Goal: Transaction & Acquisition: Purchase product/service

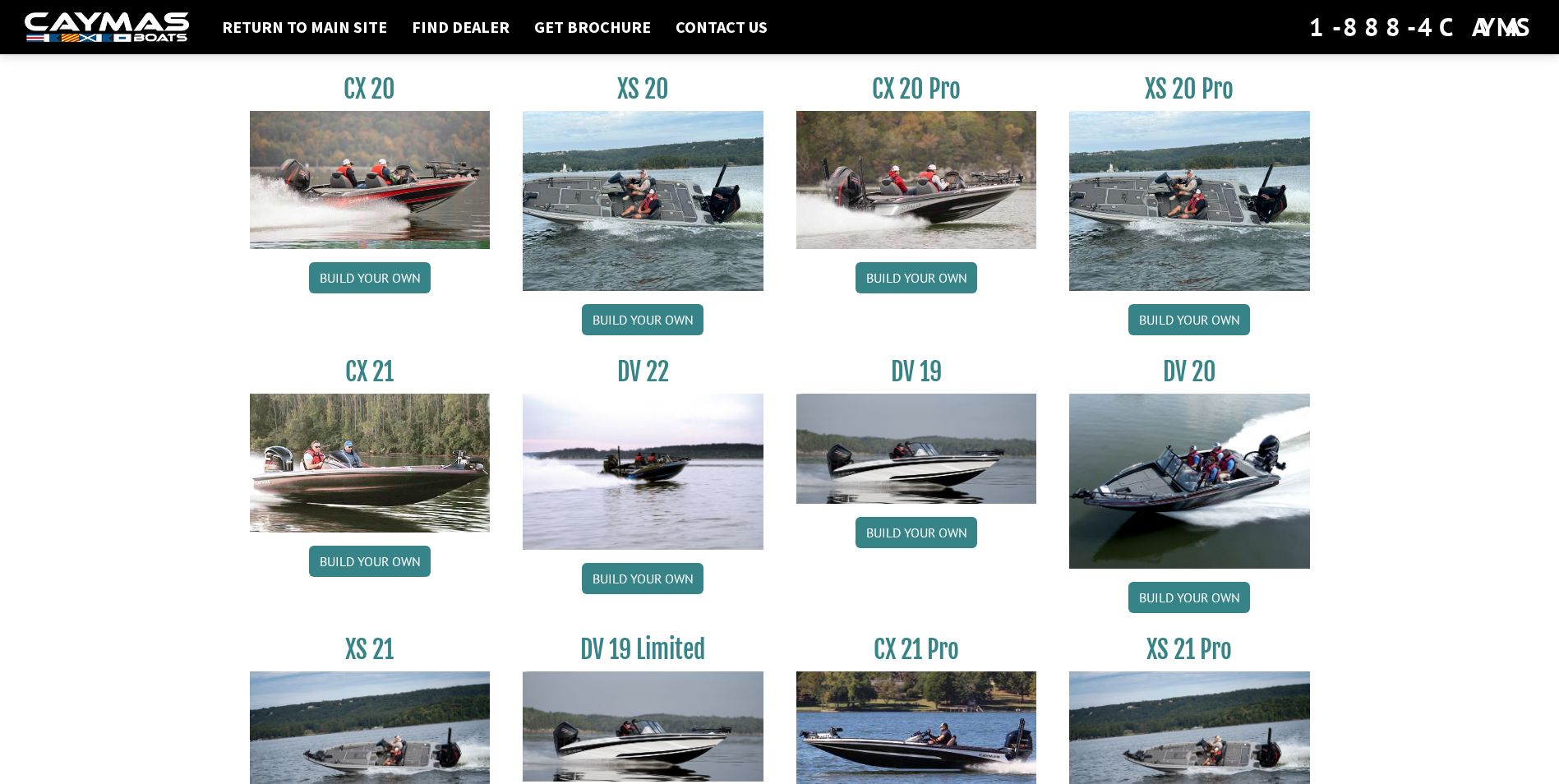
scroll to position [1827, 0]
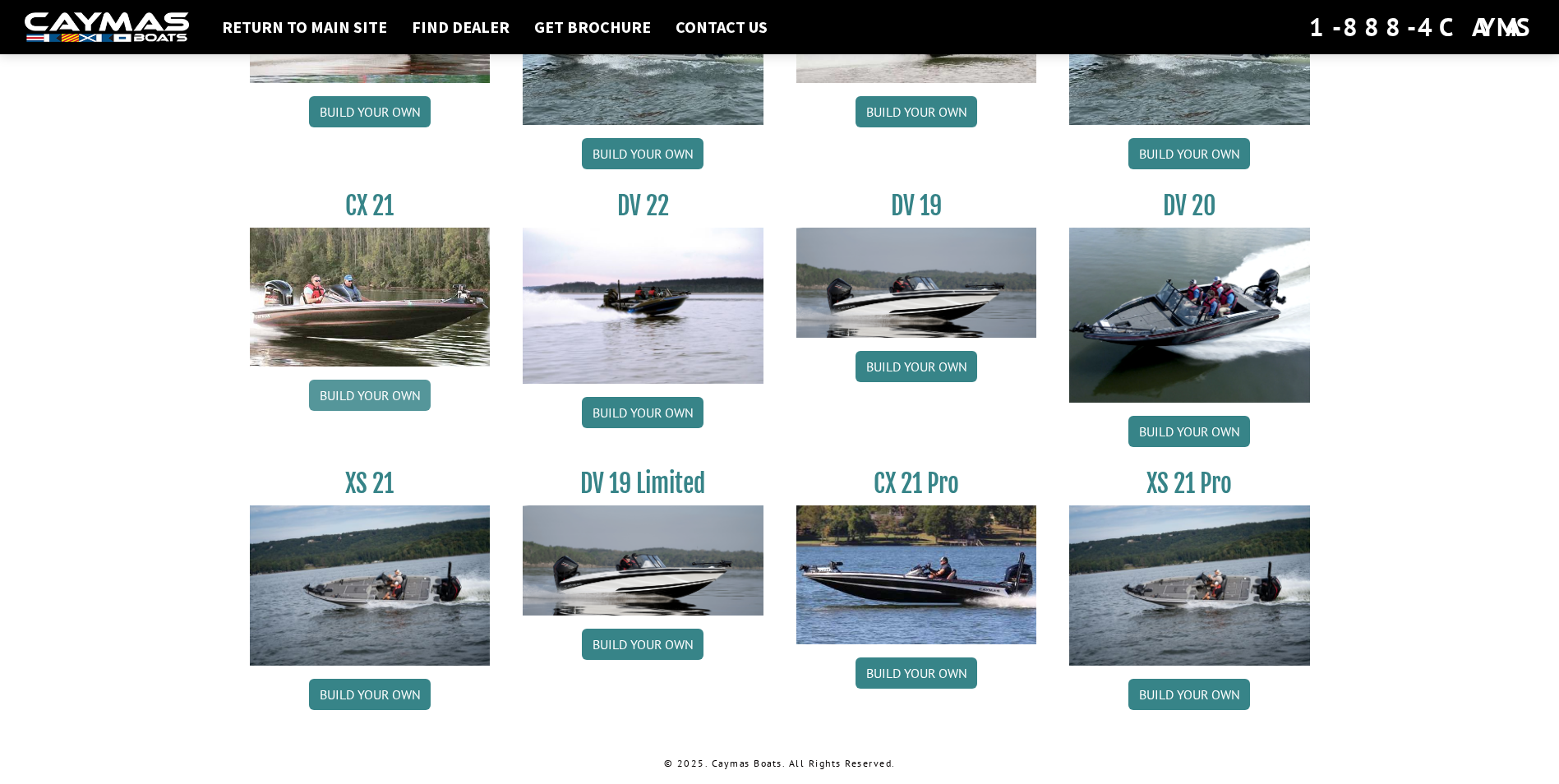
click at [388, 393] on link "Build your own" at bounding box center [370, 394] width 122 height 31
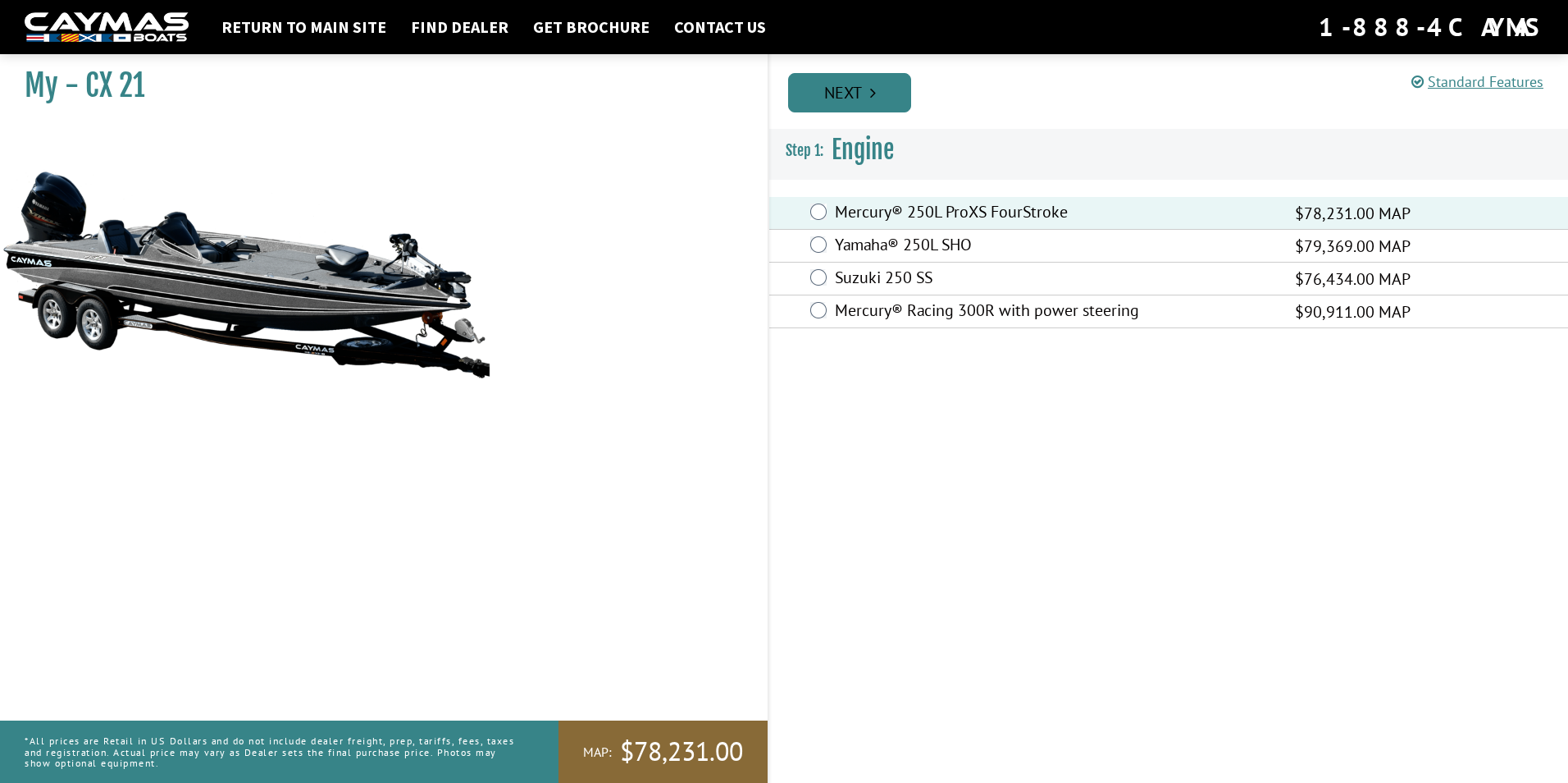
click at [854, 102] on link "Next" at bounding box center [850, 93] width 123 height 39
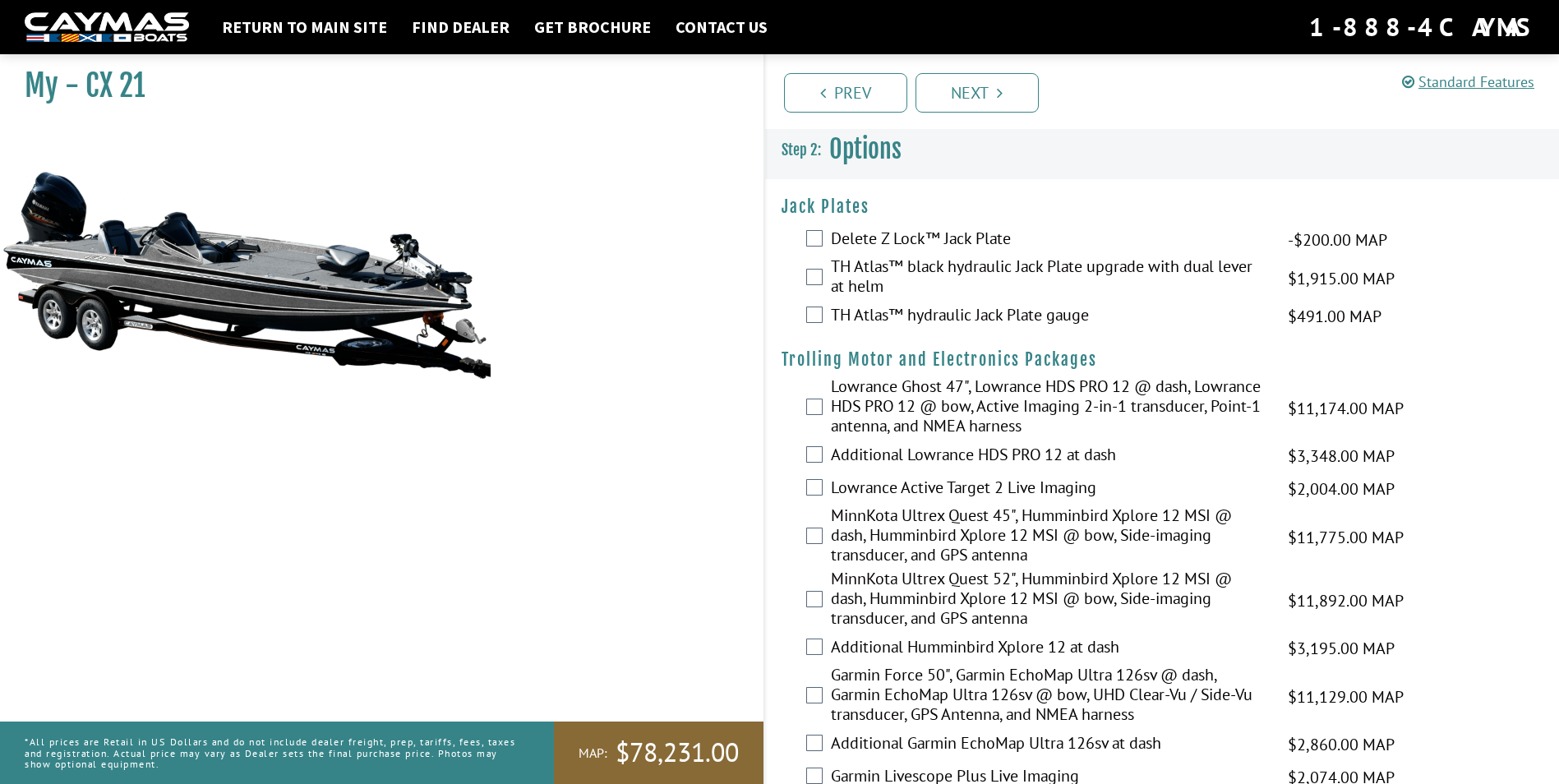
click at [825, 275] on div "TH Atlas™ black hydraulic Jack Plate upgrade with dual lever at helm $1,915.00 …" at bounding box center [1162, 278] width 794 height 43
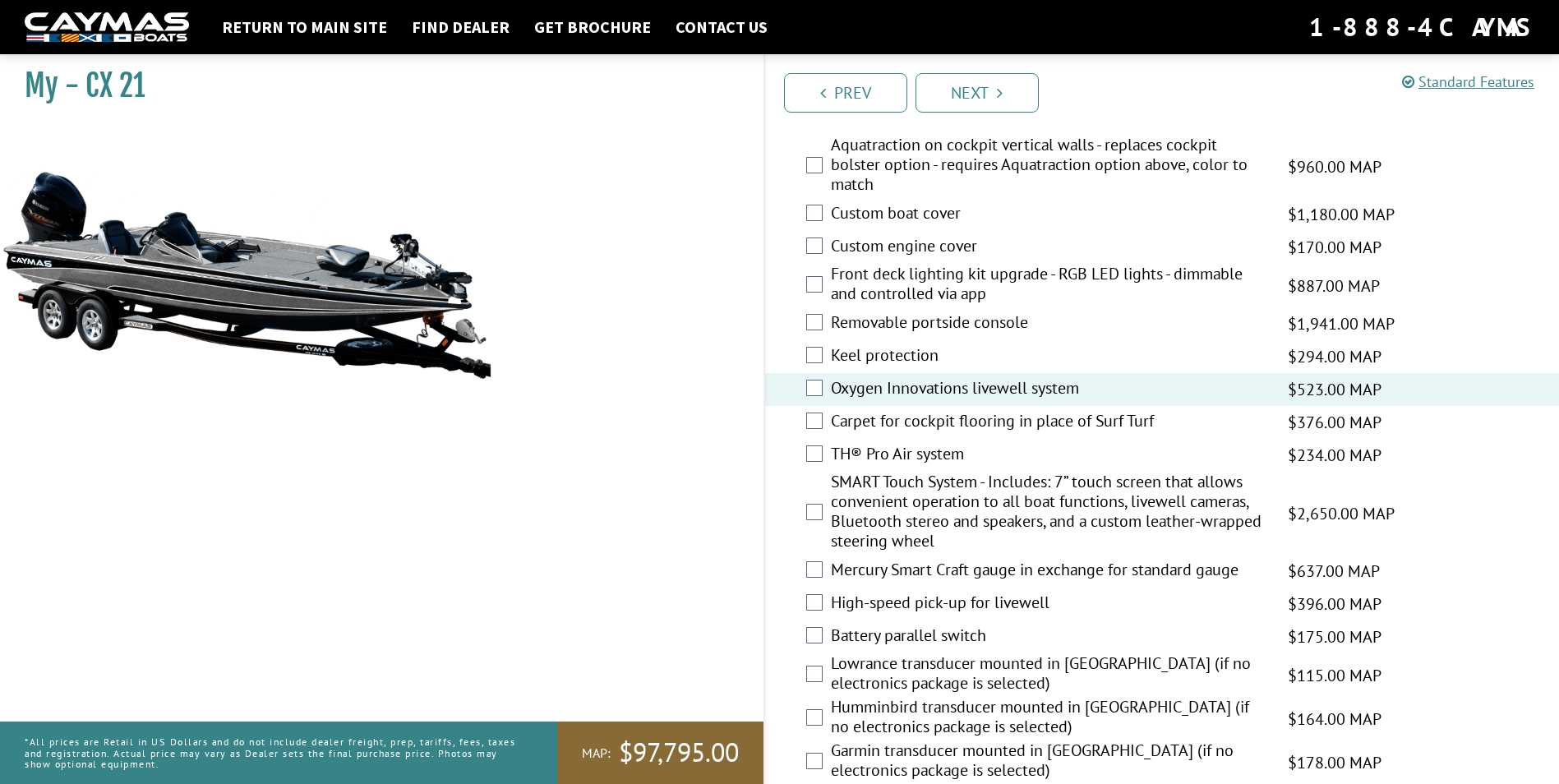
scroll to position [1725, 0]
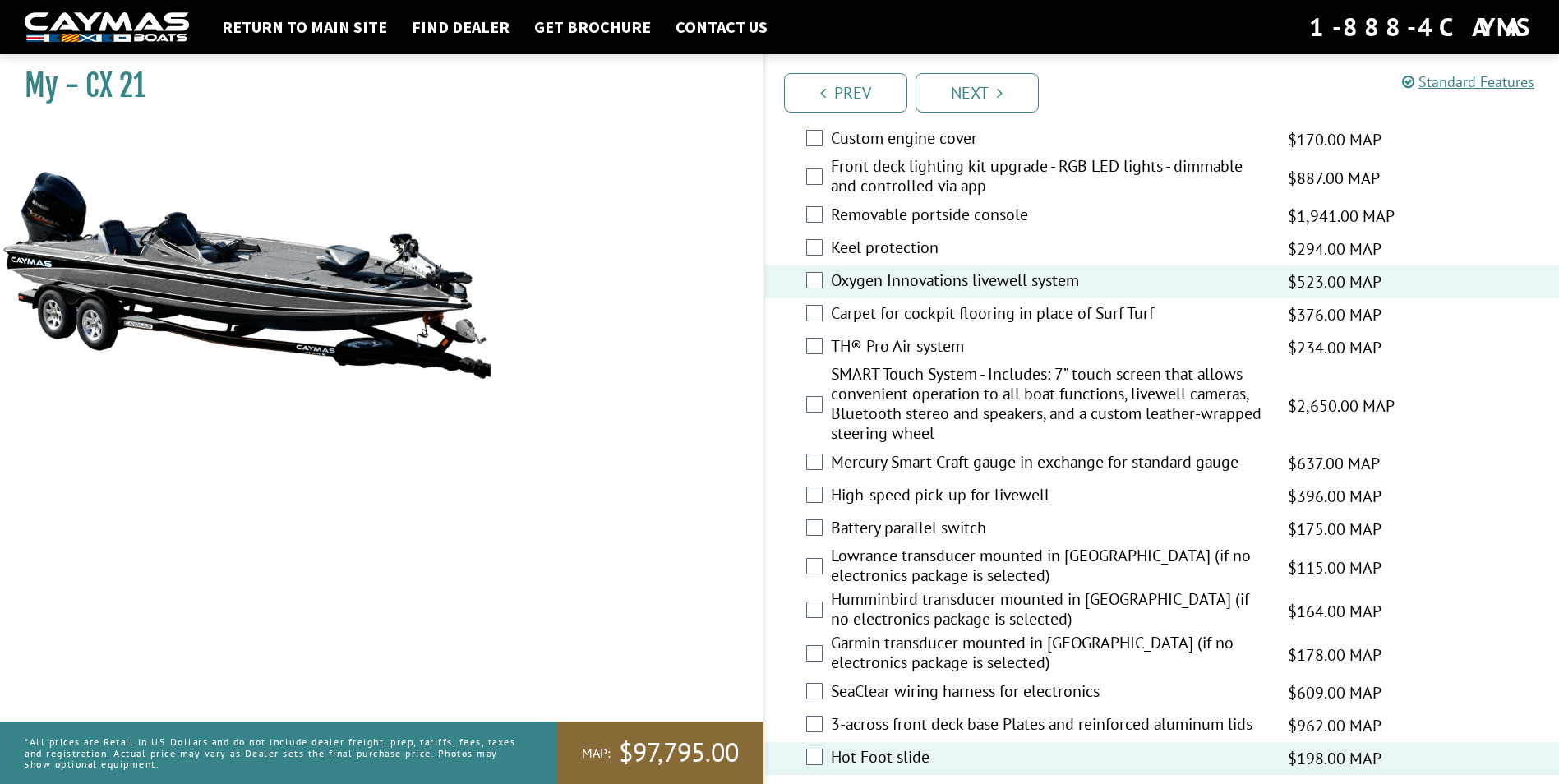
click at [823, 498] on div "High-speed pick-up for livewell $396.00 MAP $468.00 MSRP" at bounding box center [1162, 496] width 794 height 33
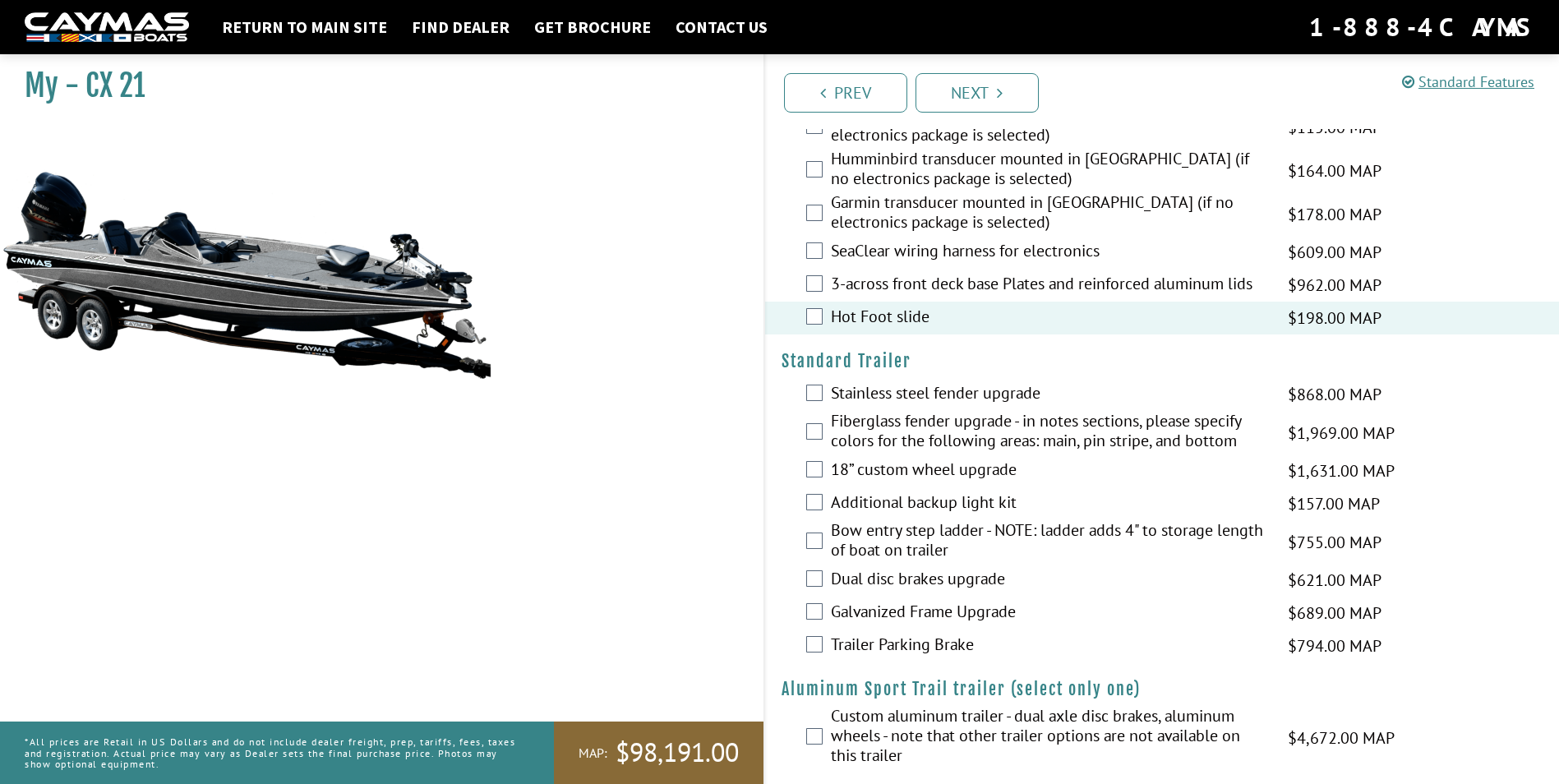
scroll to position [2182, 0]
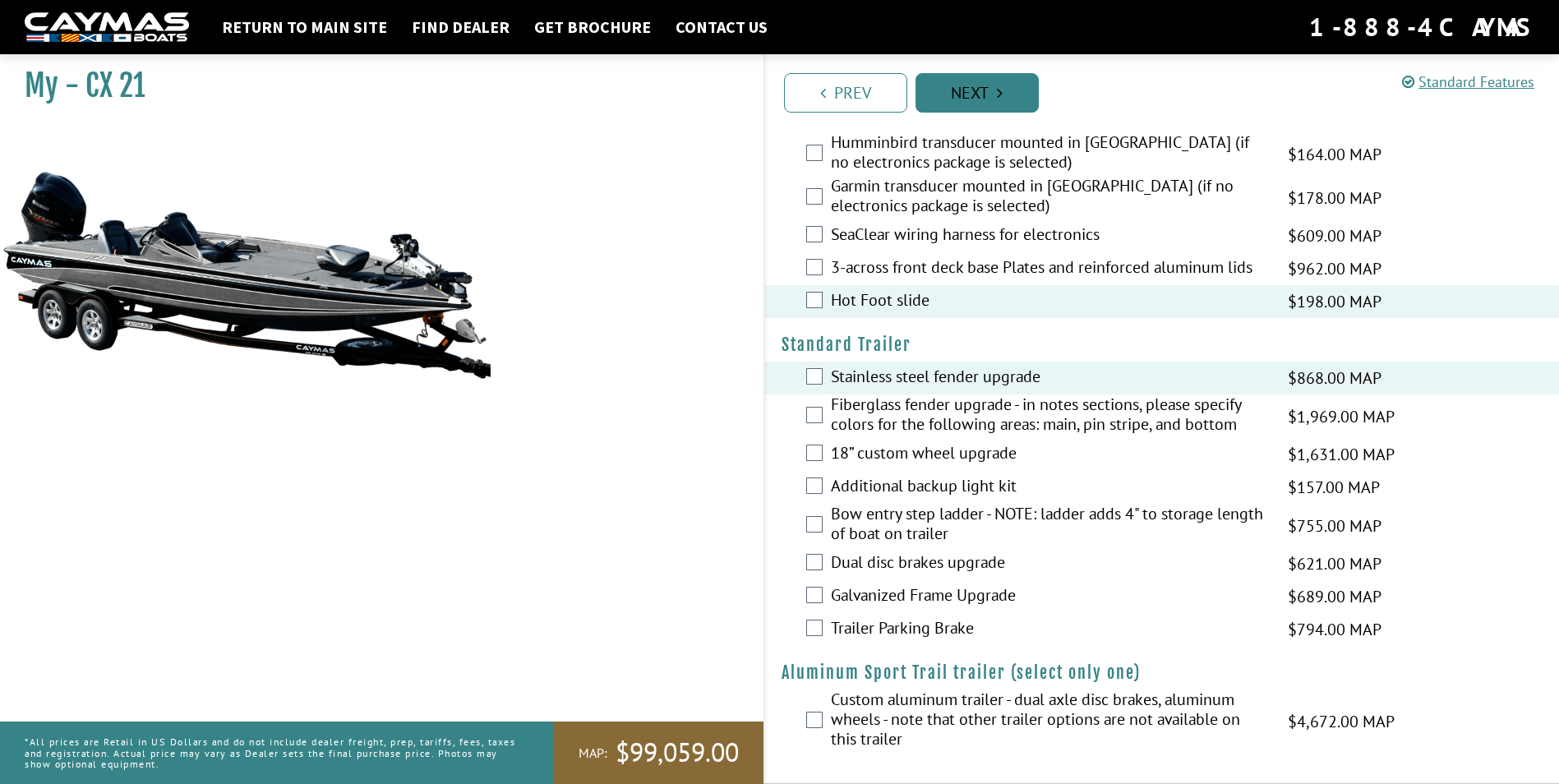
click at [1004, 98] on link "Next" at bounding box center [977, 93] width 124 height 39
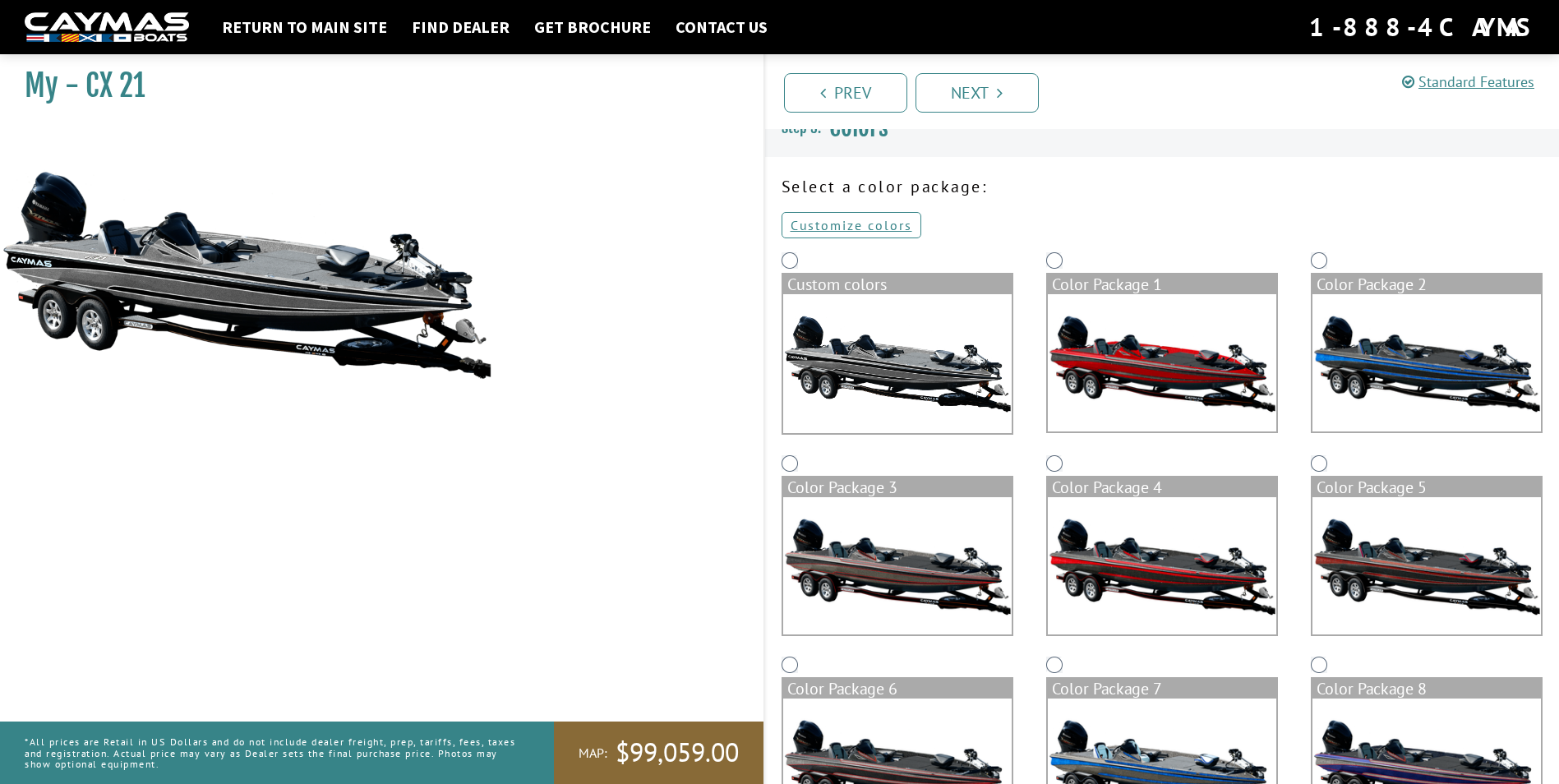
scroll to position [0, 0]
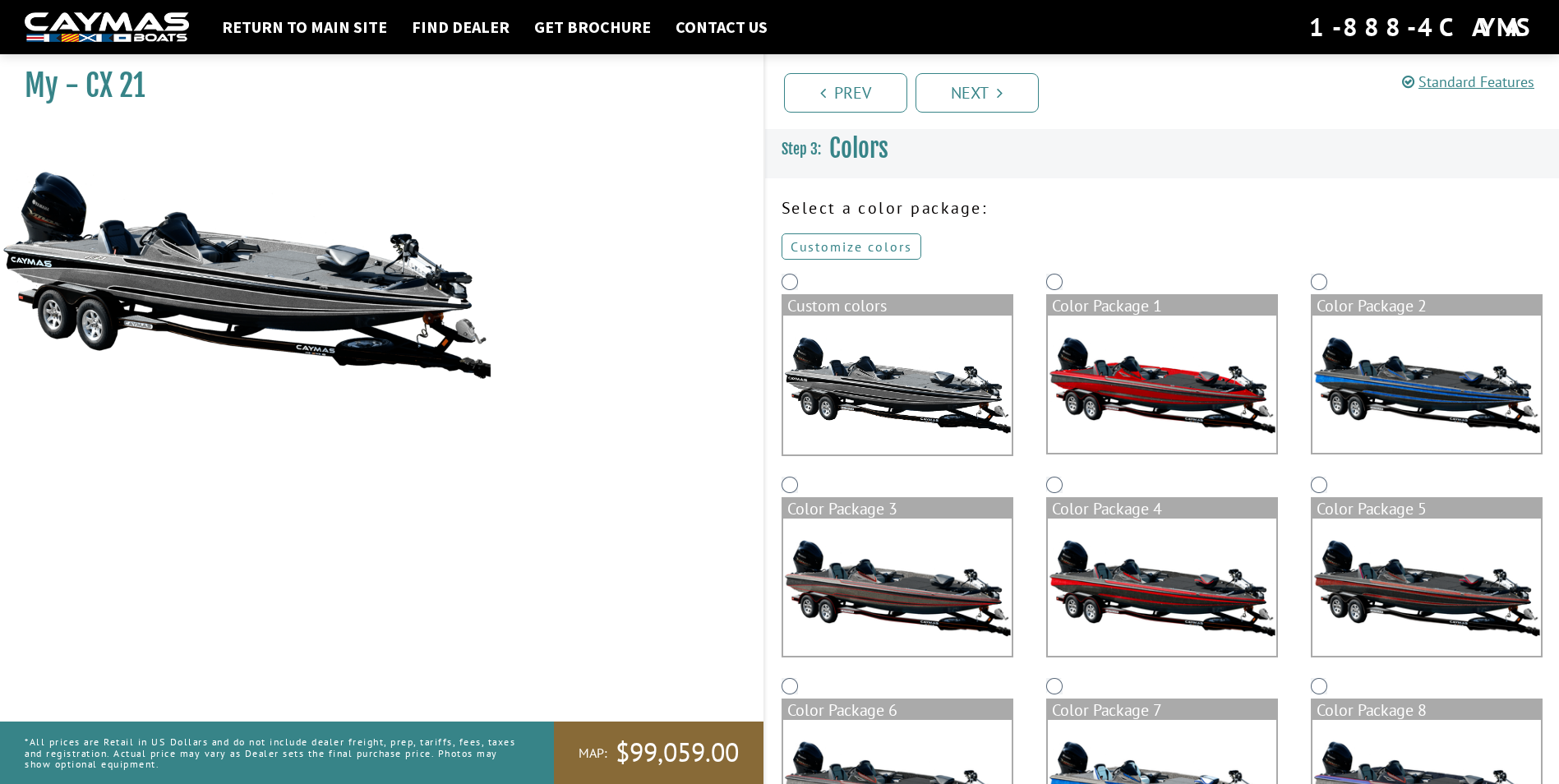
click at [869, 239] on link "Customize colors" at bounding box center [851, 246] width 140 height 26
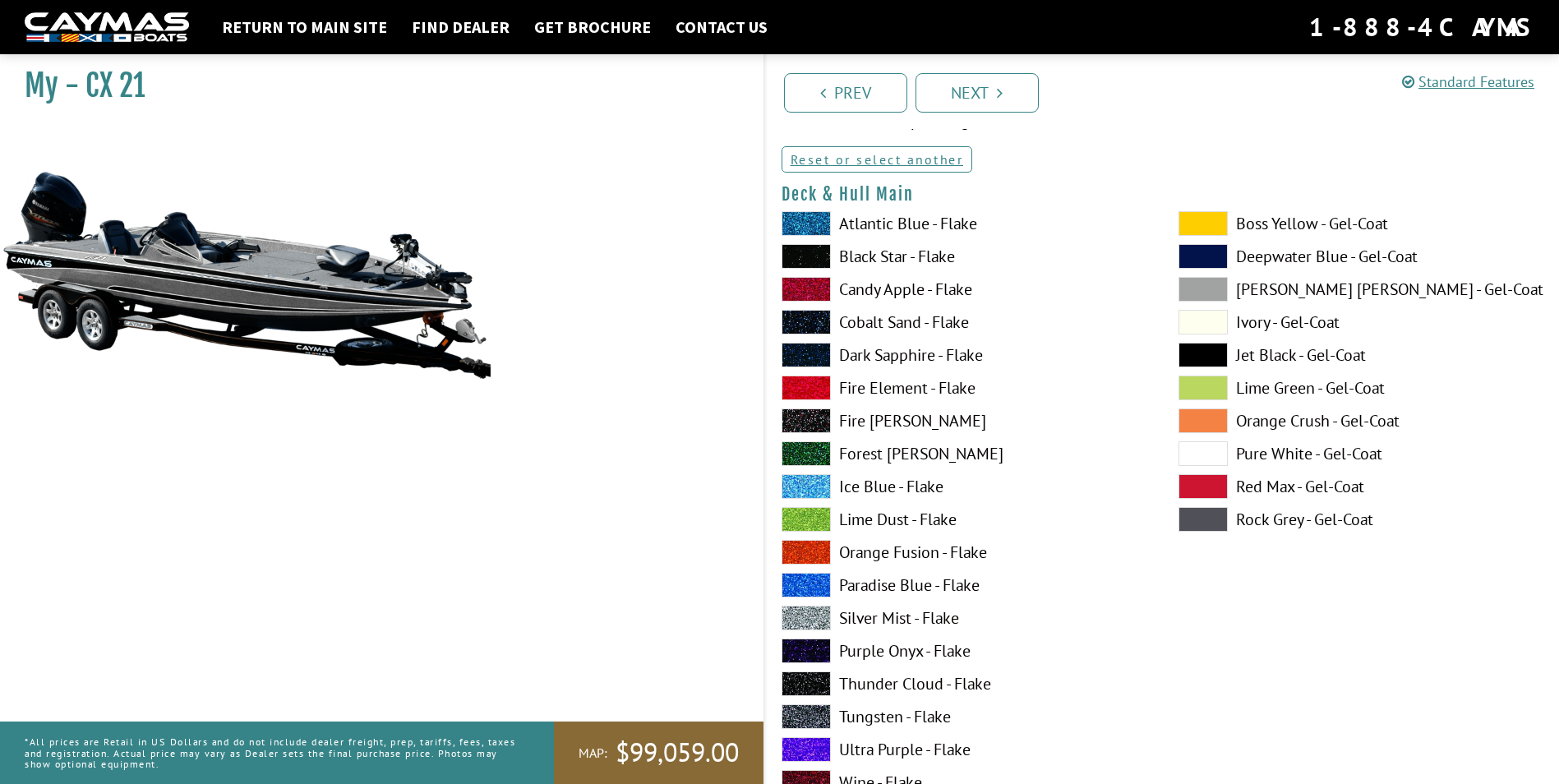
scroll to position [164, 0]
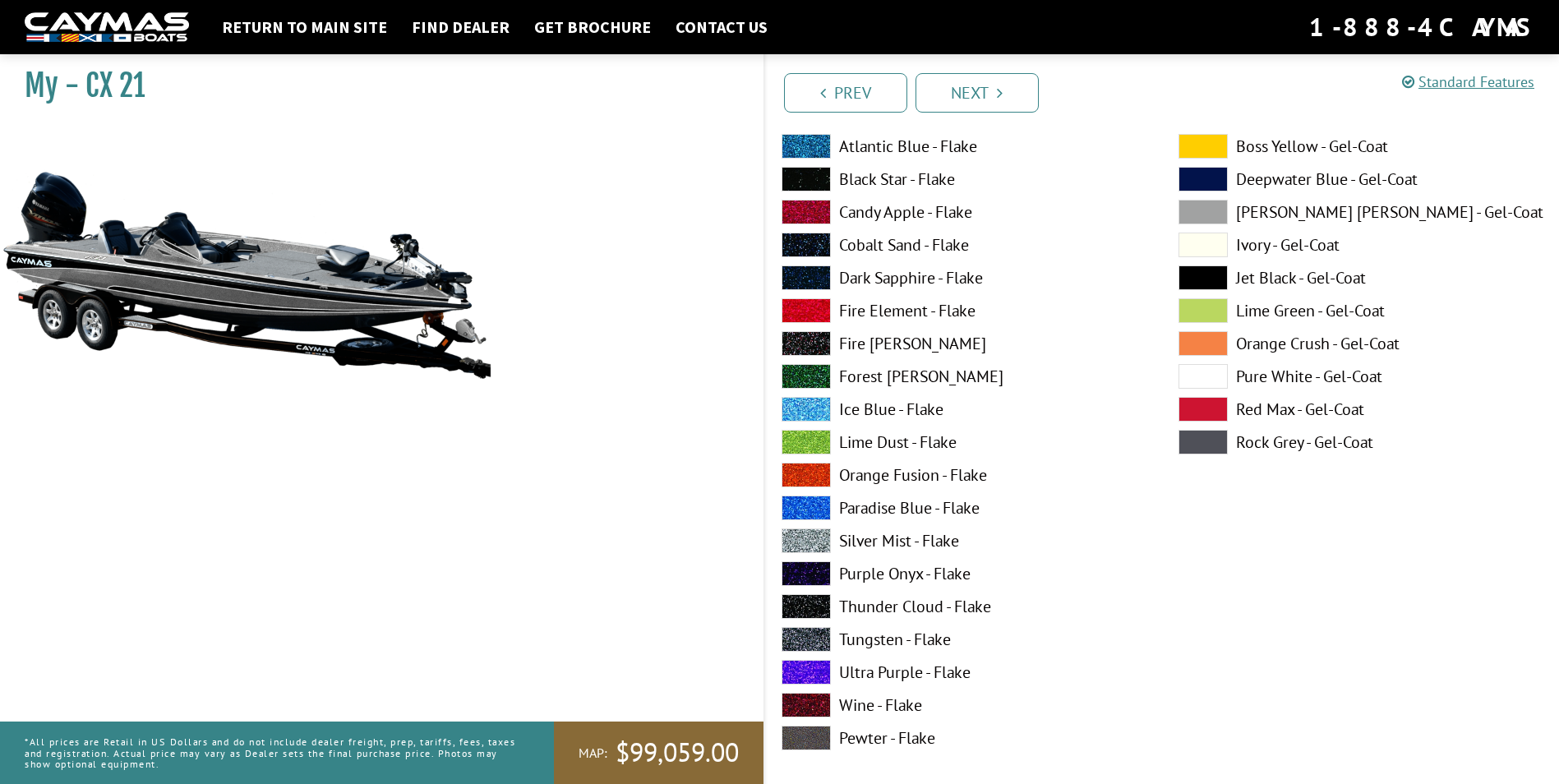
click at [913, 568] on label "Purple Onyx - Flake" at bounding box center [963, 573] width 364 height 24
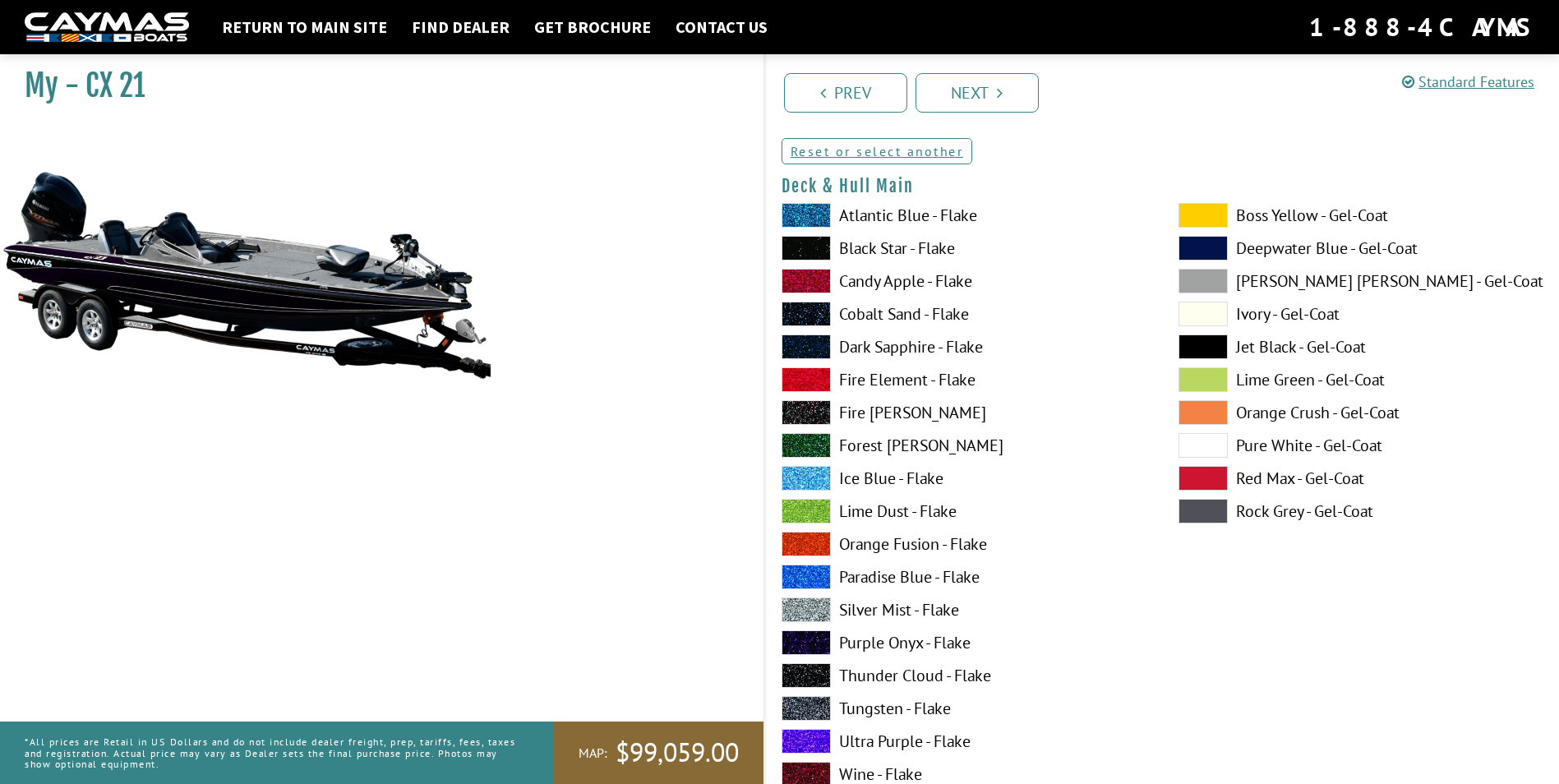
scroll to position [0, 0]
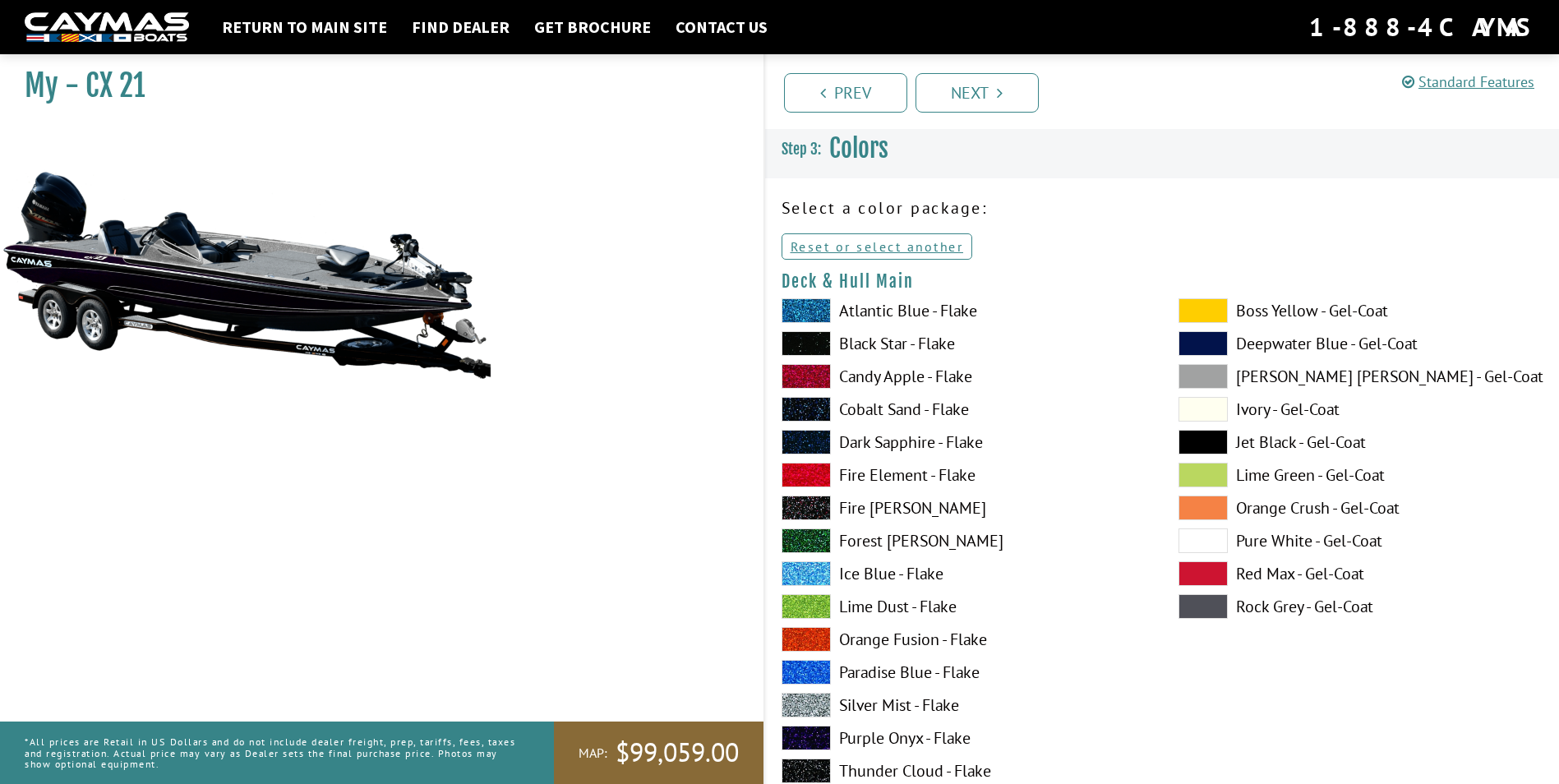
click at [912, 509] on label "Fire Fox - Flake" at bounding box center [963, 508] width 364 height 24
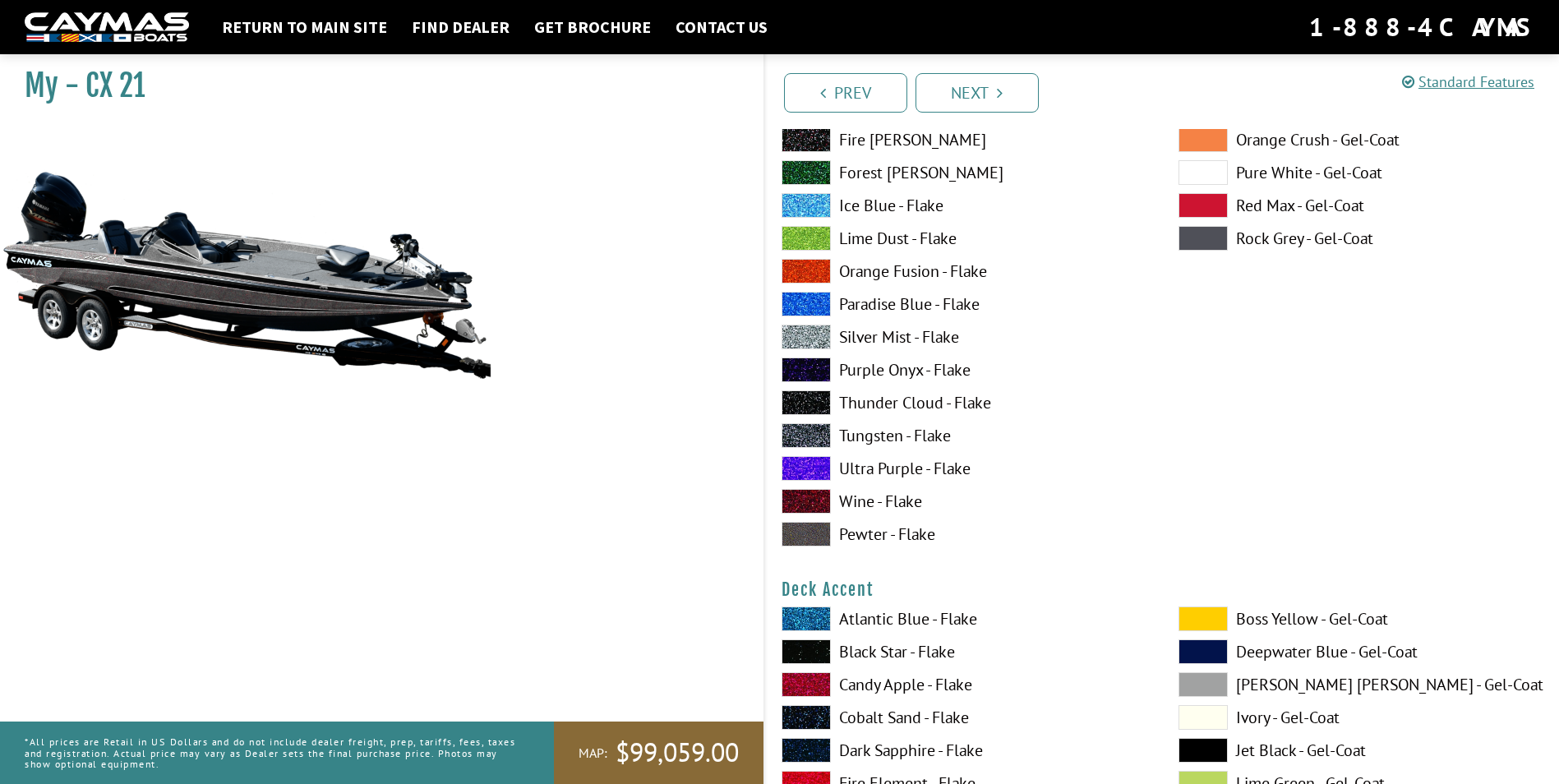
scroll to position [164, 0]
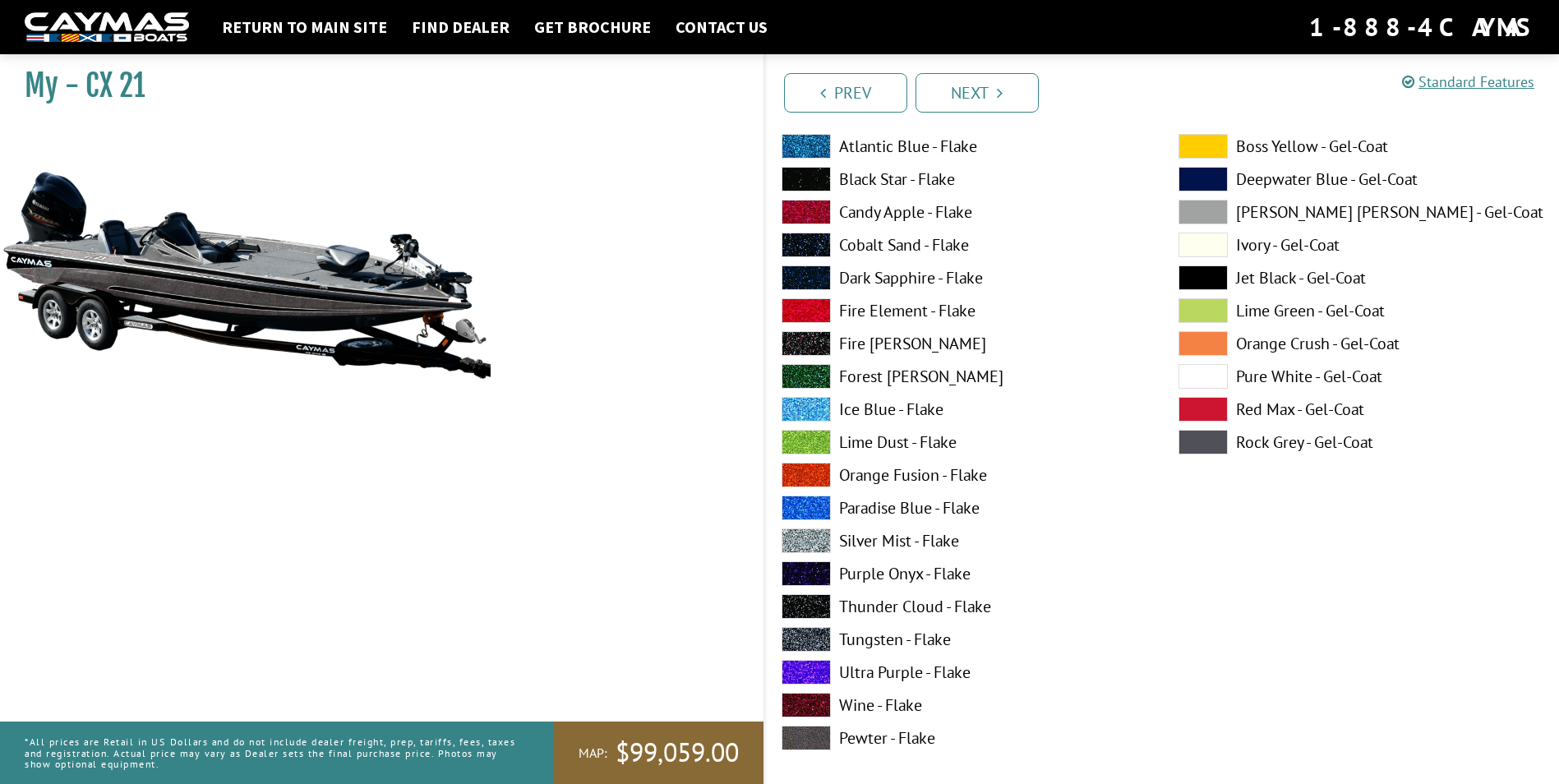
click at [912, 670] on label "Ultra Purple - Flake" at bounding box center [963, 672] width 364 height 24
click at [93, 236] on img at bounding box center [246, 274] width 493 height 299
click at [109, 281] on img at bounding box center [246, 274] width 493 height 299
click at [900, 572] on label "Purple Onyx - Flake" at bounding box center [963, 573] width 364 height 24
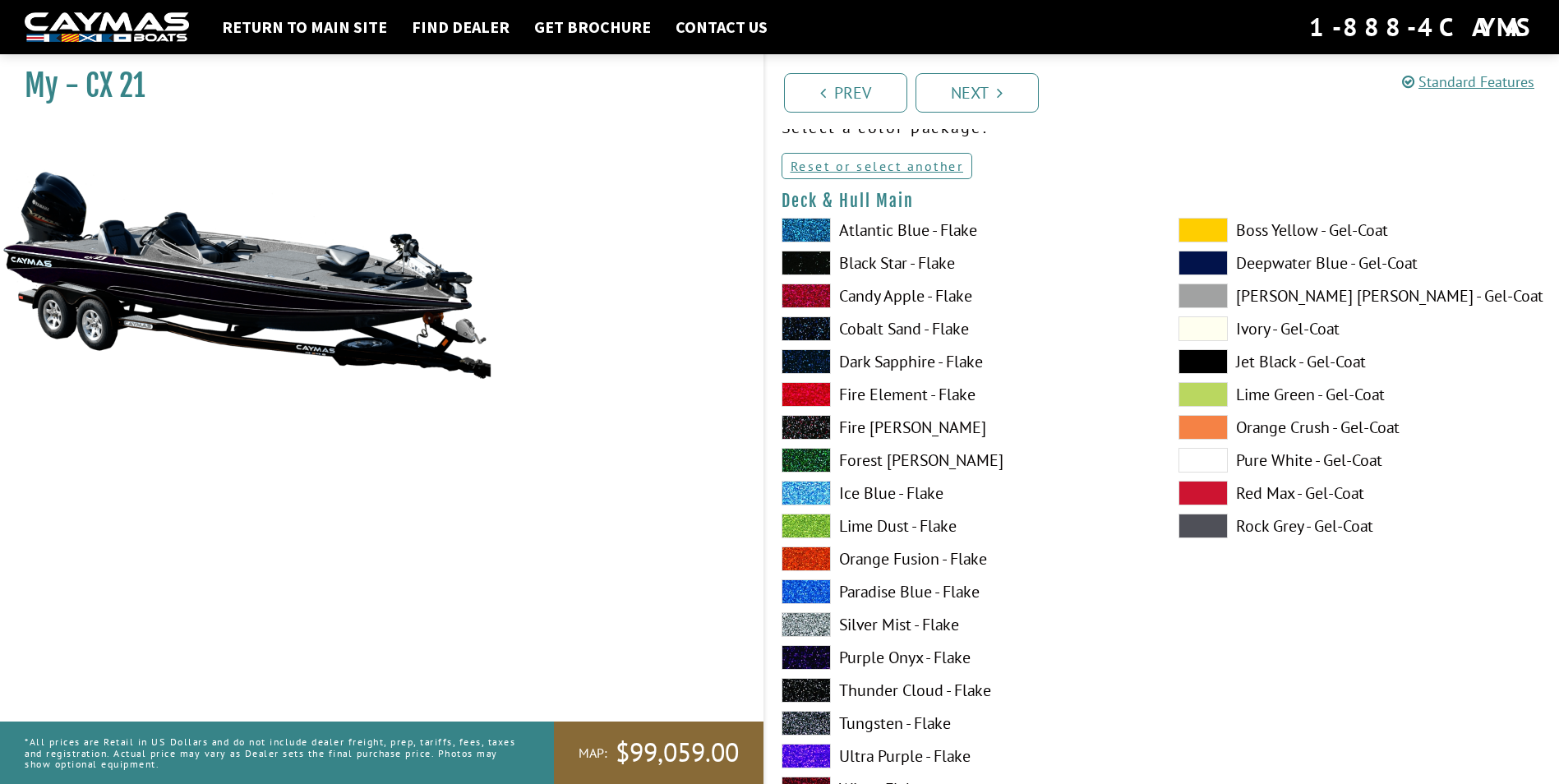
scroll to position [0, 0]
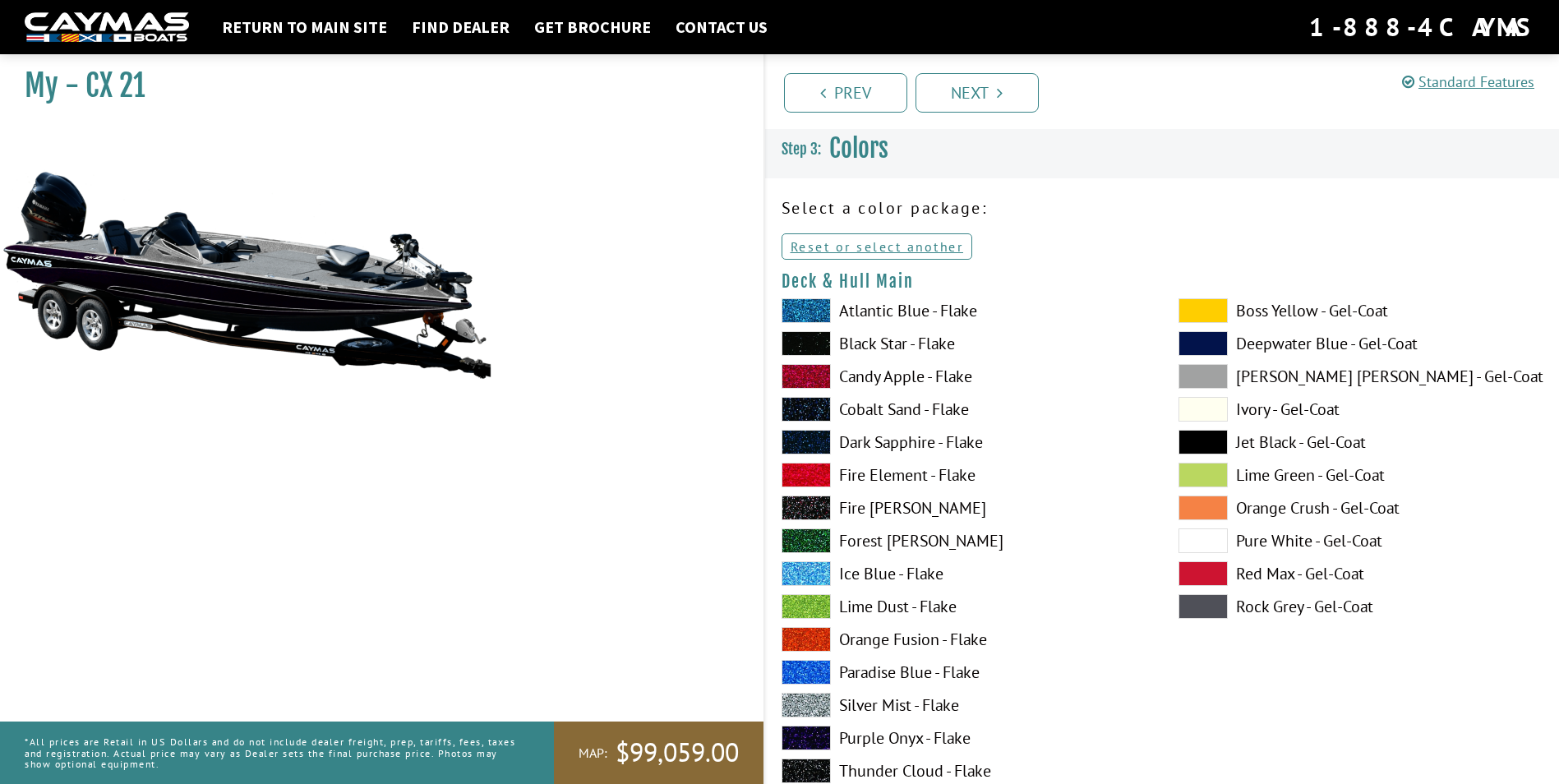
click at [1270, 342] on label "Deepwater Blue - Gel-Coat" at bounding box center [1360, 343] width 364 height 24
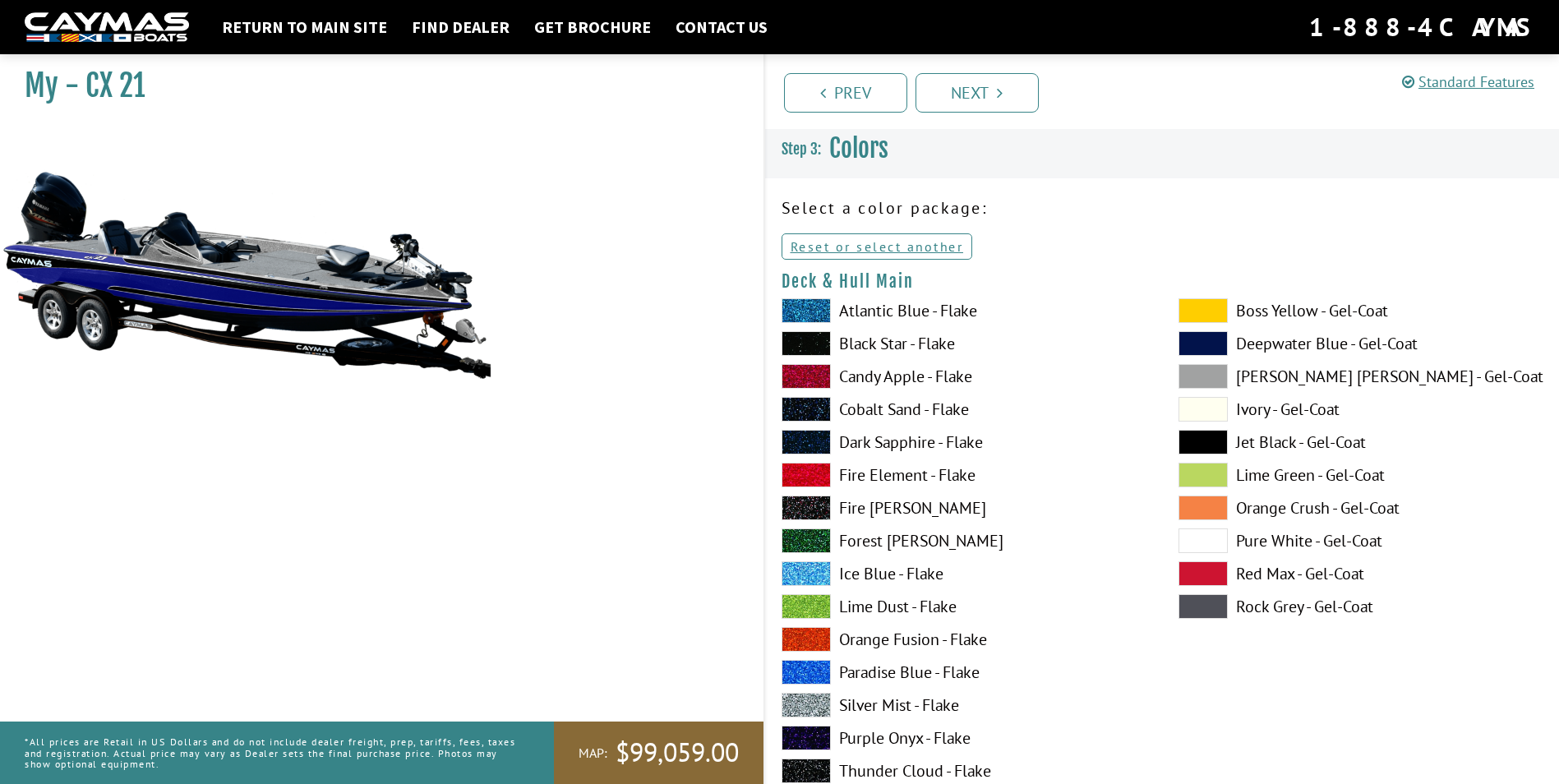
click at [1271, 439] on label "Jet Black - Gel-Coat" at bounding box center [1360, 442] width 364 height 24
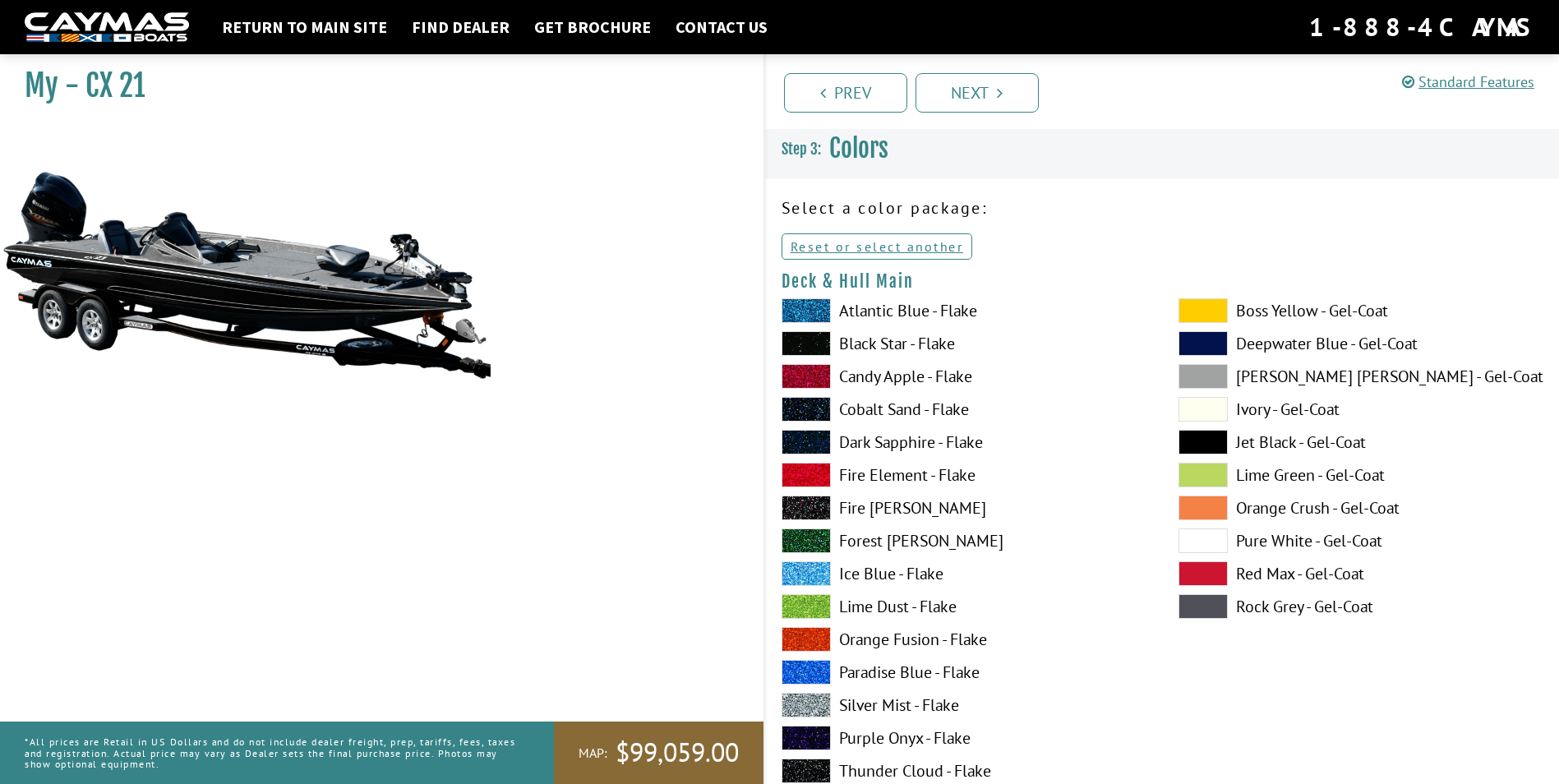
click at [1274, 468] on label "Lime Green - Gel-Coat" at bounding box center [1360, 475] width 364 height 24
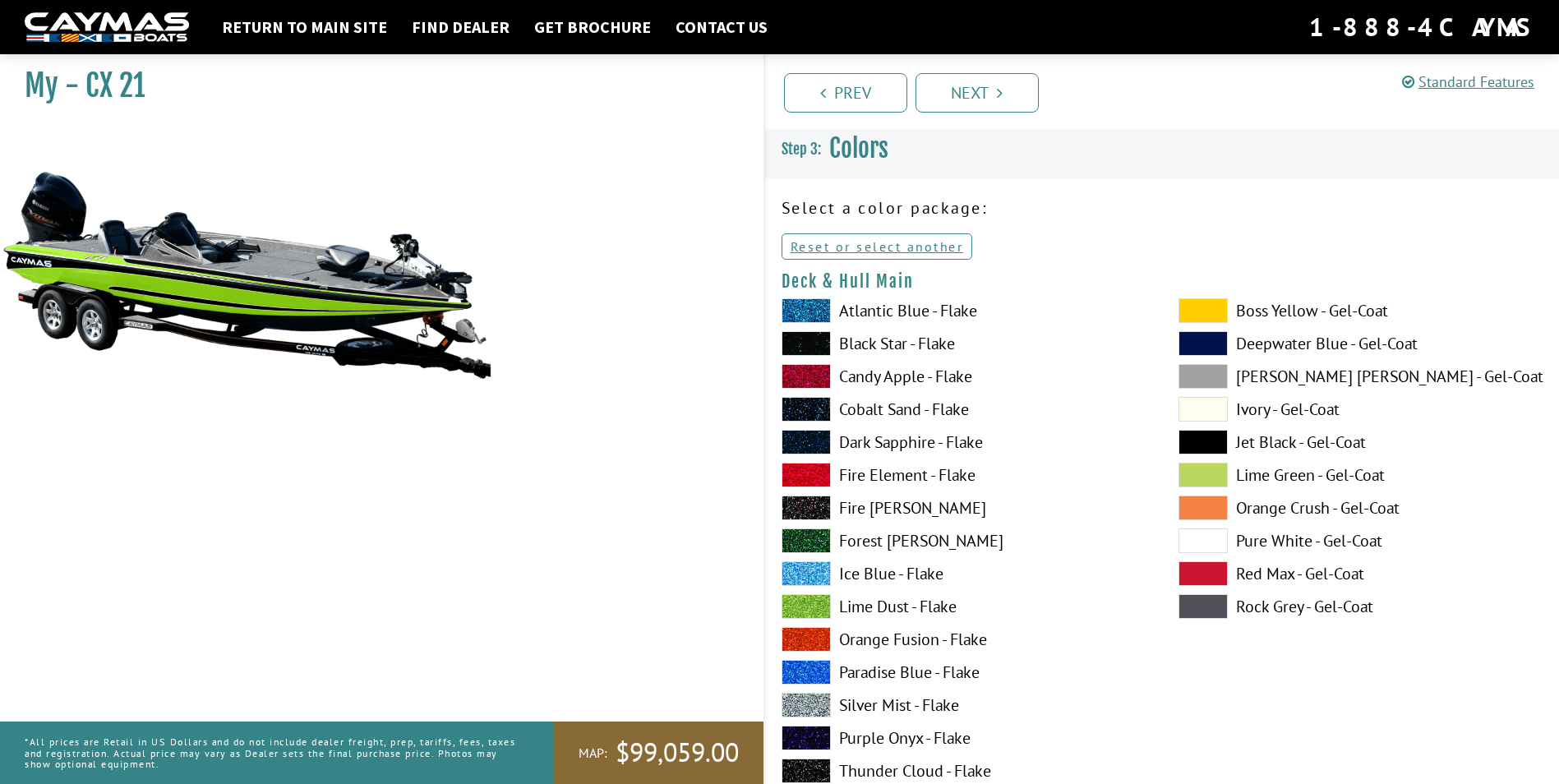
click at [1271, 502] on label "Orange Crush - Gel-Coat" at bounding box center [1360, 508] width 364 height 24
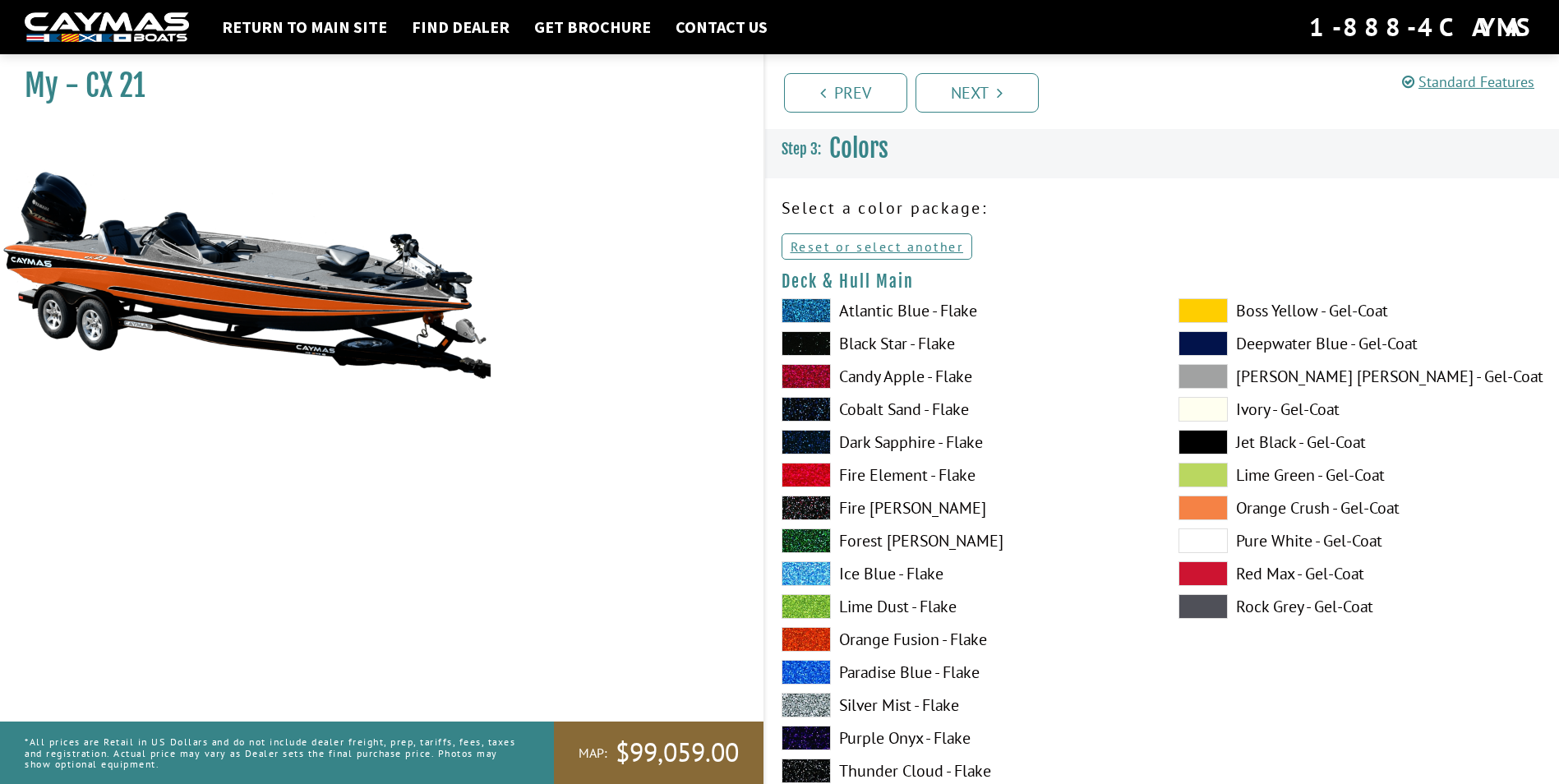
click at [898, 451] on label "Dark Sapphire - Flake" at bounding box center [963, 442] width 364 height 24
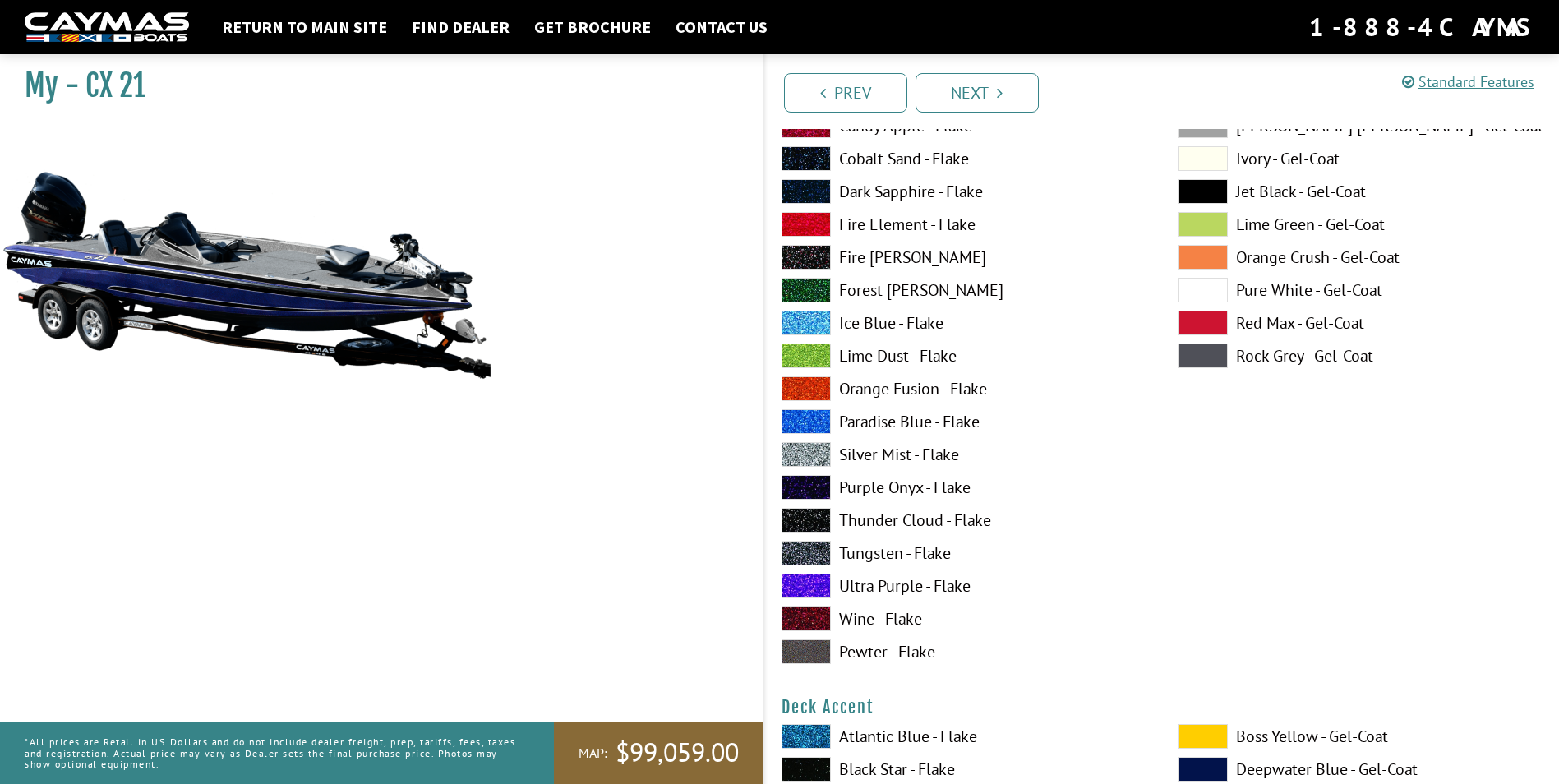
scroll to position [329, 0]
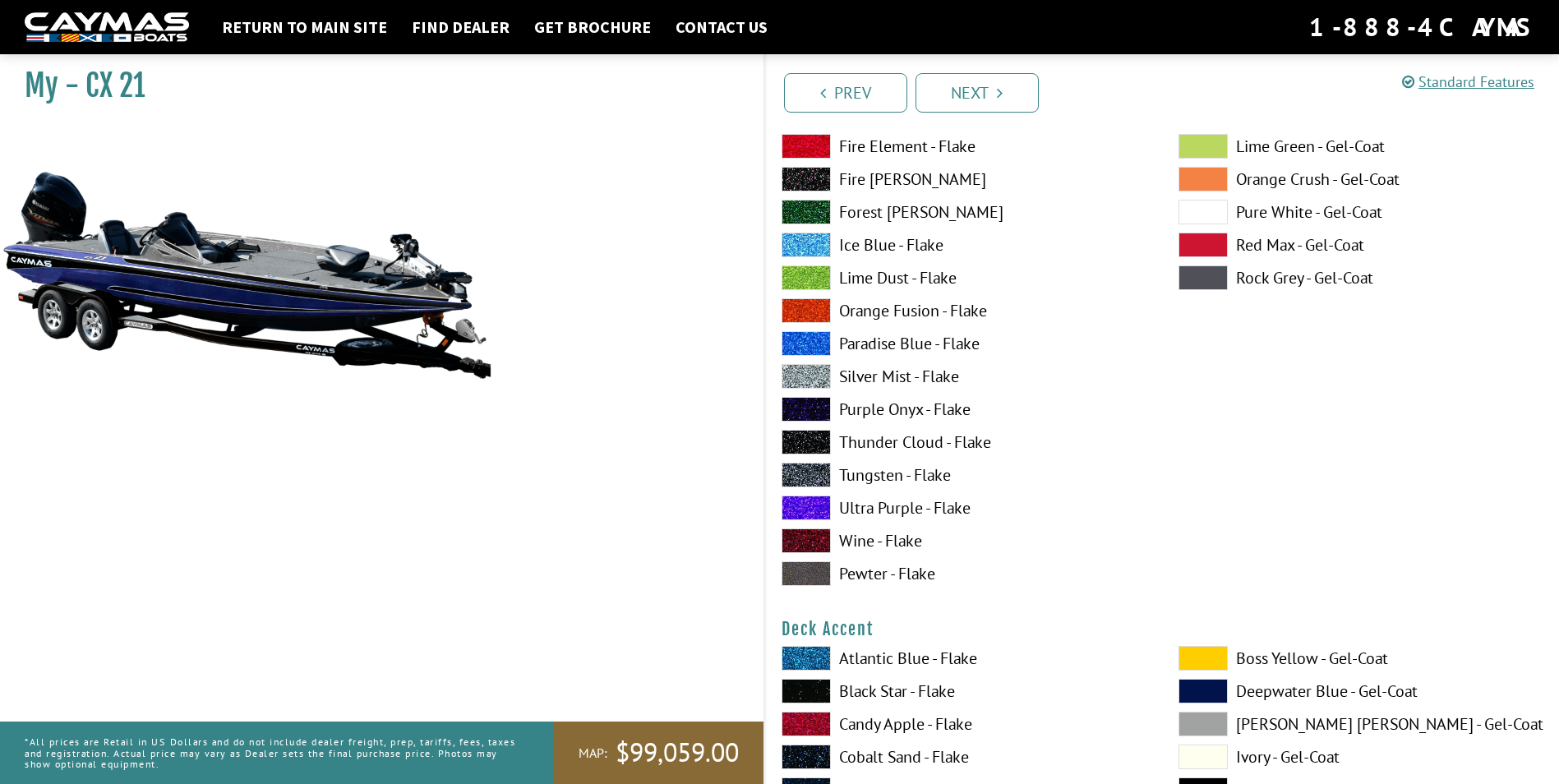
click at [899, 416] on label "Purple Onyx - Flake" at bounding box center [963, 409] width 364 height 24
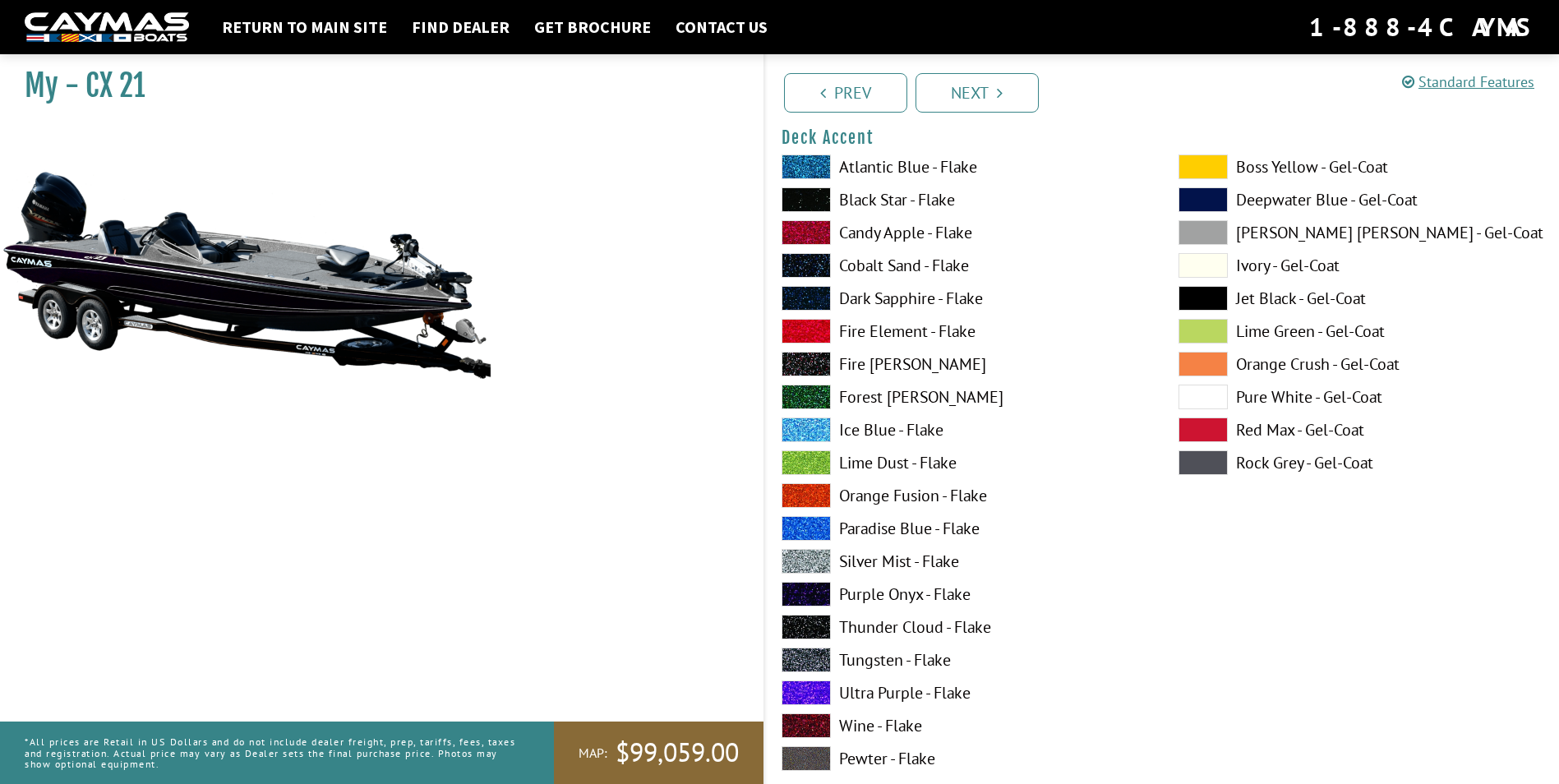
scroll to position [821, 0]
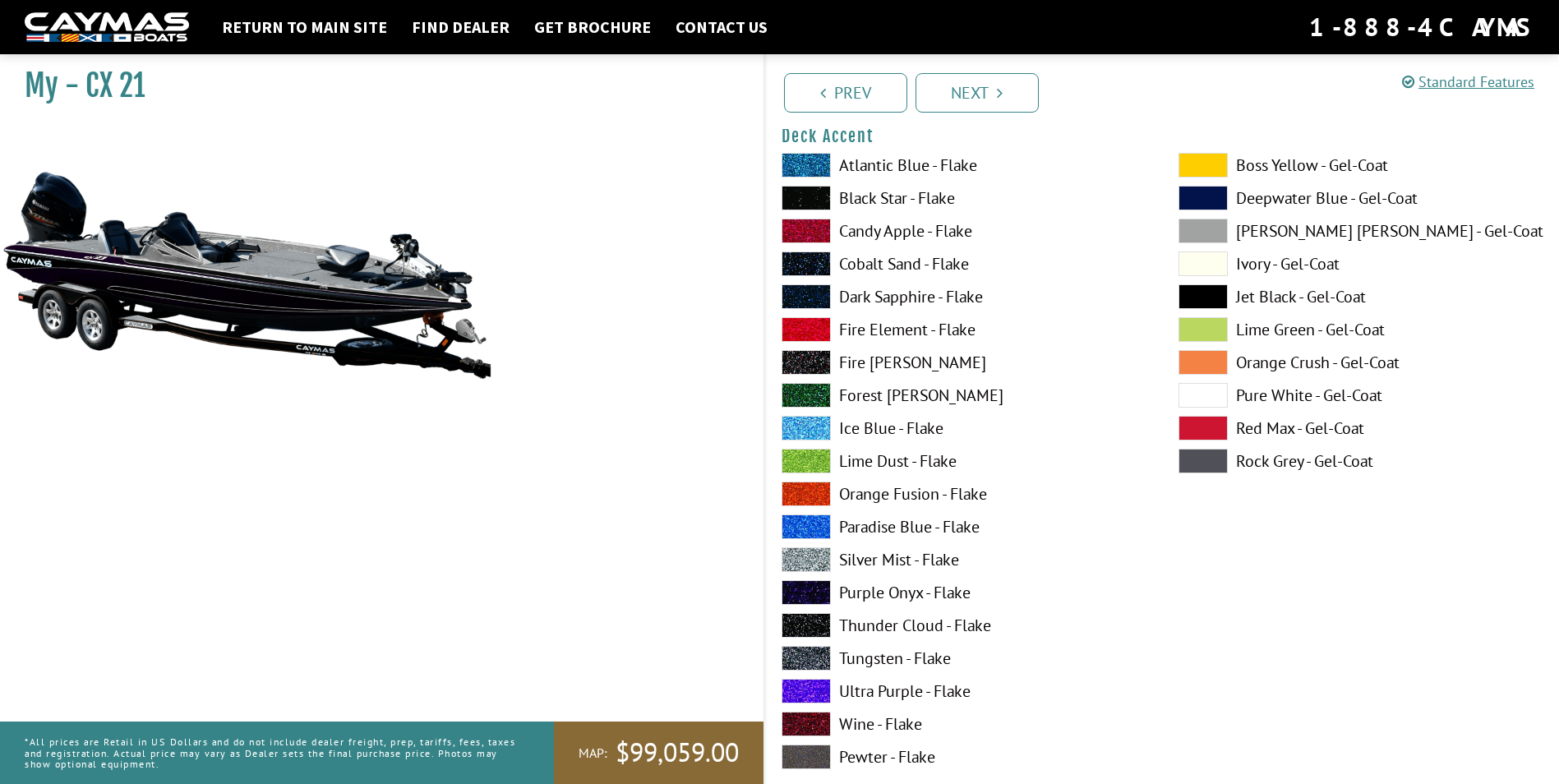
click at [870, 693] on label "Ultra Purple - Flake" at bounding box center [963, 690] width 364 height 24
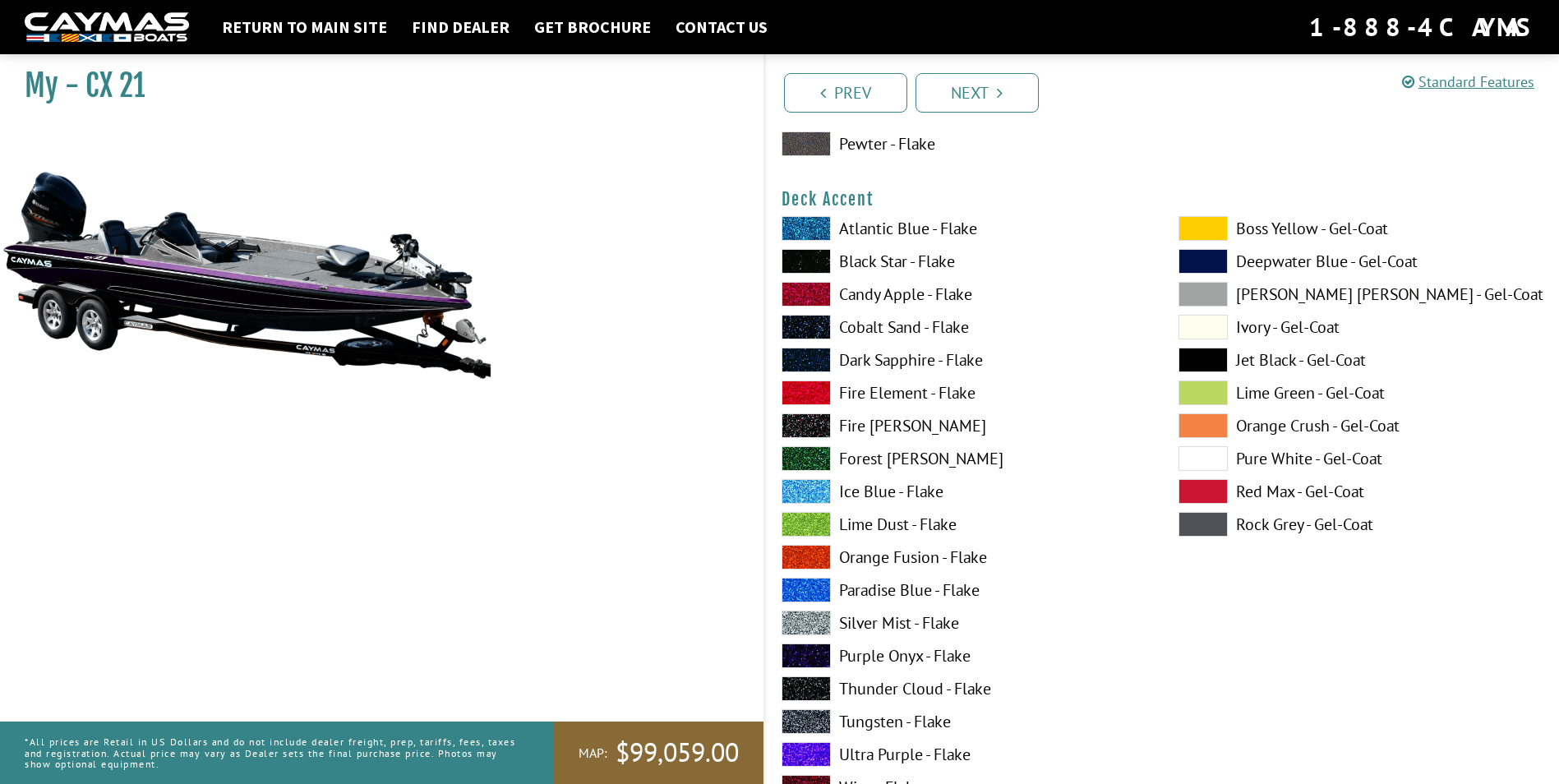
scroll to position [658, 0]
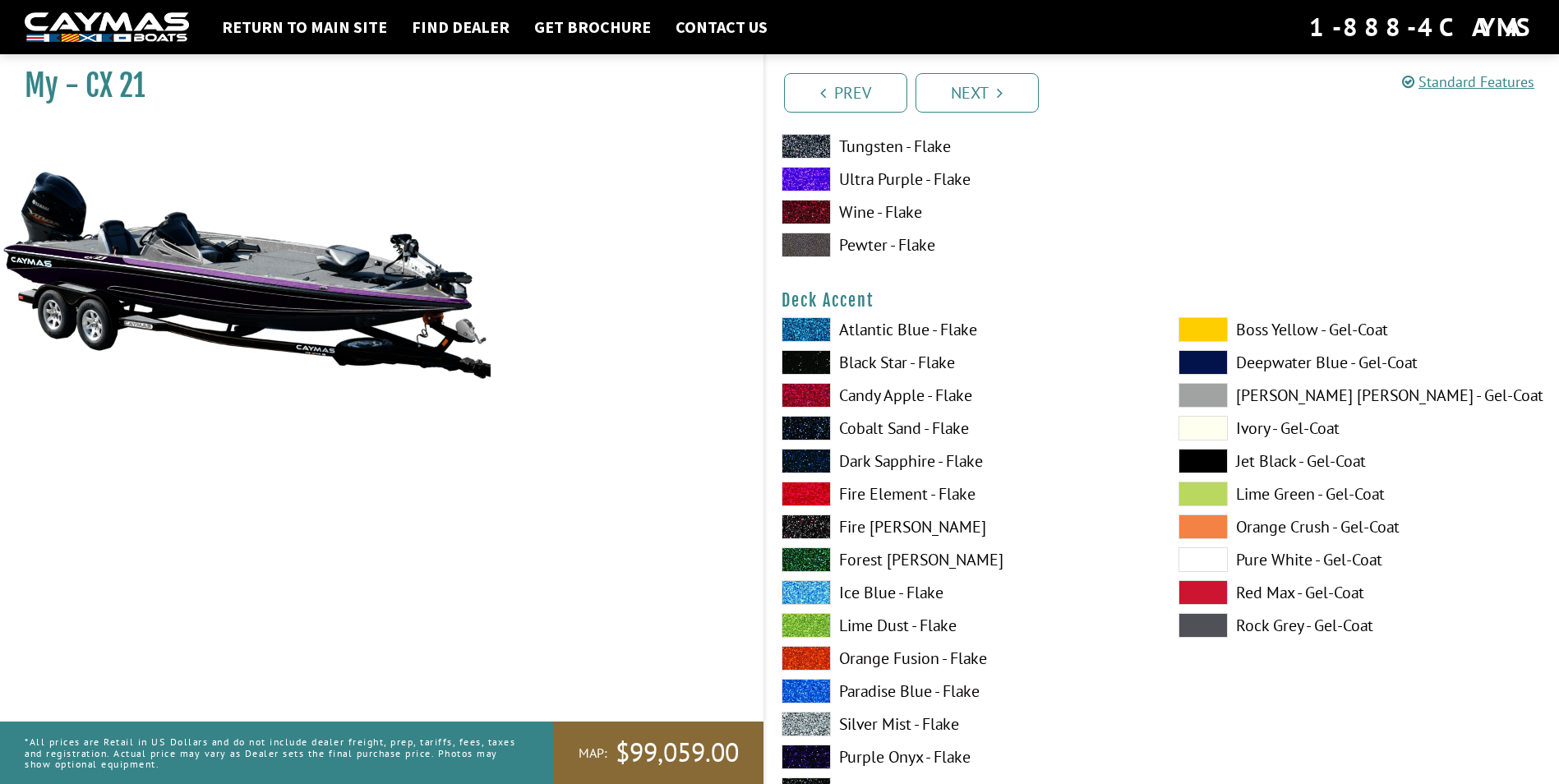
click at [894, 330] on label "Atlantic Blue - Flake" at bounding box center [963, 329] width 364 height 24
click at [898, 360] on label "Black Star - Flake" at bounding box center [963, 362] width 364 height 24
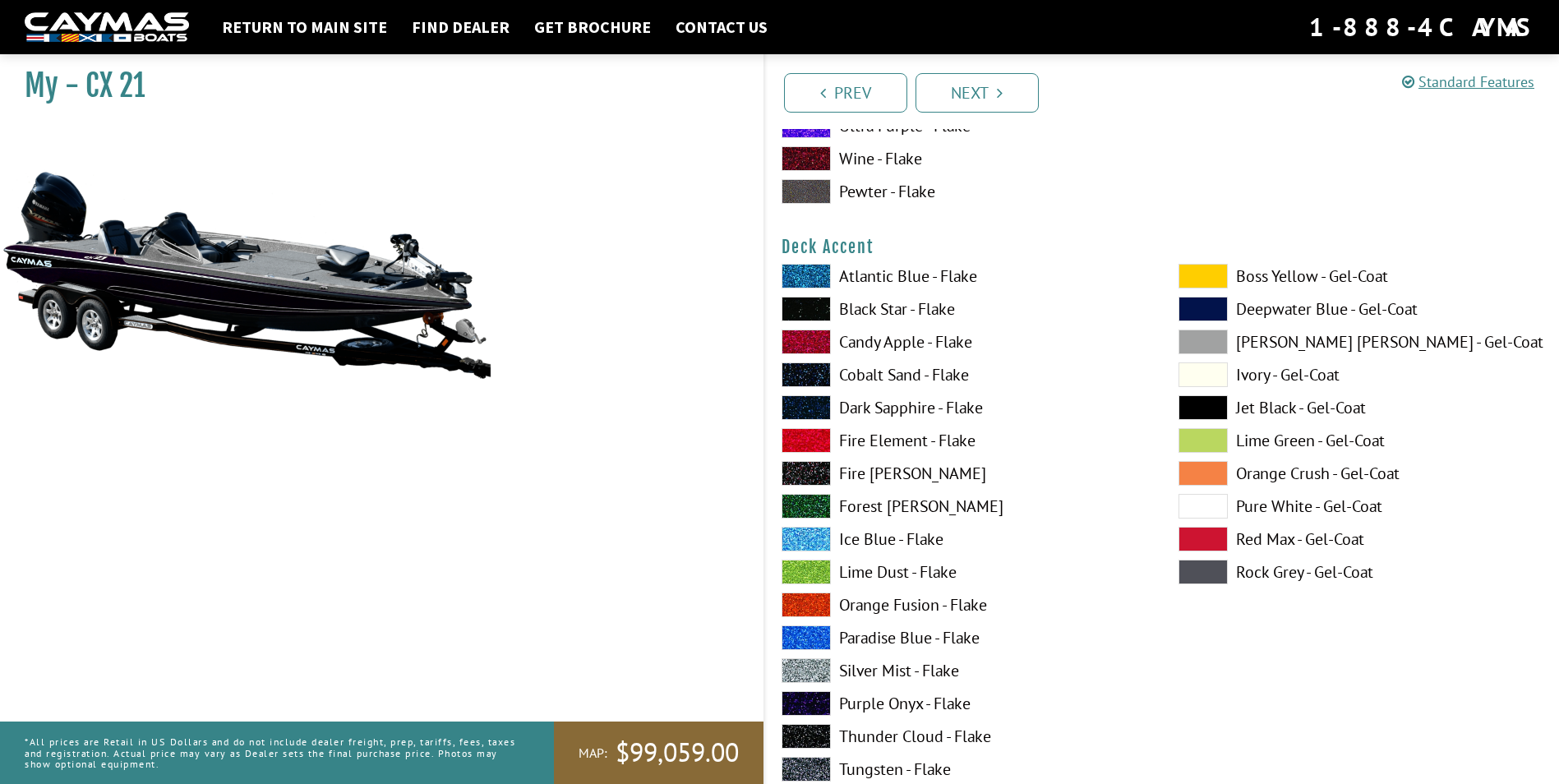
scroll to position [821, 0]
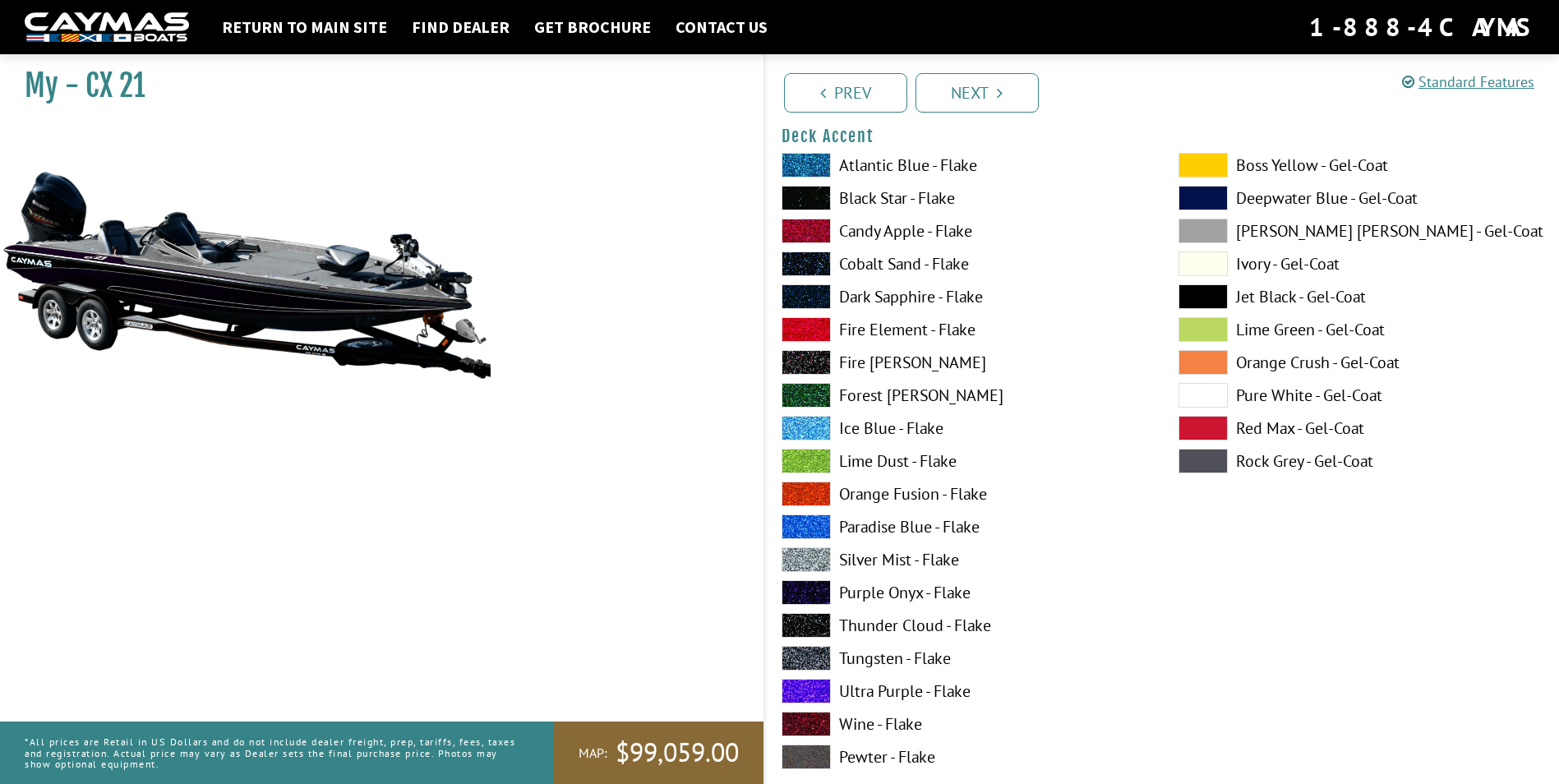
click at [907, 681] on label "Ultra Purple - Flake" at bounding box center [963, 690] width 364 height 24
click at [908, 591] on label "Purple Onyx - Flake" at bounding box center [963, 592] width 364 height 24
click at [903, 629] on label "Thunder Cloud - Flake" at bounding box center [963, 625] width 364 height 24
click at [899, 654] on label "Tungsten - Flake" at bounding box center [963, 658] width 364 height 24
click at [905, 364] on label "Fire Fox - Flake" at bounding box center [963, 362] width 364 height 24
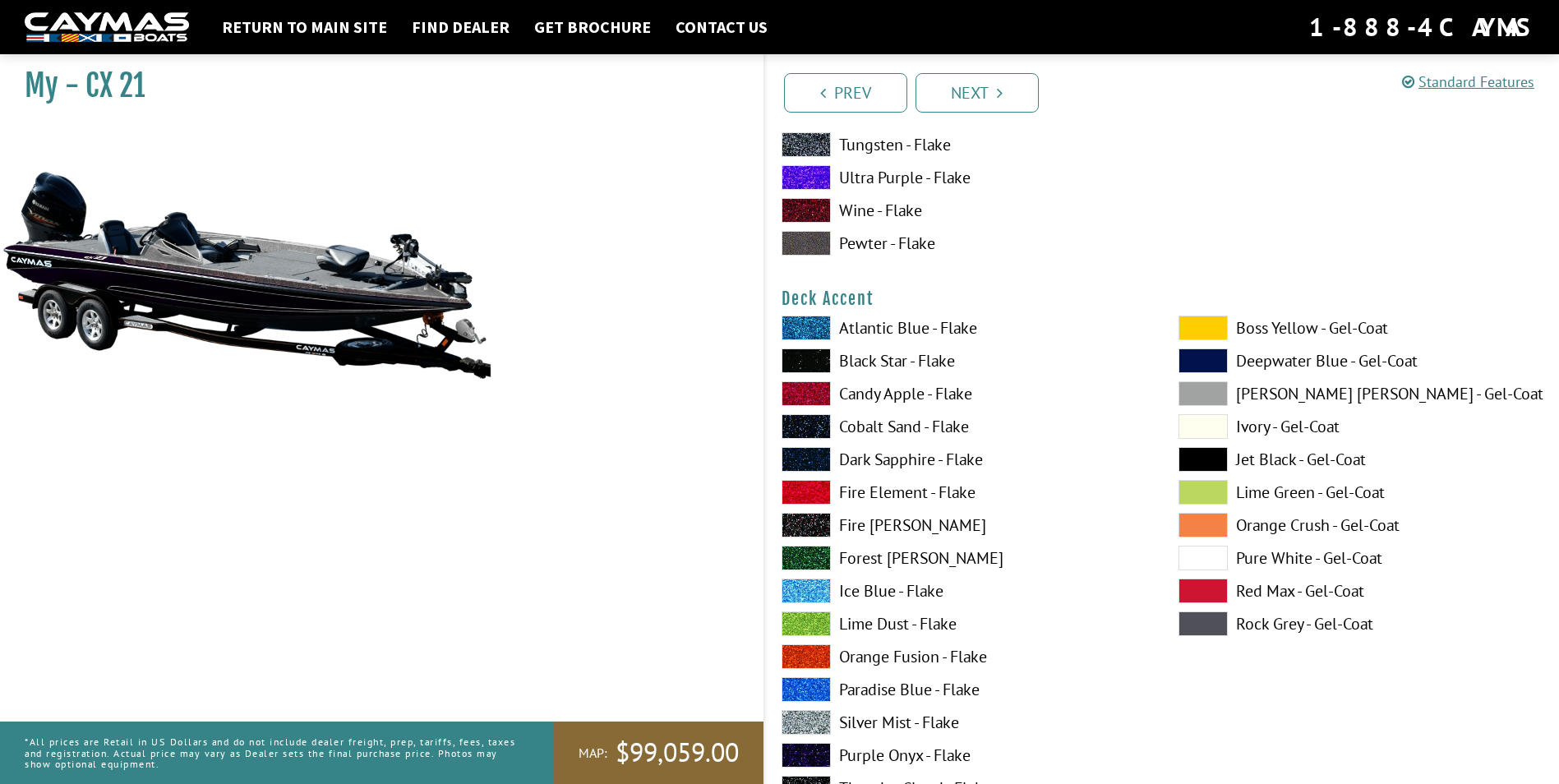
scroll to position [658, 0]
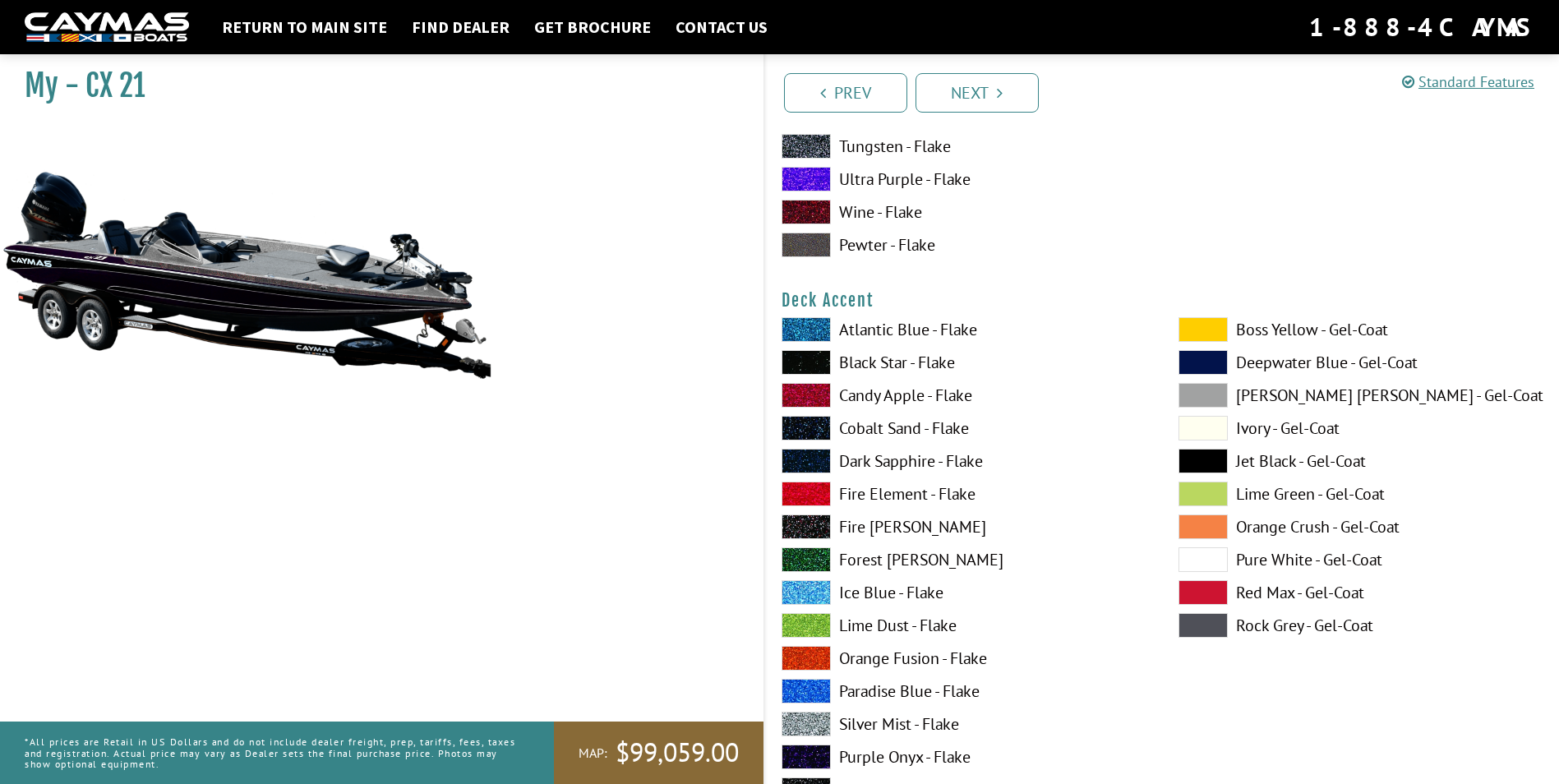
click at [905, 362] on label "Black Star - Flake" at bounding box center [963, 362] width 364 height 24
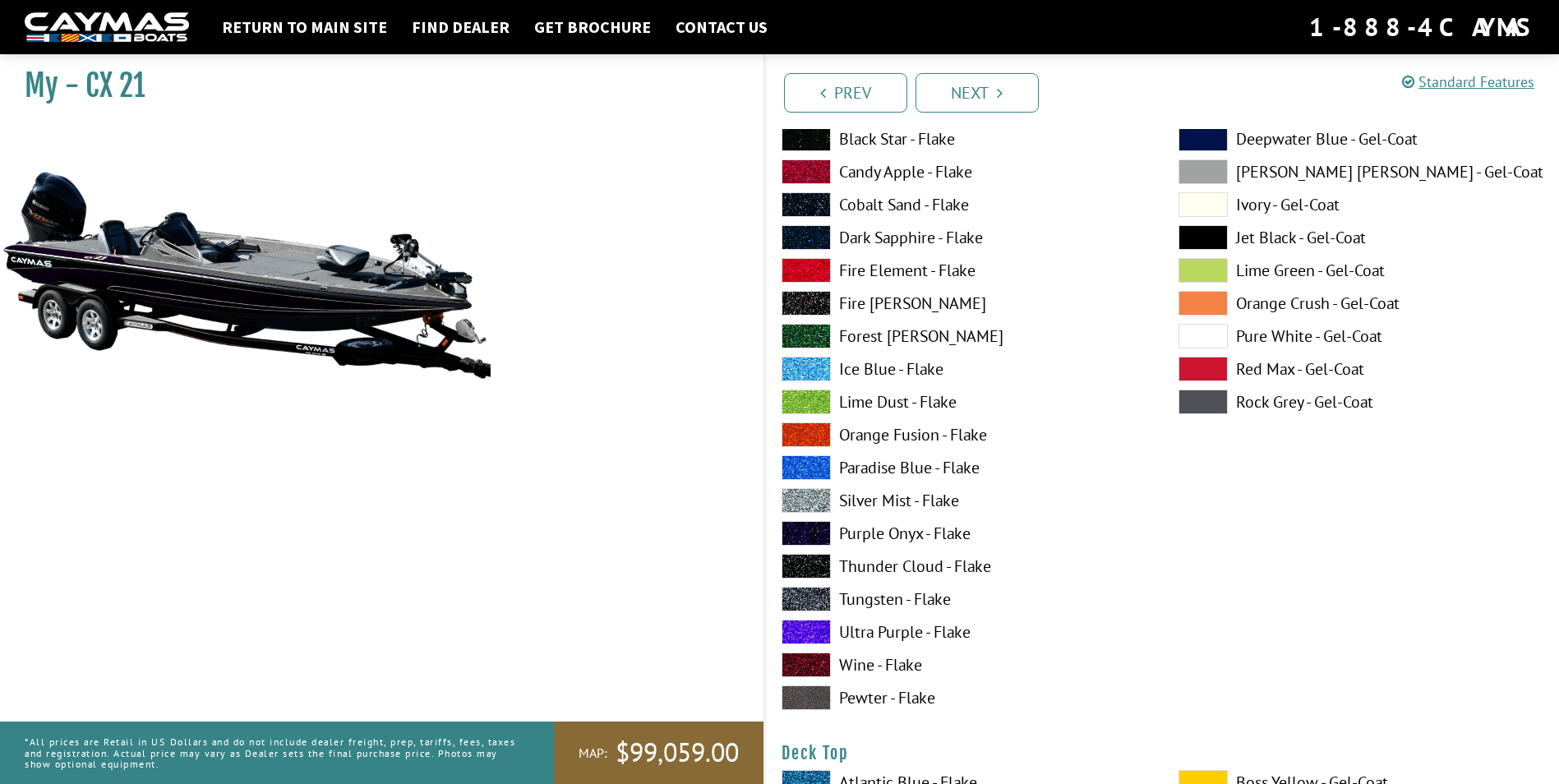
scroll to position [1561, 0]
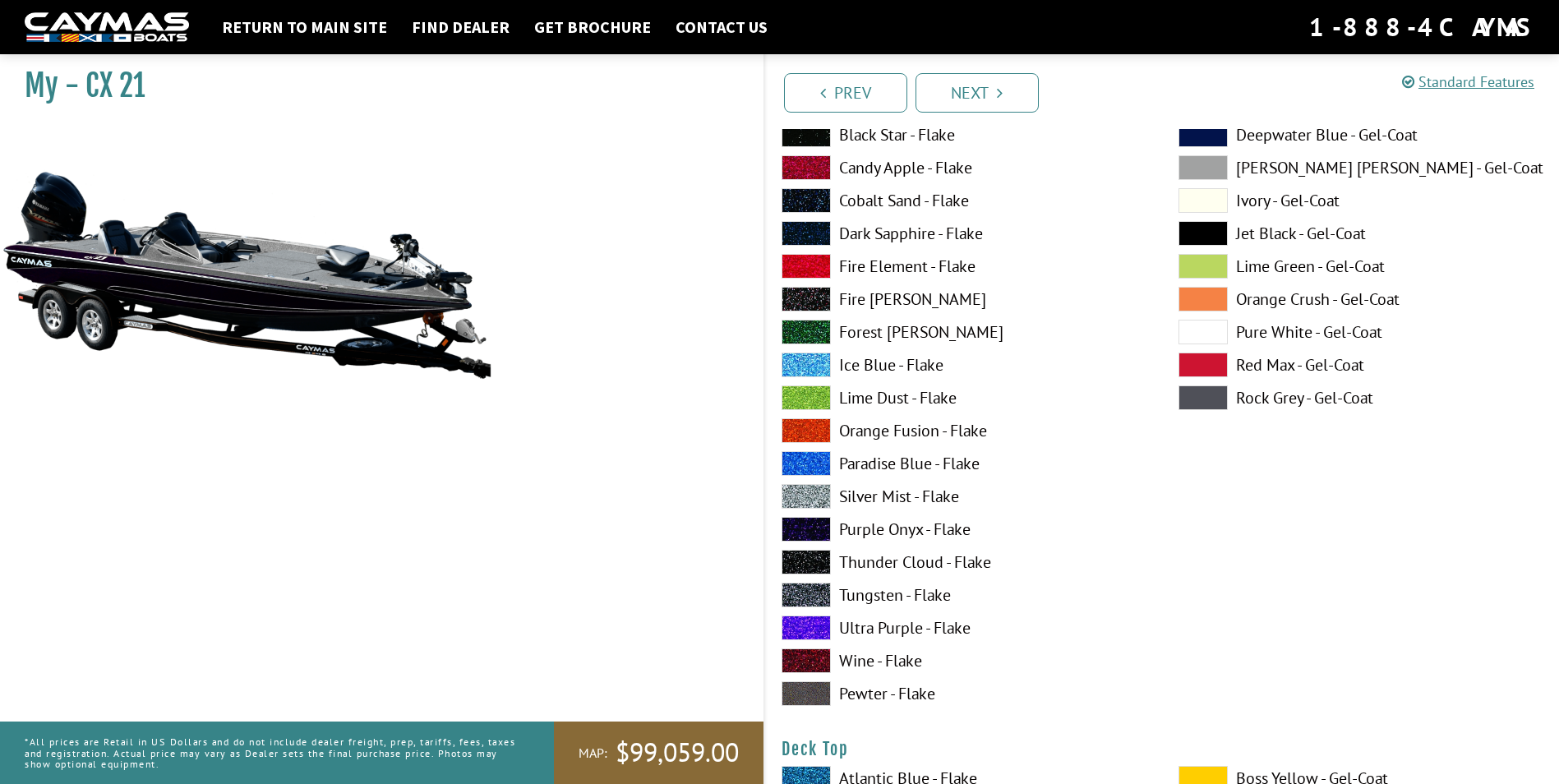
click at [912, 628] on label "Ultra Purple - Flake" at bounding box center [963, 628] width 364 height 24
click at [912, 622] on label "Ultra Purple - Flake" at bounding box center [963, 628] width 364 height 24
click at [906, 591] on label "Tungsten - Flake" at bounding box center [963, 595] width 364 height 24
click at [897, 631] on label "Ultra Purple - Flake" at bounding box center [963, 628] width 364 height 24
click at [898, 658] on label "Wine - Flake" at bounding box center [963, 660] width 364 height 24
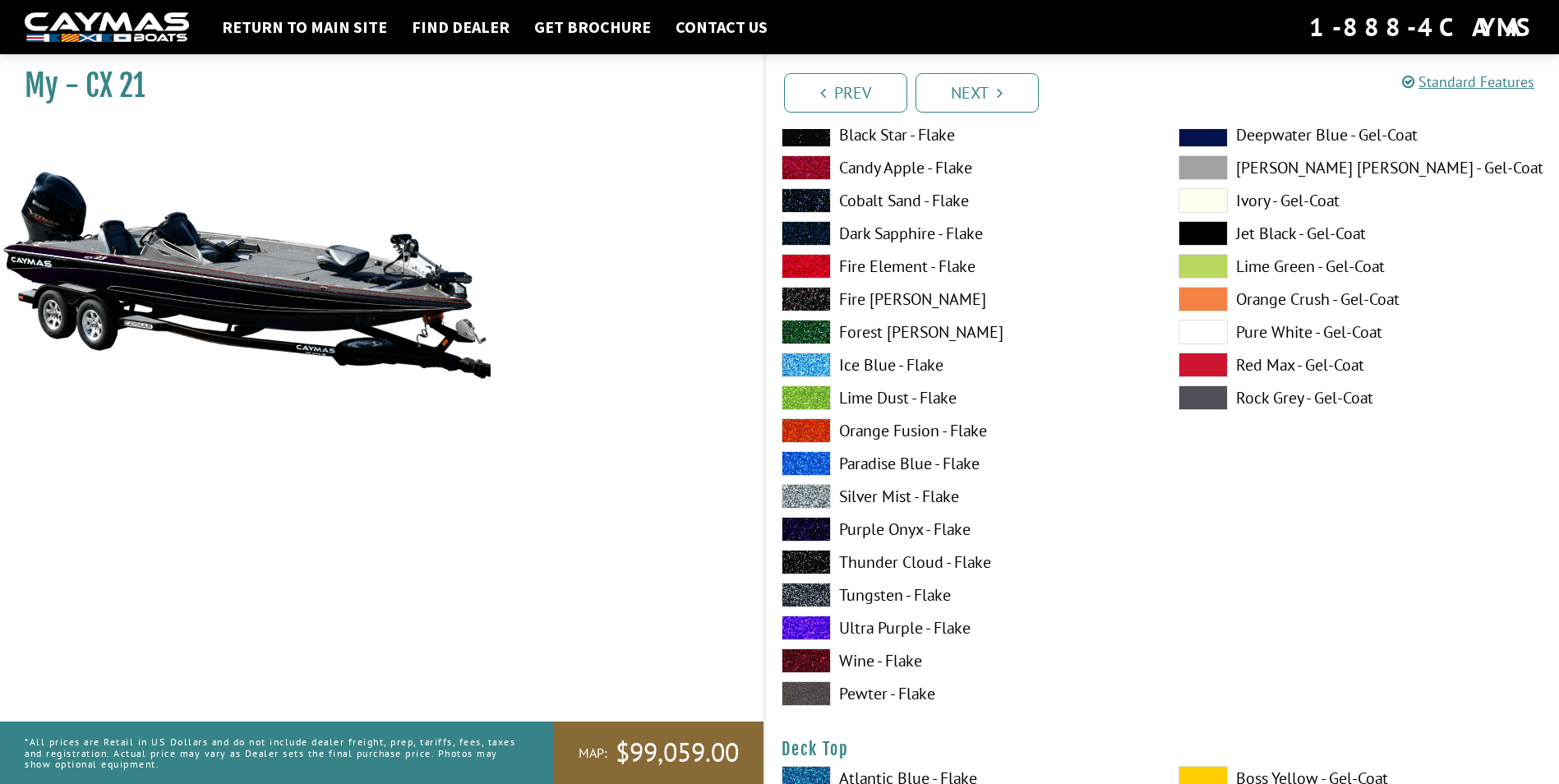
click at [891, 534] on label "Purple Onyx - Flake" at bounding box center [963, 529] width 364 height 24
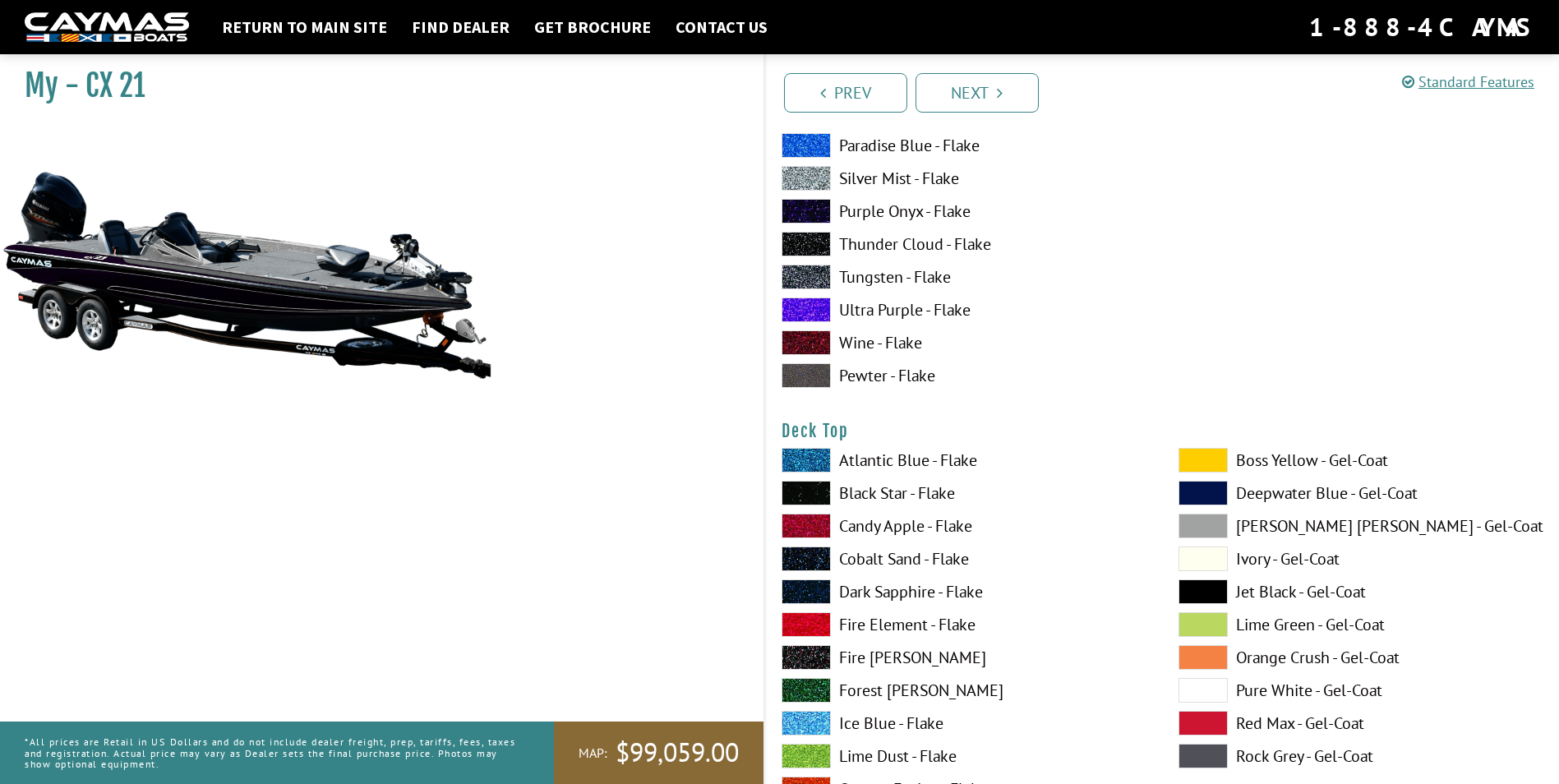
scroll to position [2136, 0]
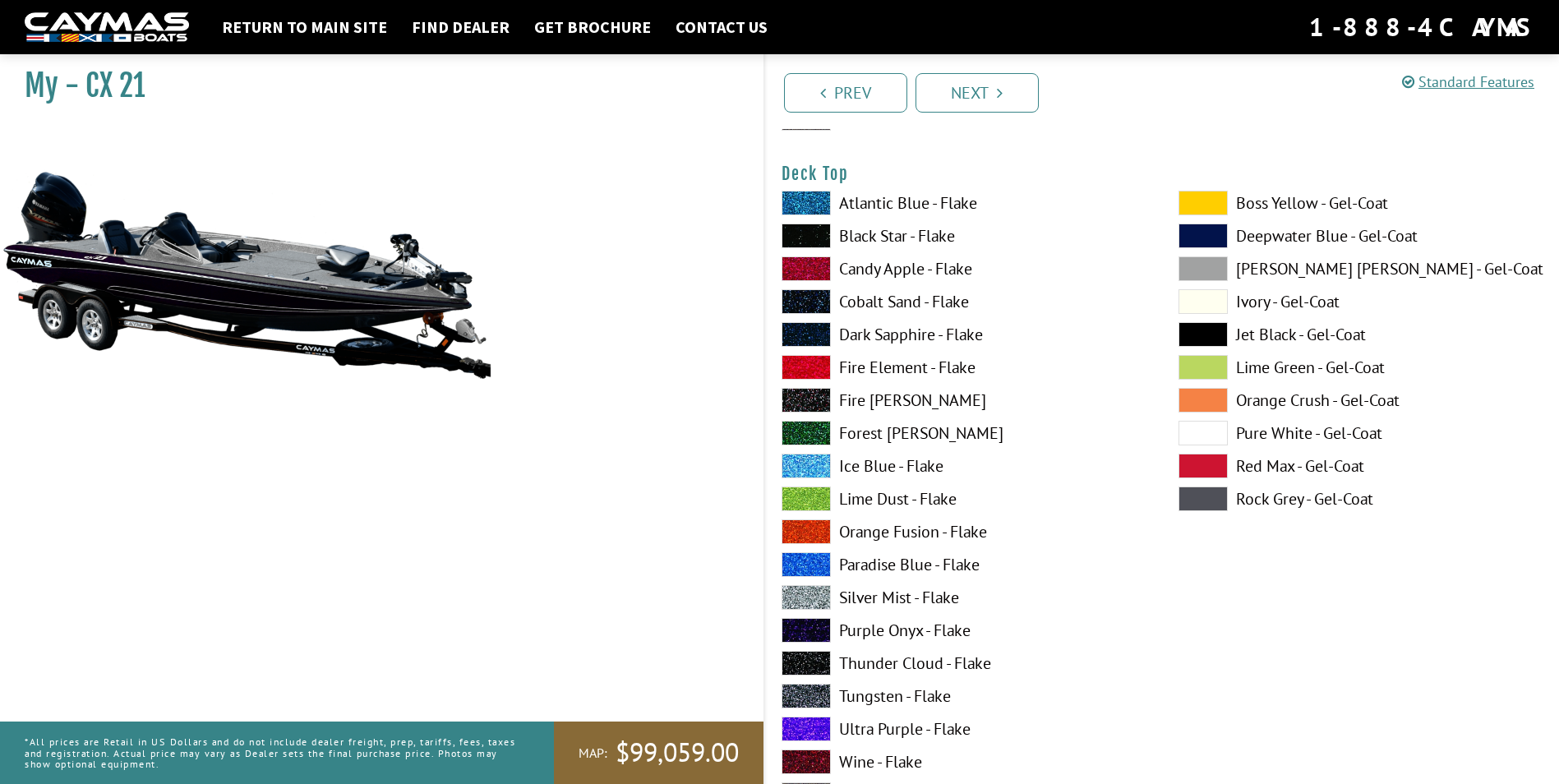
click at [929, 627] on label "Purple Onyx - Flake" at bounding box center [963, 629] width 364 height 24
click at [934, 658] on label "Thunder Cloud - Flake" at bounding box center [963, 663] width 364 height 24
click at [929, 624] on label "Purple Onyx - Flake" at bounding box center [963, 629] width 364 height 24
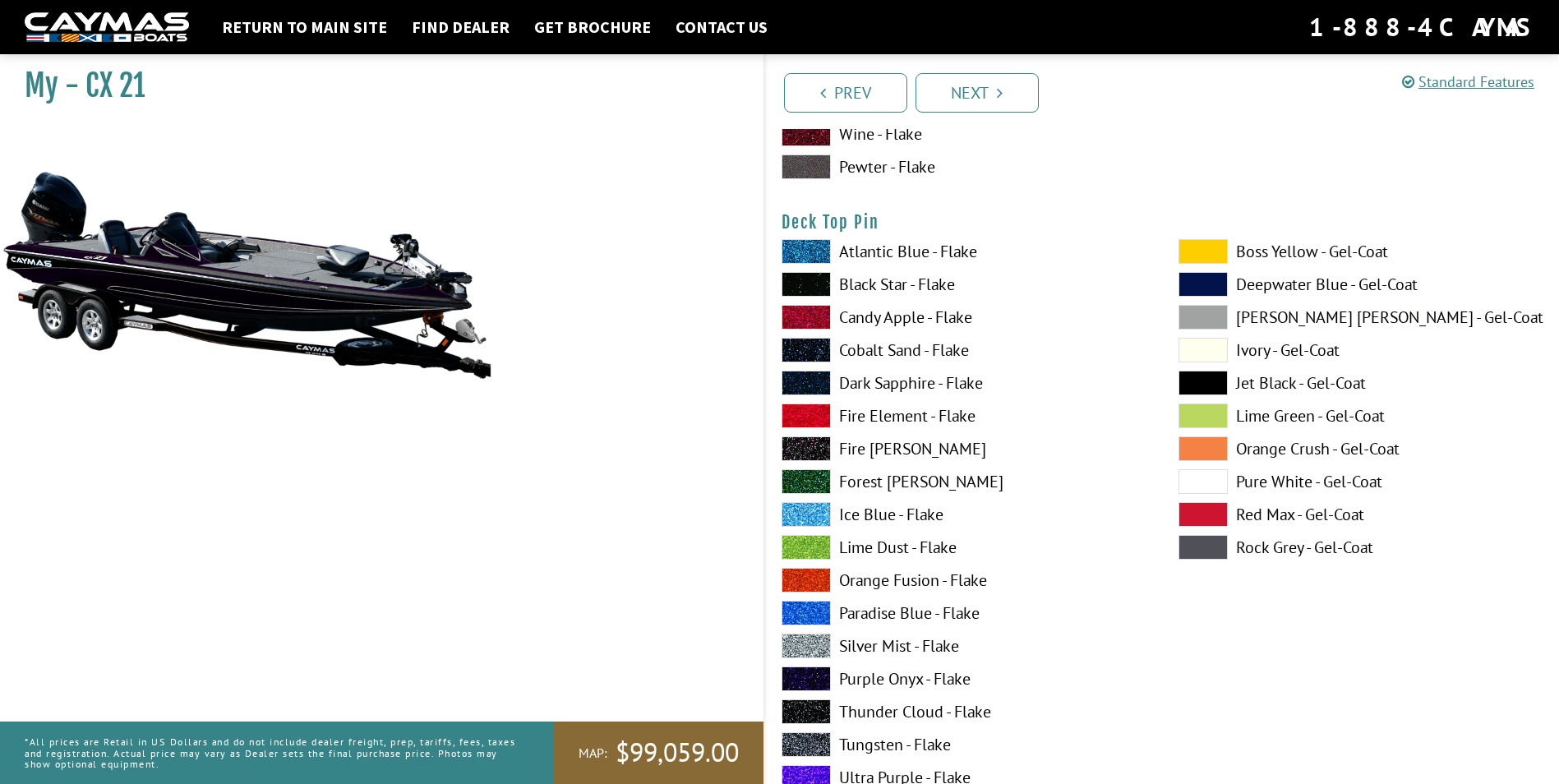
scroll to position [2793, 0]
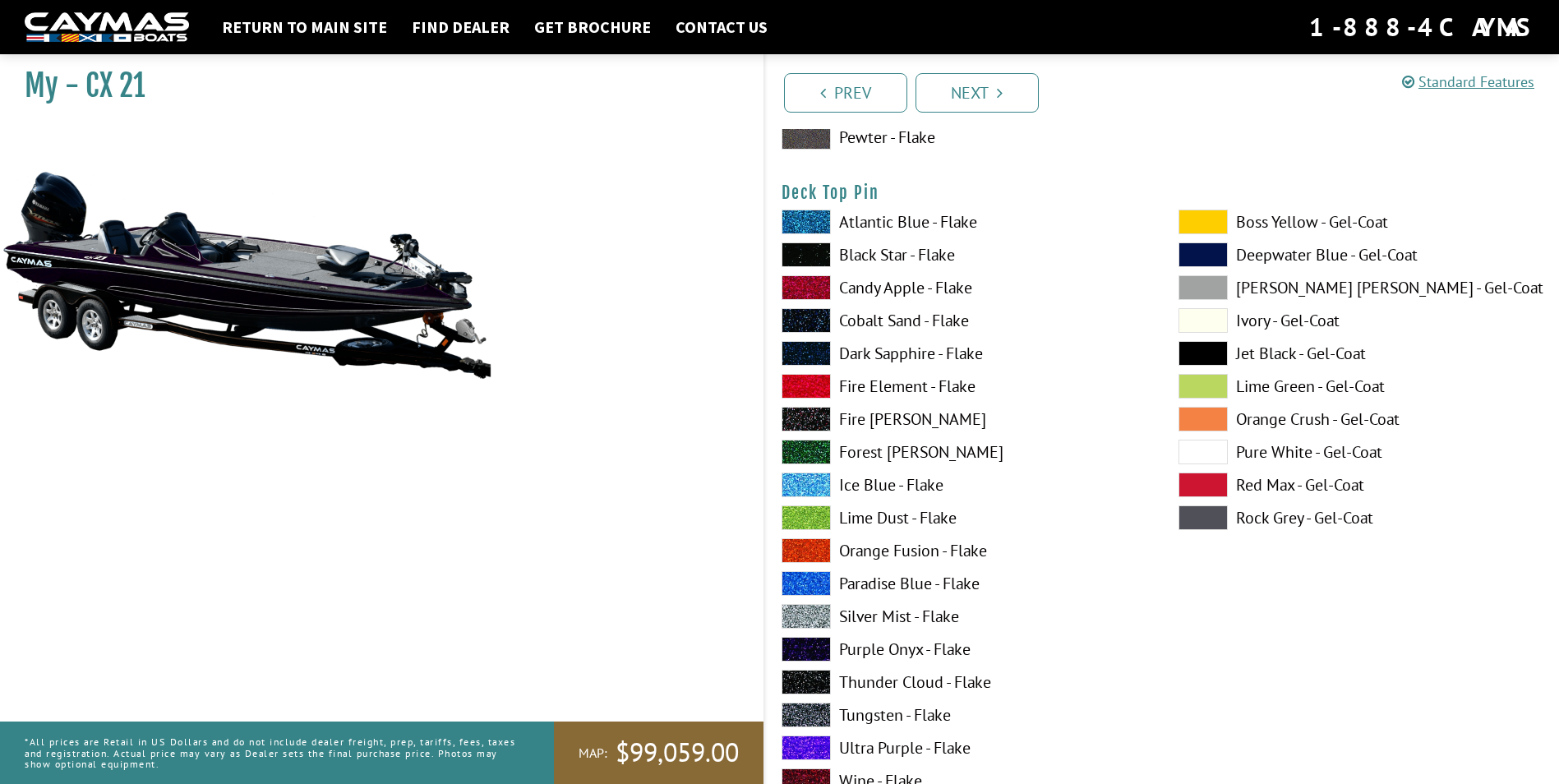
click at [931, 654] on label "Purple Onyx - Flake" at bounding box center [963, 649] width 364 height 24
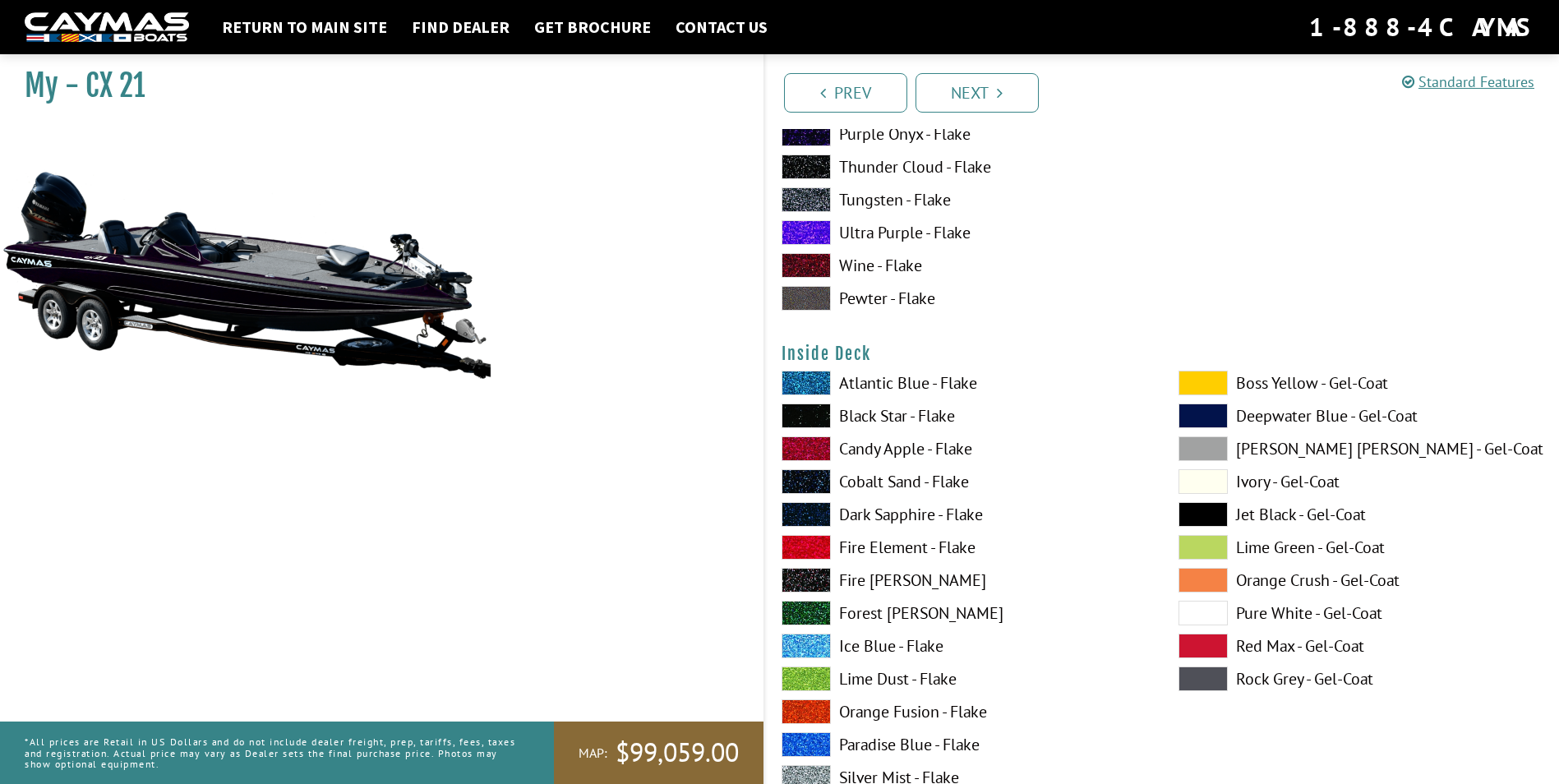
scroll to position [3532, 0]
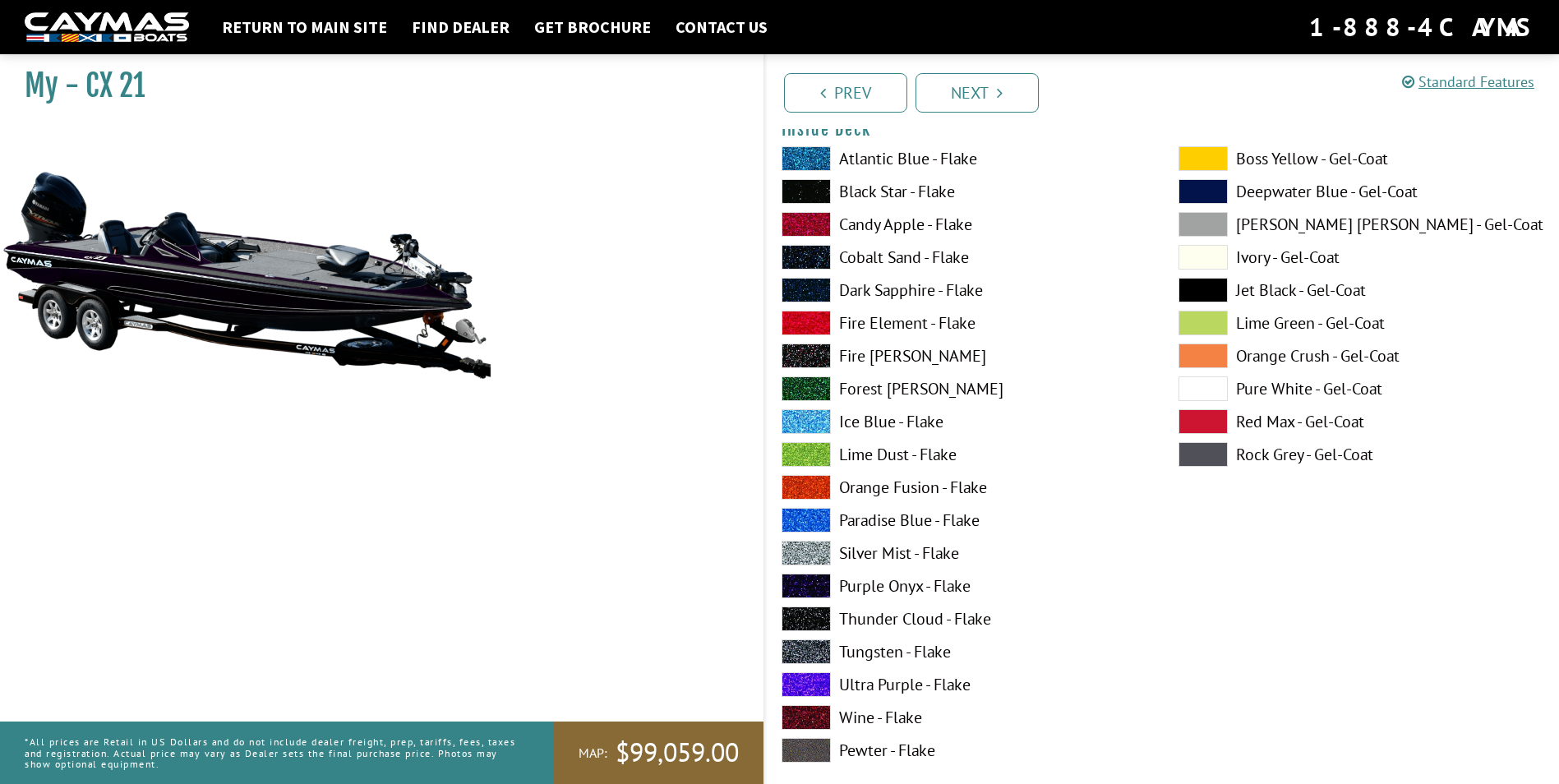
click at [935, 590] on label "Purple Onyx - Flake" at bounding box center [963, 585] width 364 height 24
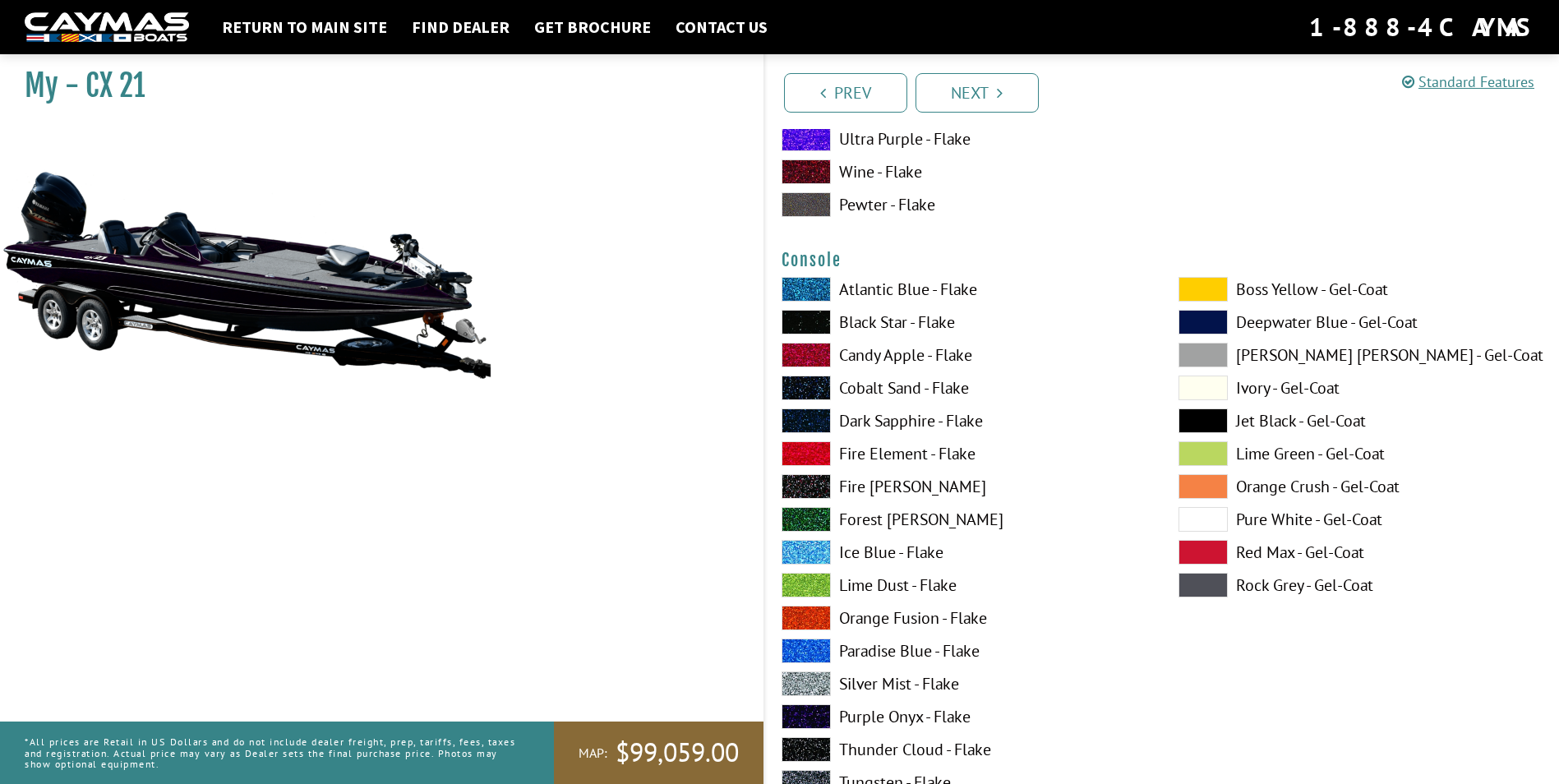
scroll to position [4107, 0]
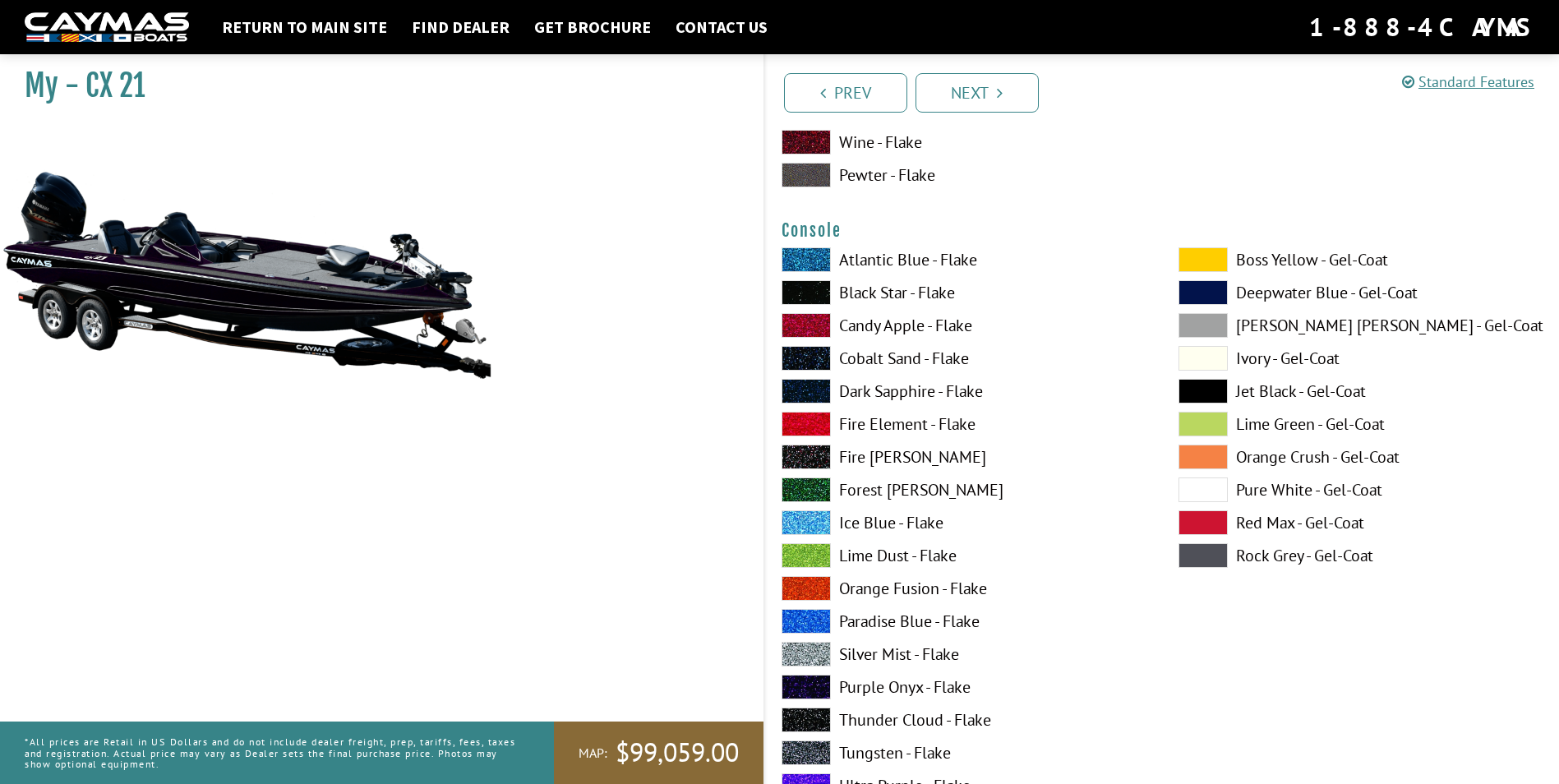
click at [916, 688] on label "Purple Onyx - Flake" at bounding box center [963, 687] width 364 height 24
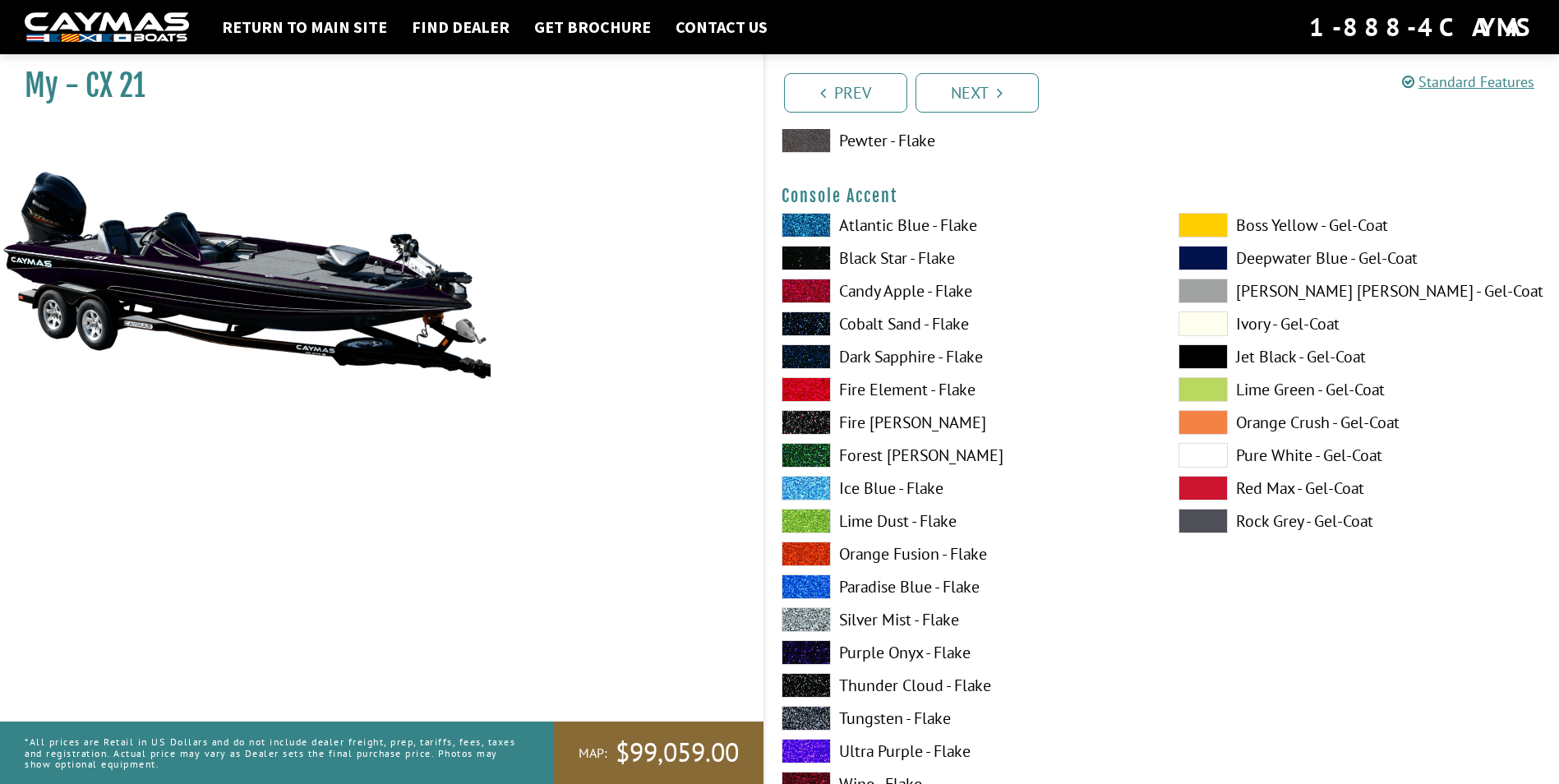
scroll to position [4846, 0]
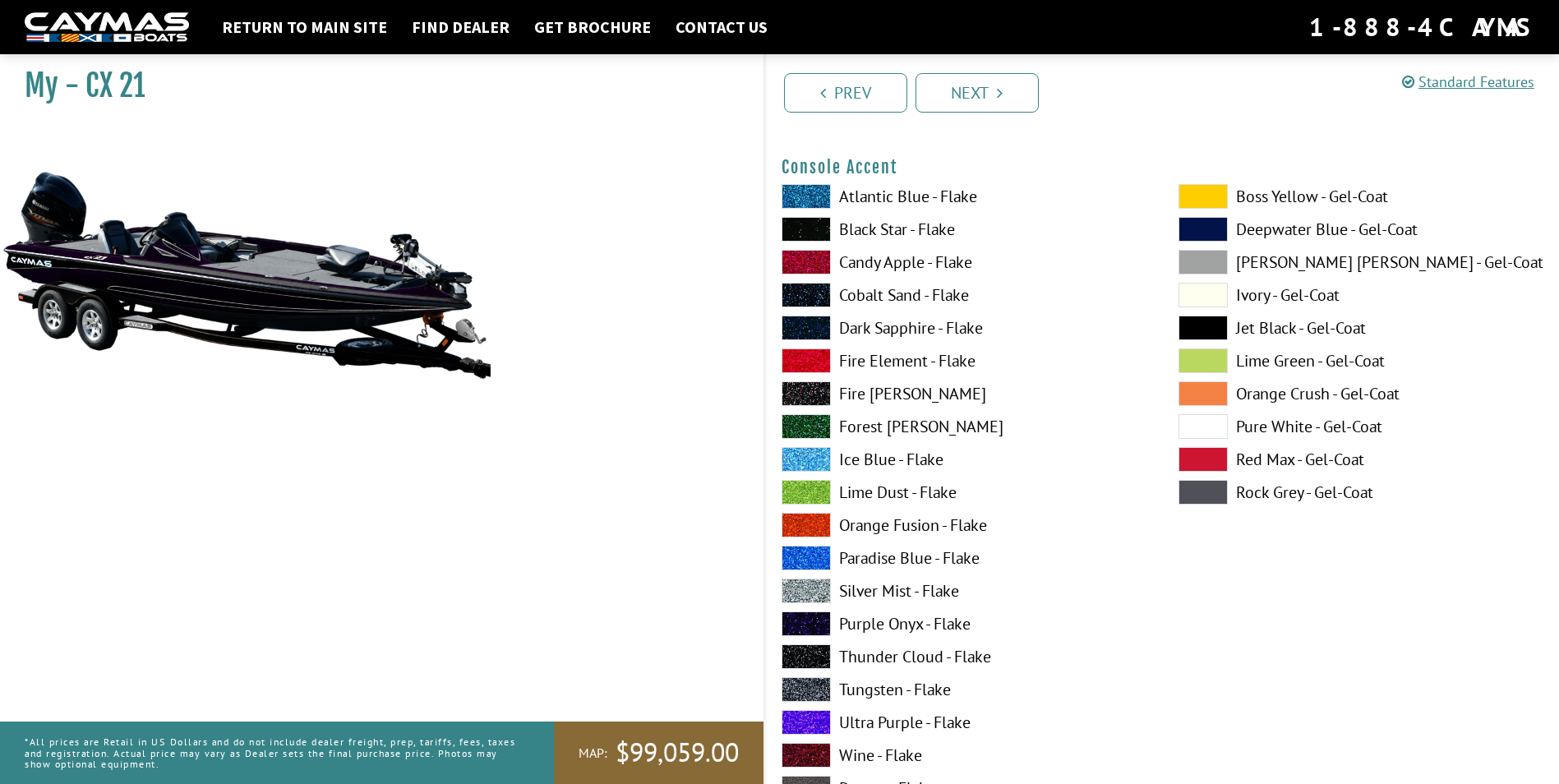
click at [886, 226] on label "Black Star - Flake" at bounding box center [963, 229] width 364 height 24
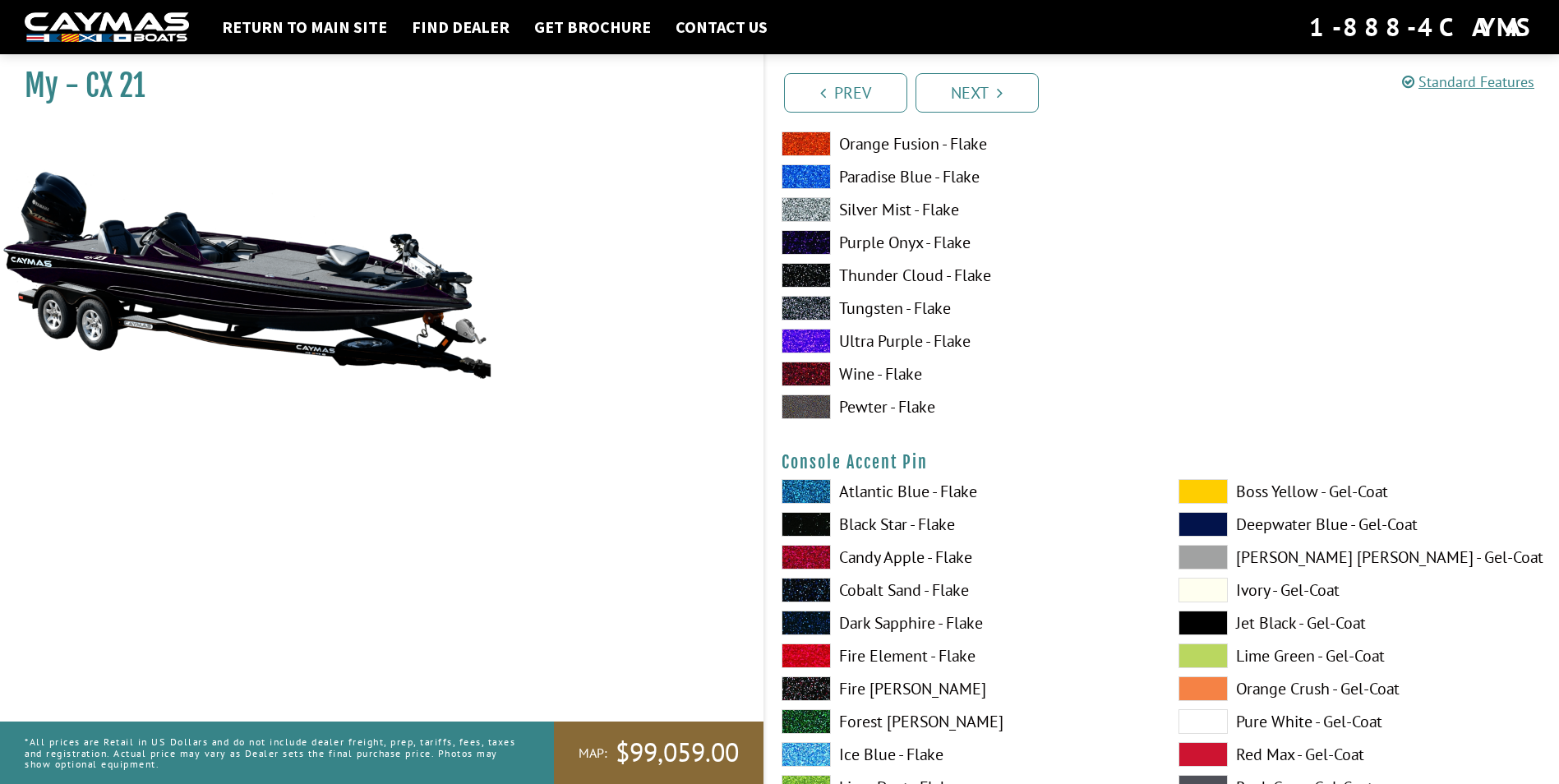
scroll to position [5257, 0]
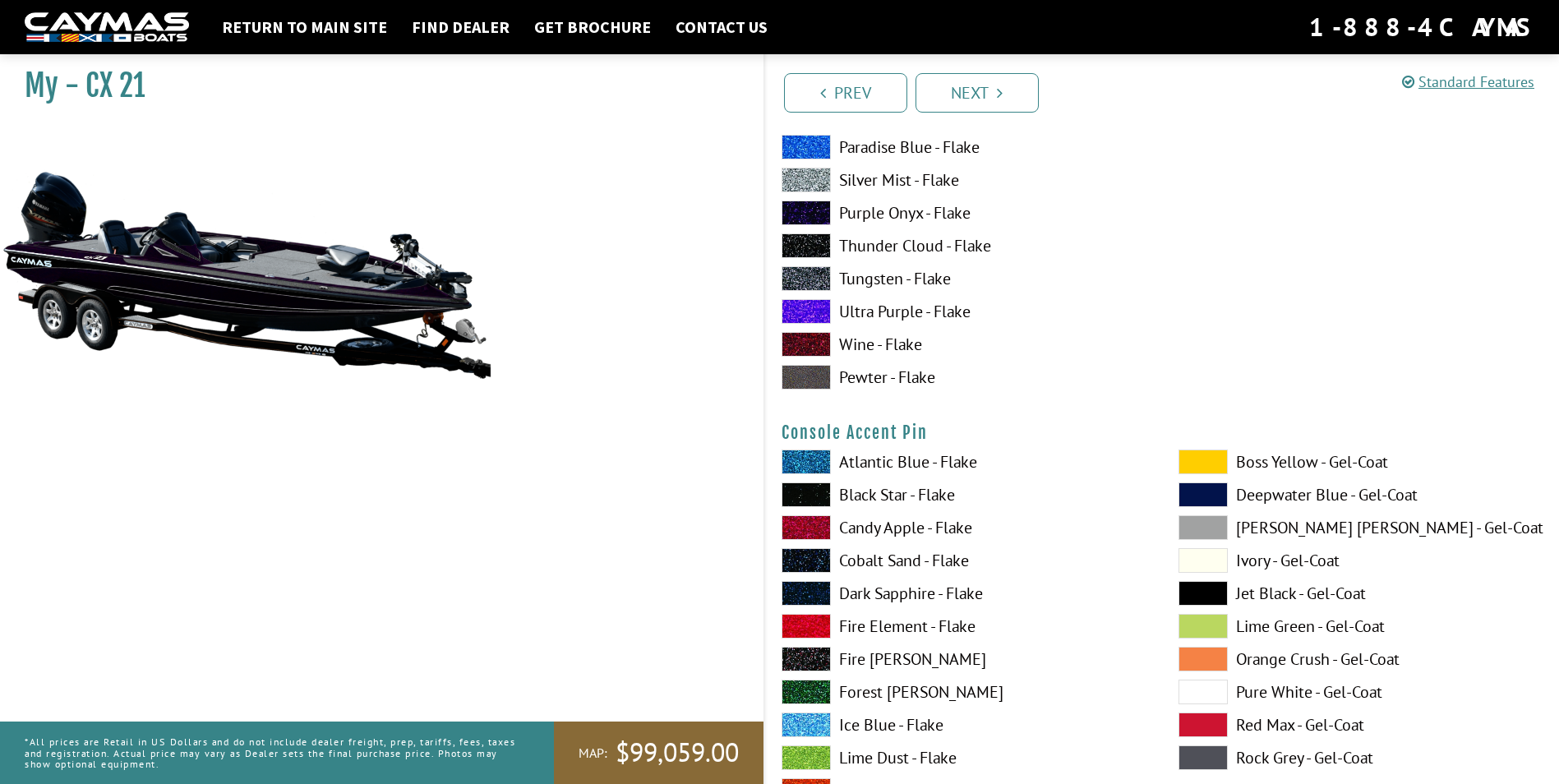
click at [883, 497] on label "Black Star - Flake" at bounding box center [963, 495] width 364 height 24
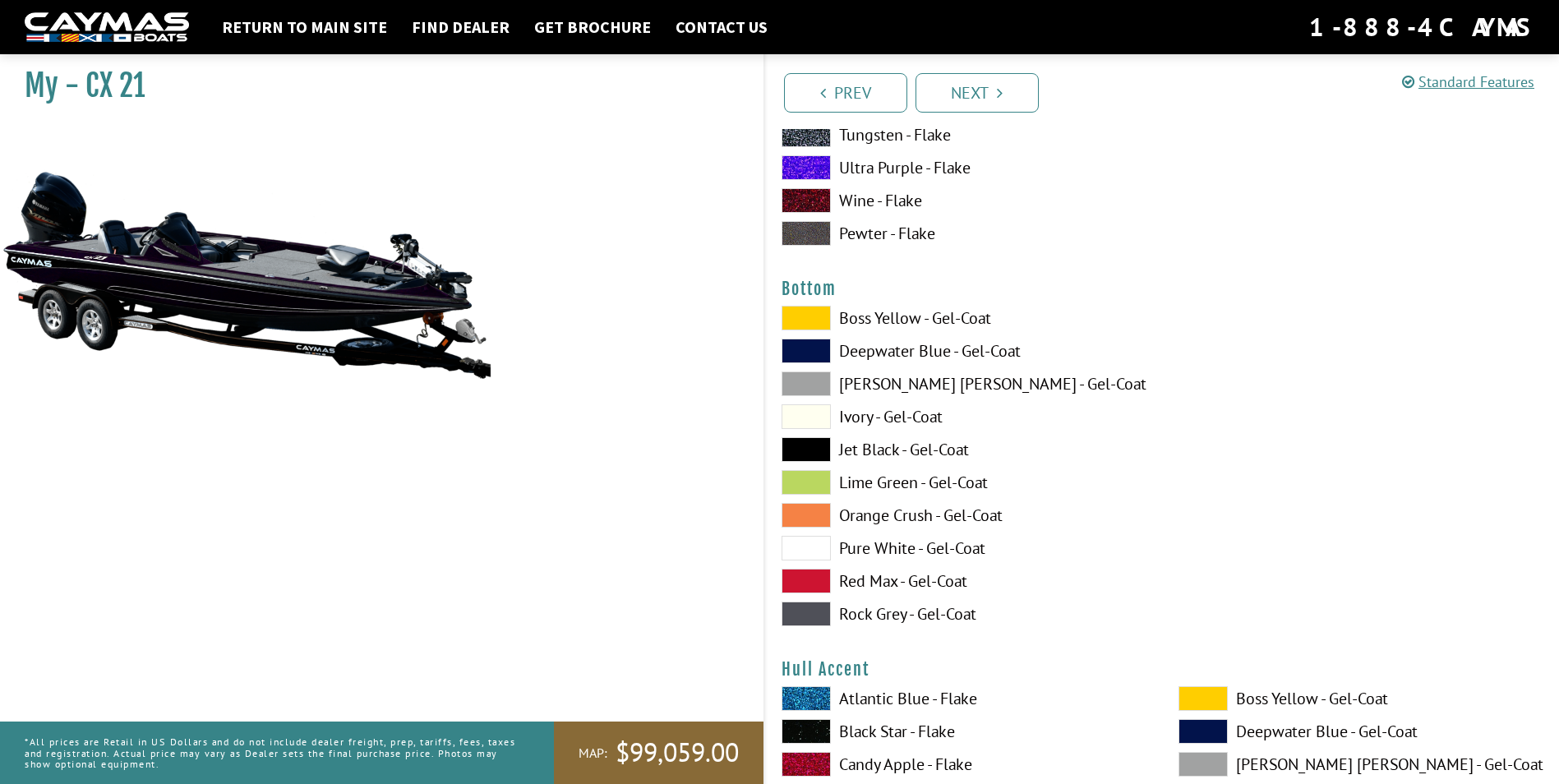
scroll to position [6078, 0]
click at [879, 619] on label "Rock Grey - Gel-Coat" at bounding box center [963, 612] width 364 height 24
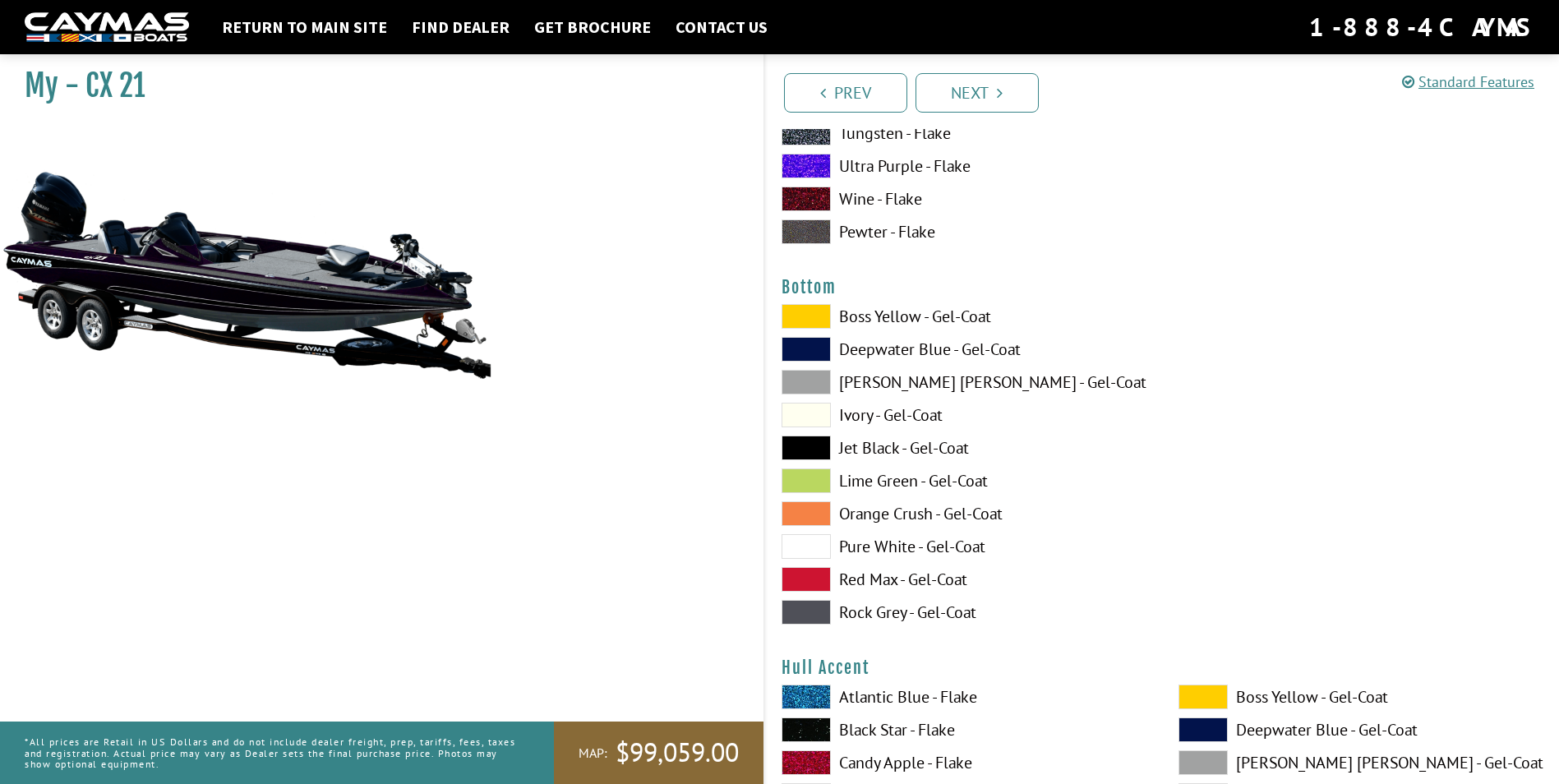
click at [888, 581] on label "Red Max - Gel-Coat" at bounding box center [963, 579] width 364 height 24
click at [884, 443] on label "Jet Black - Gel-Coat" at bounding box center [963, 448] width 364 height 24
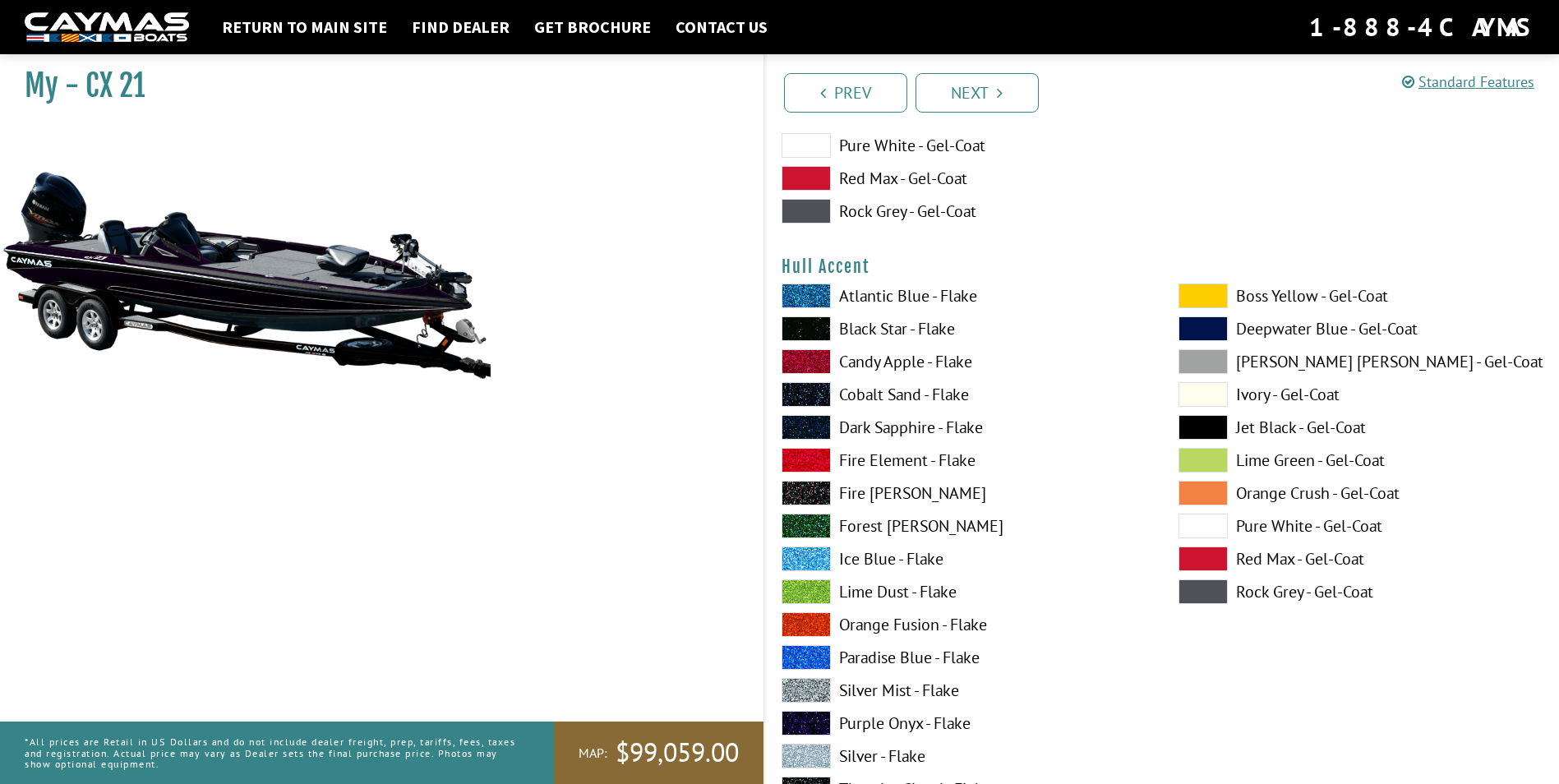
scroll to position [6489, 0]
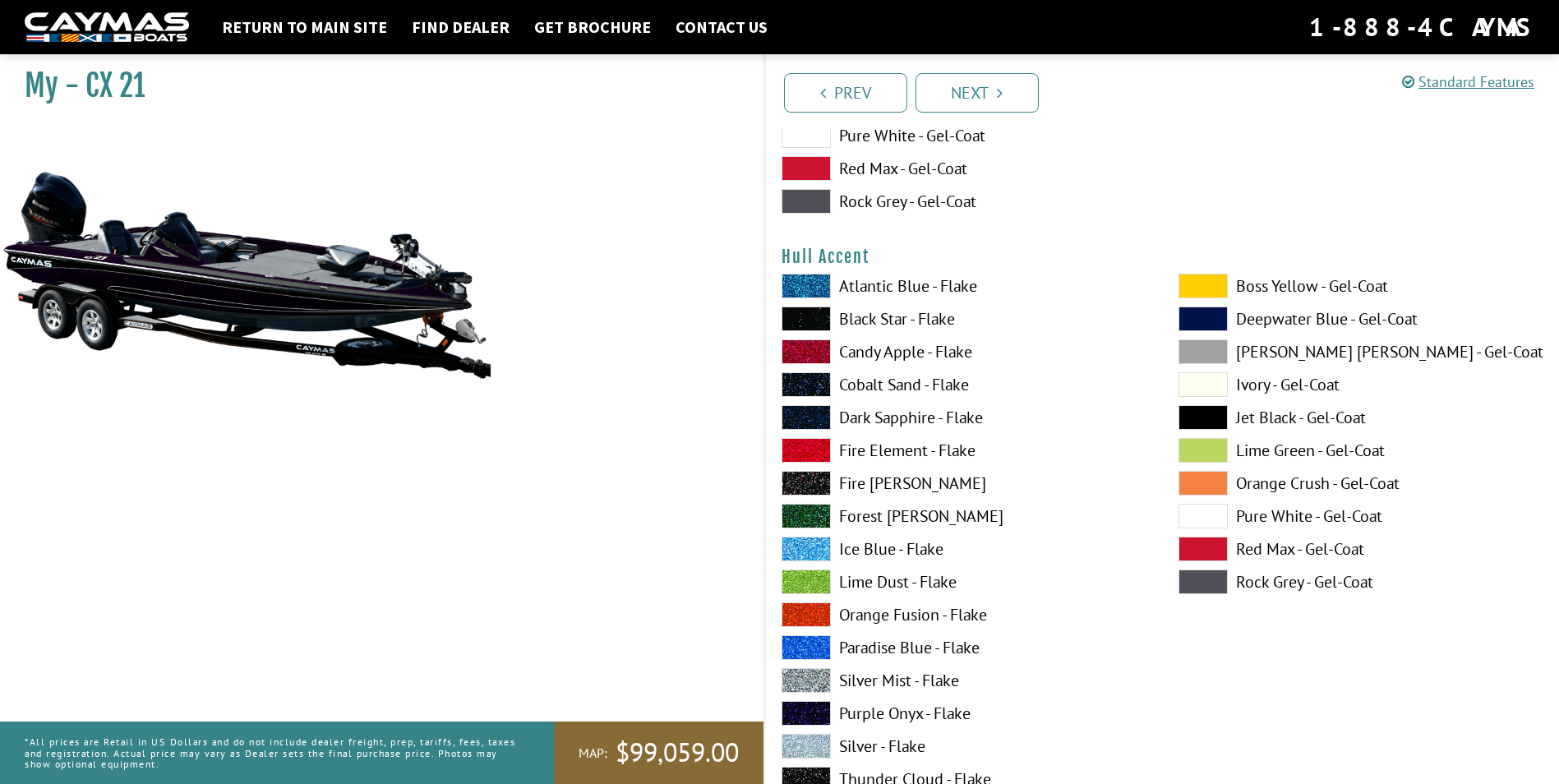
click at [898, 711] on label "Purple Onyx - Flake" at bounding box center [963, 713] width 364 height 24
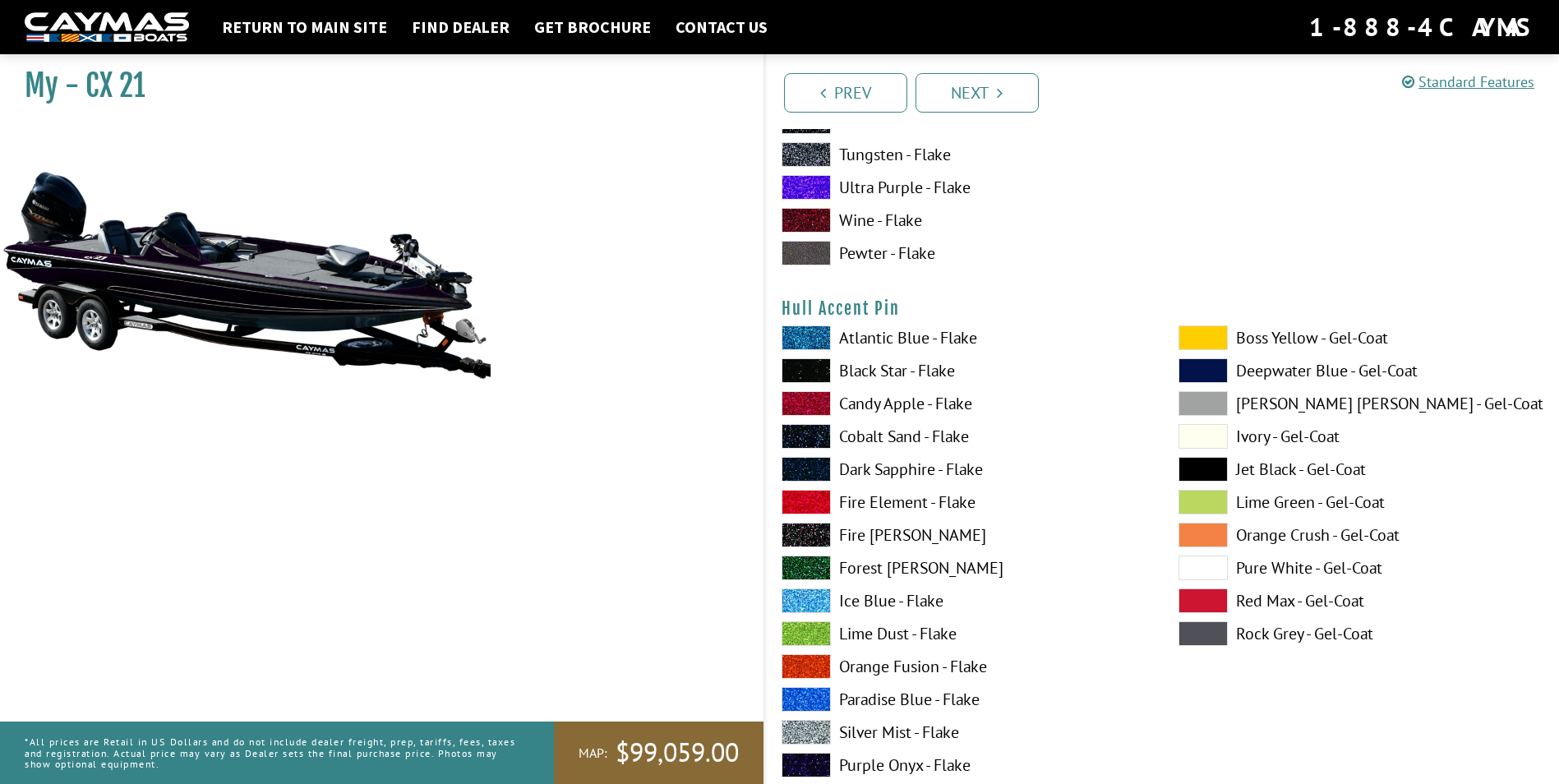
scroll to position [7228, 0]
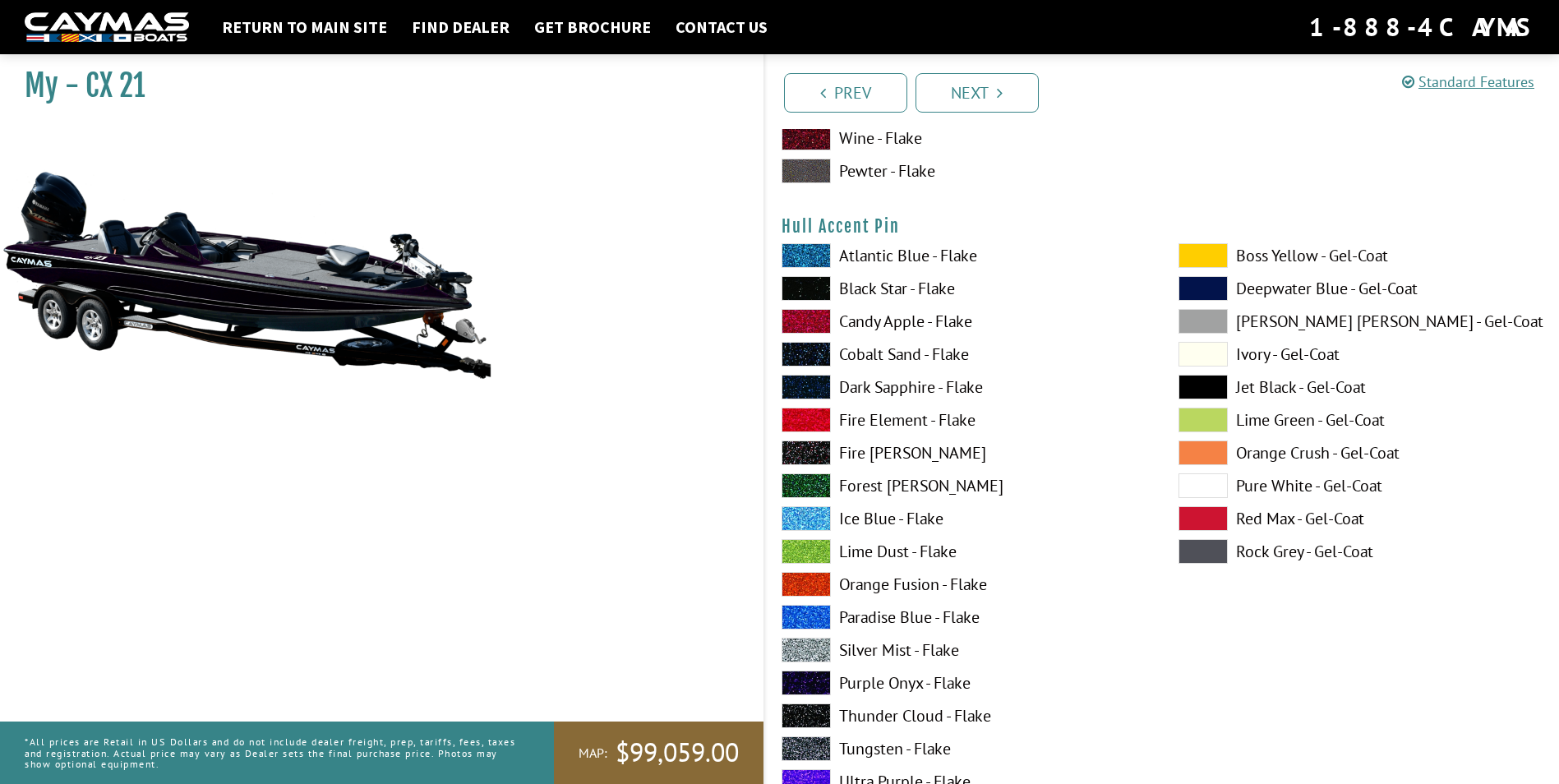
click at [912, 687] on label "Purple Onyx - Flake" at bounding box center [963, 683] width 364 height 24
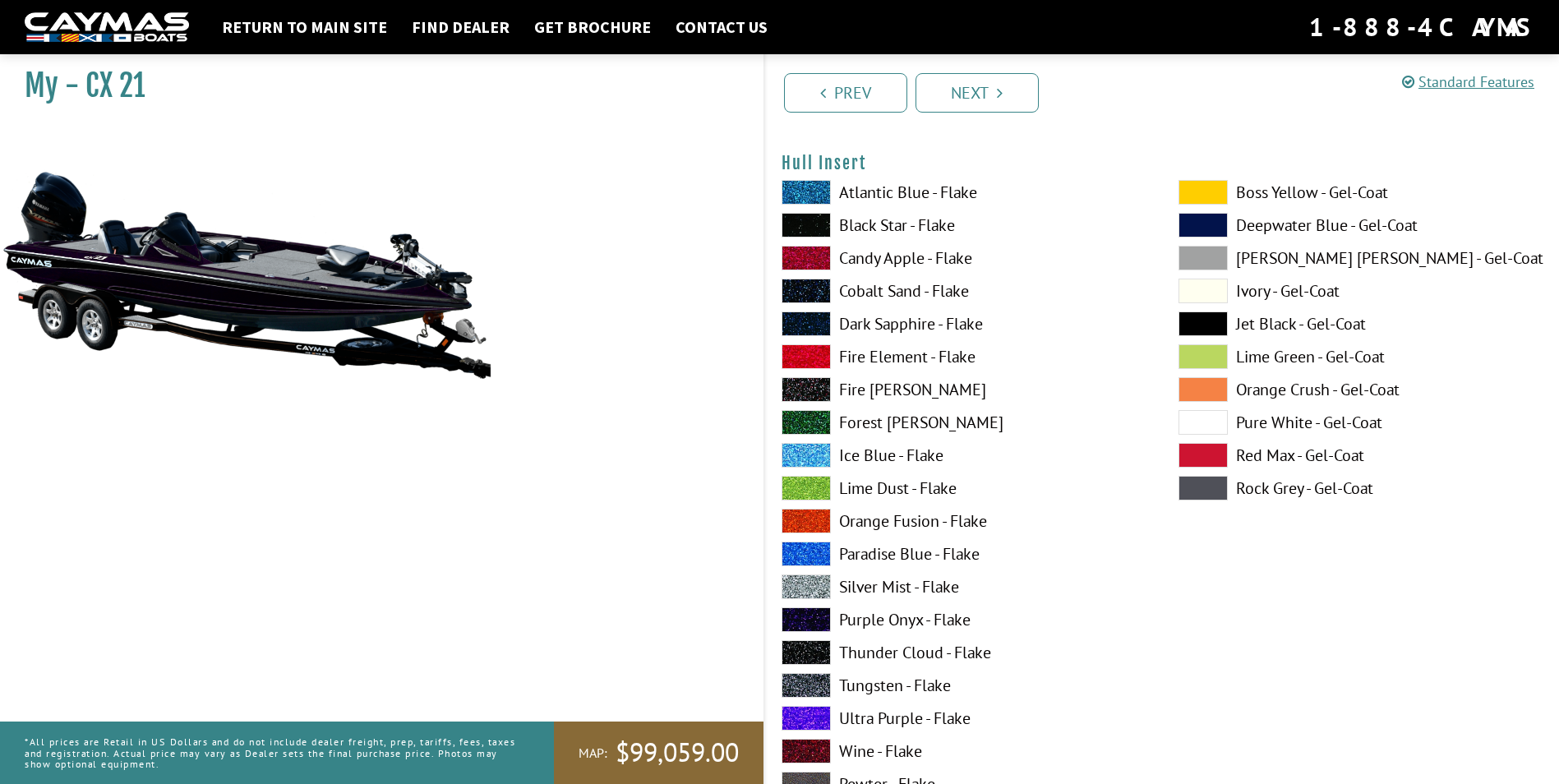
scroll to position [8050, 0]
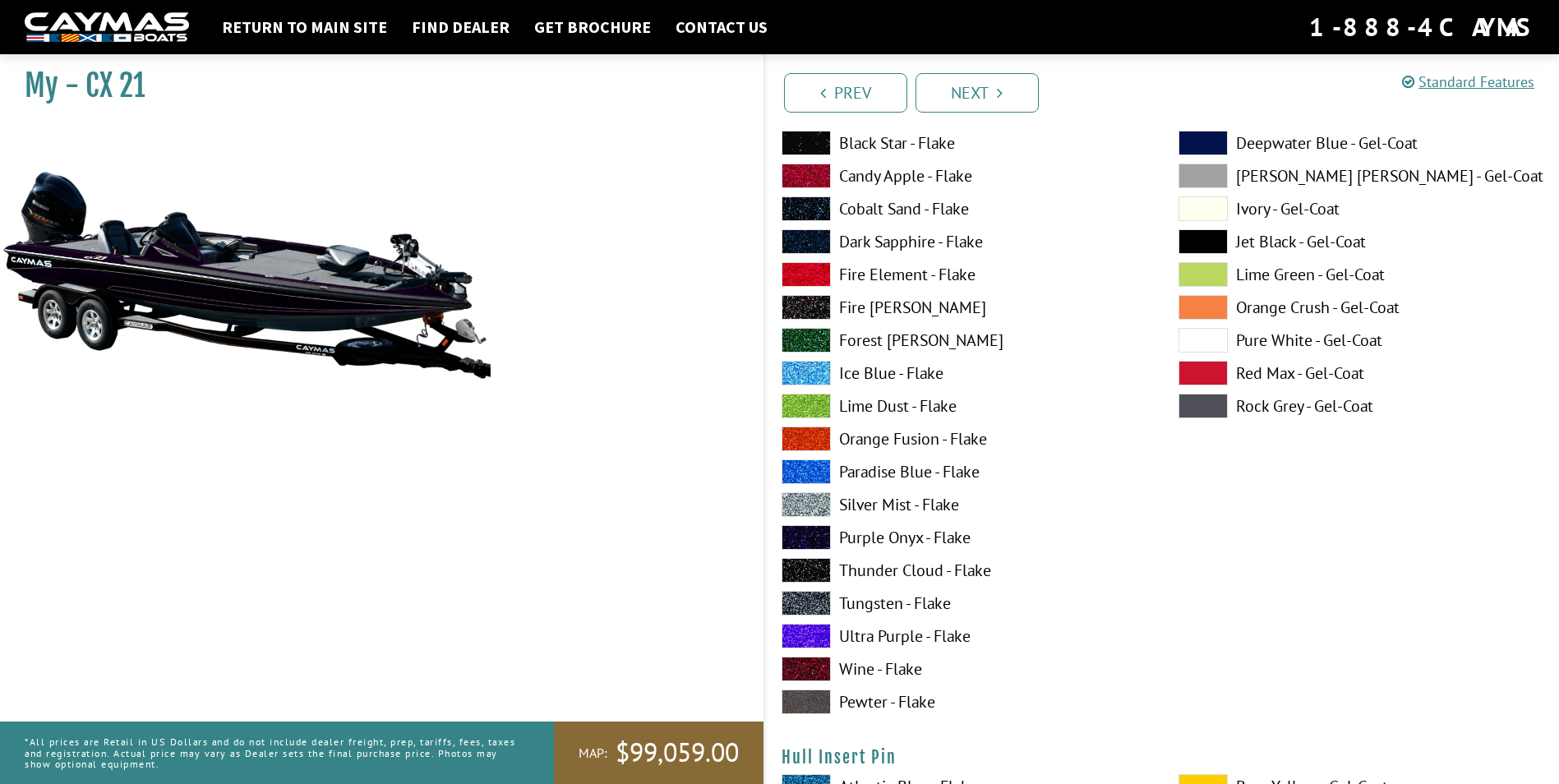
click at [898, 543] on label "Purple Onyx - Flake" at bounding box center [963, 537] width 364 height 24
click at [901, 510] on label "Silver Mist - Flake" at bounding box center [963, 504] width 364 height 24
click at [898, 544] on label "Purple Onyx - Flake" at bounding box center [963, 537] width 364 height 24
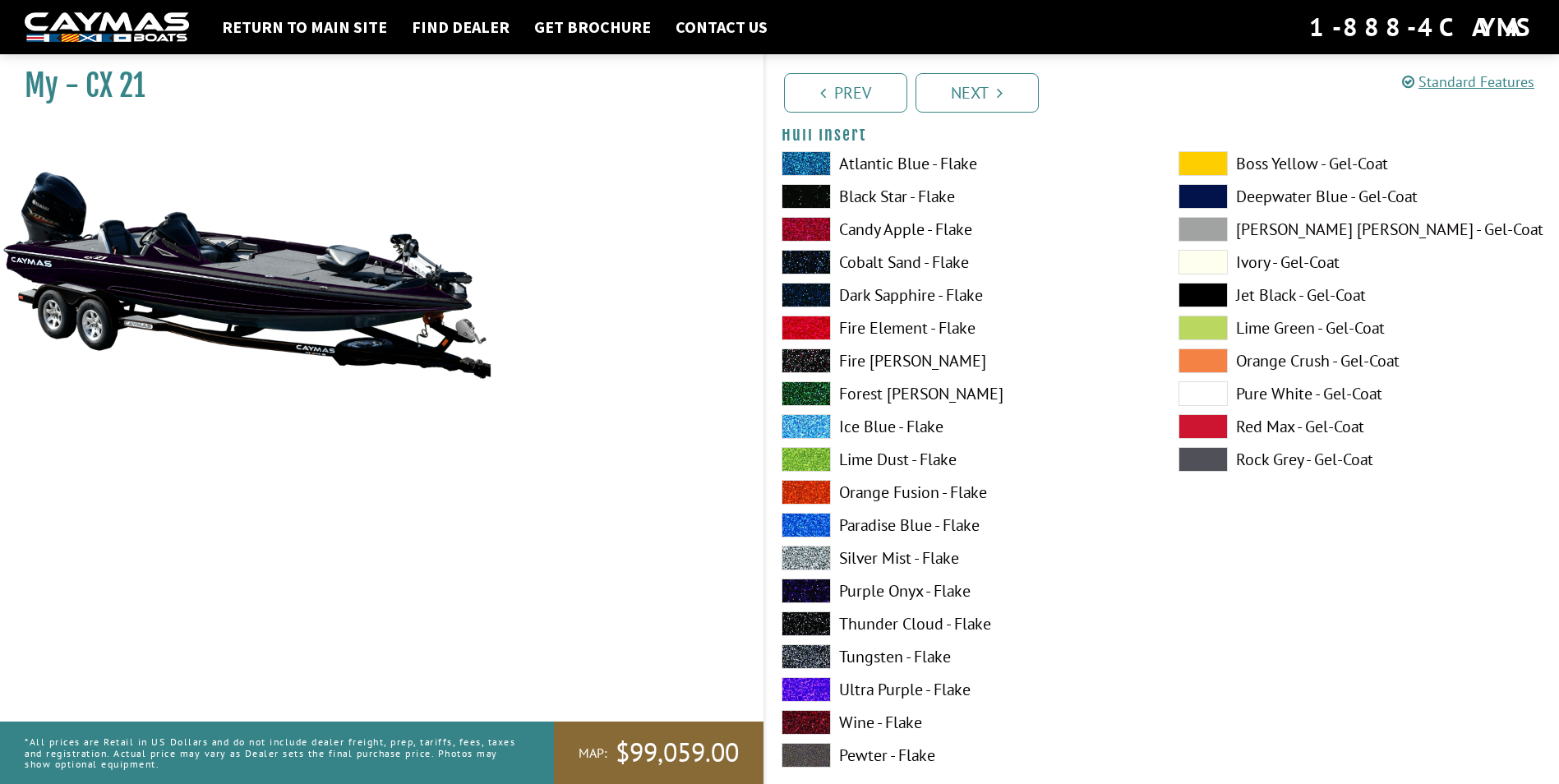
scroll to position [7967, 0]
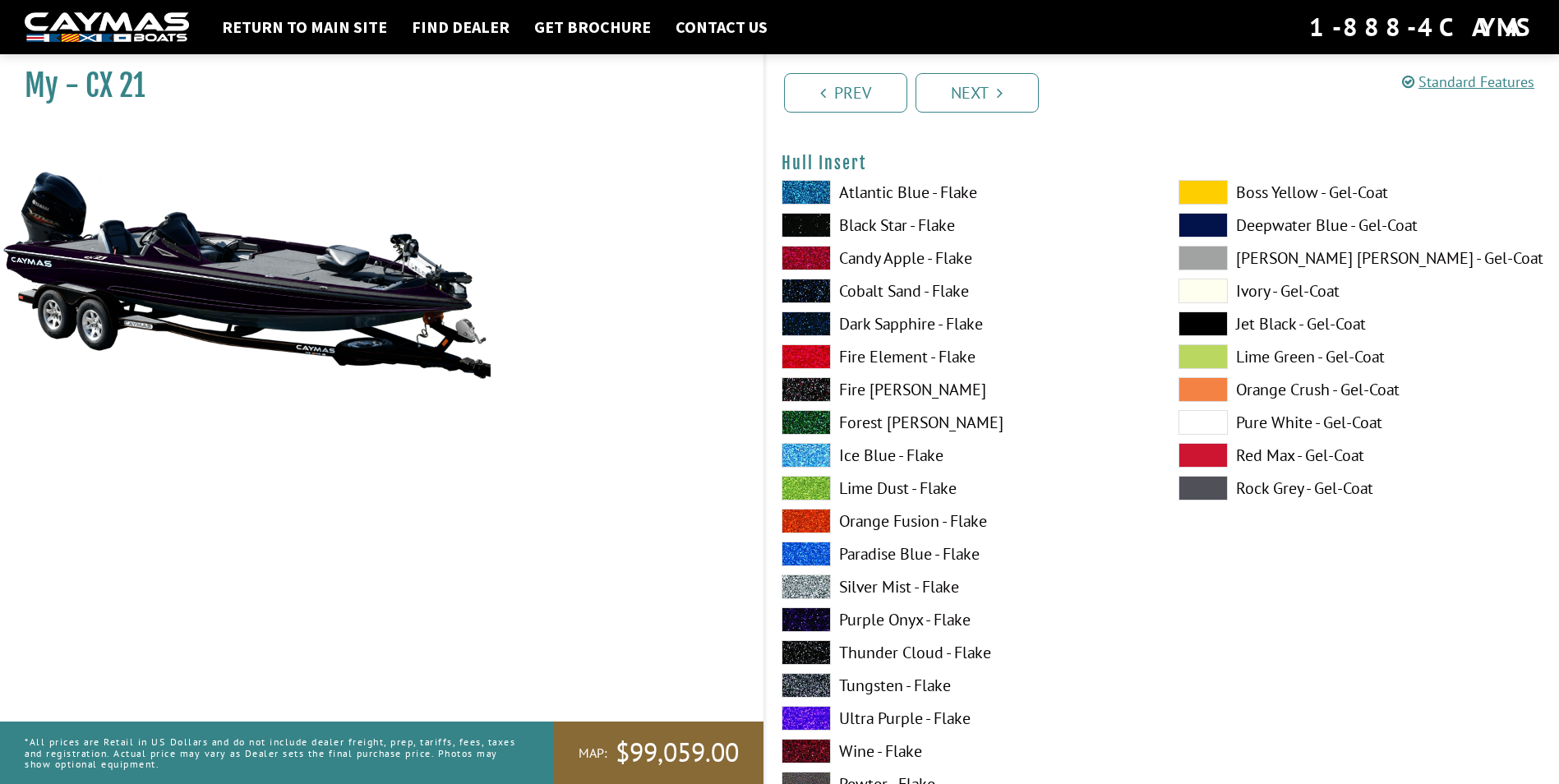
click at [892, 224] on label "Black Star - Flake" at bounding box center [963, 225] width 364 height 24
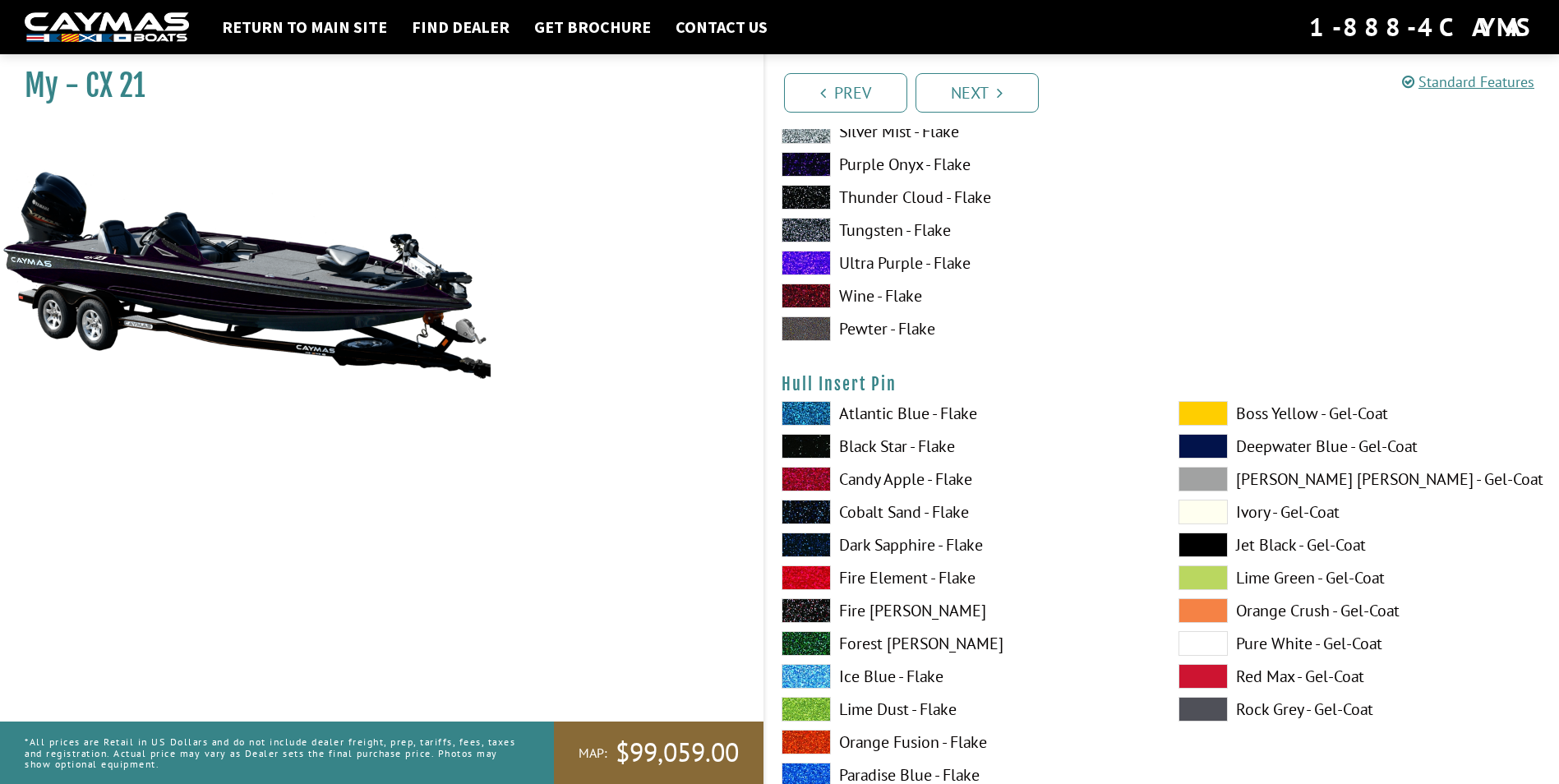
scroll to position [8460, 0]
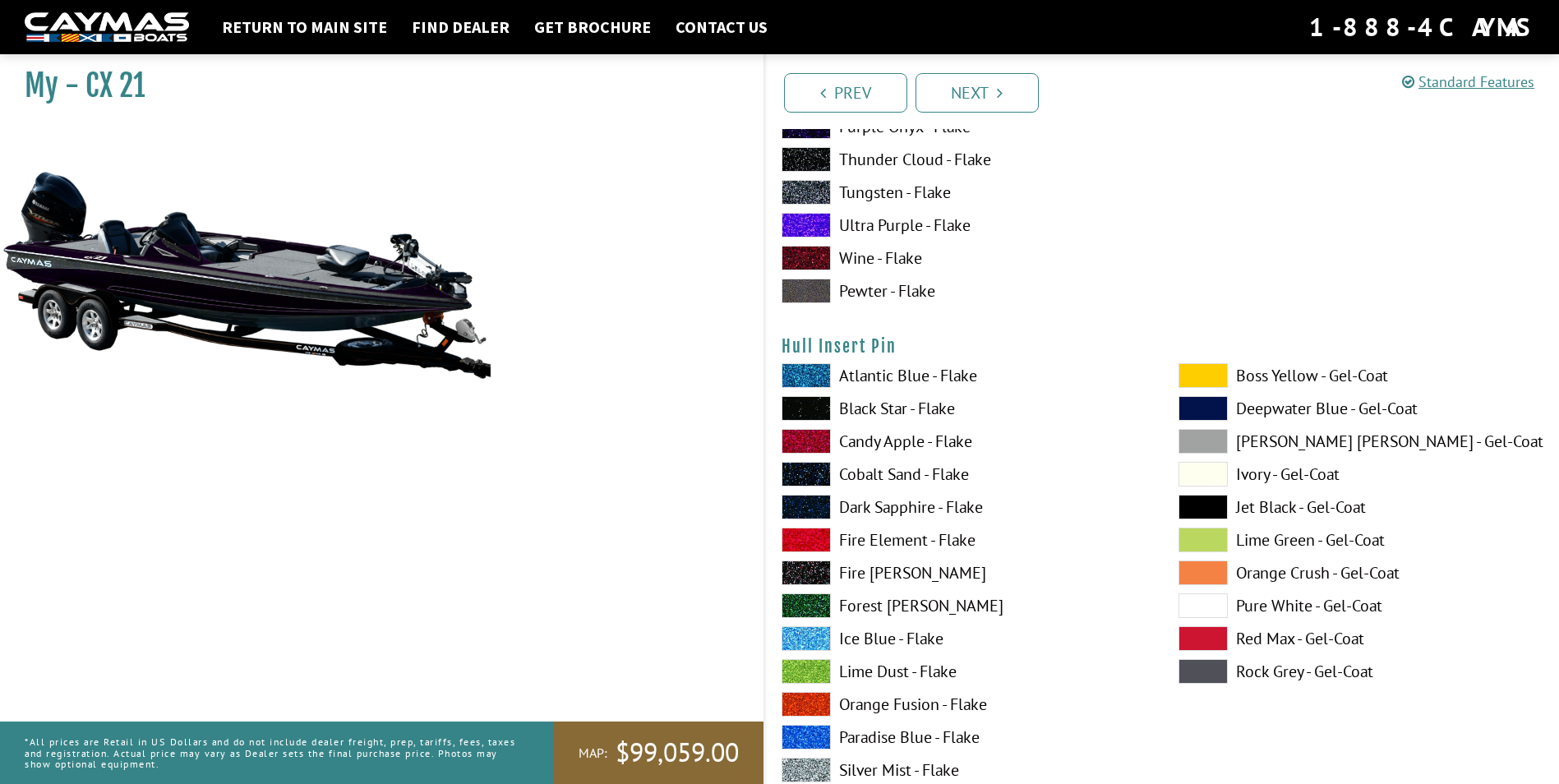
click at [891, 403] on label "Black Star - Flake" at bounding box center [963, 408] width 364 height 24
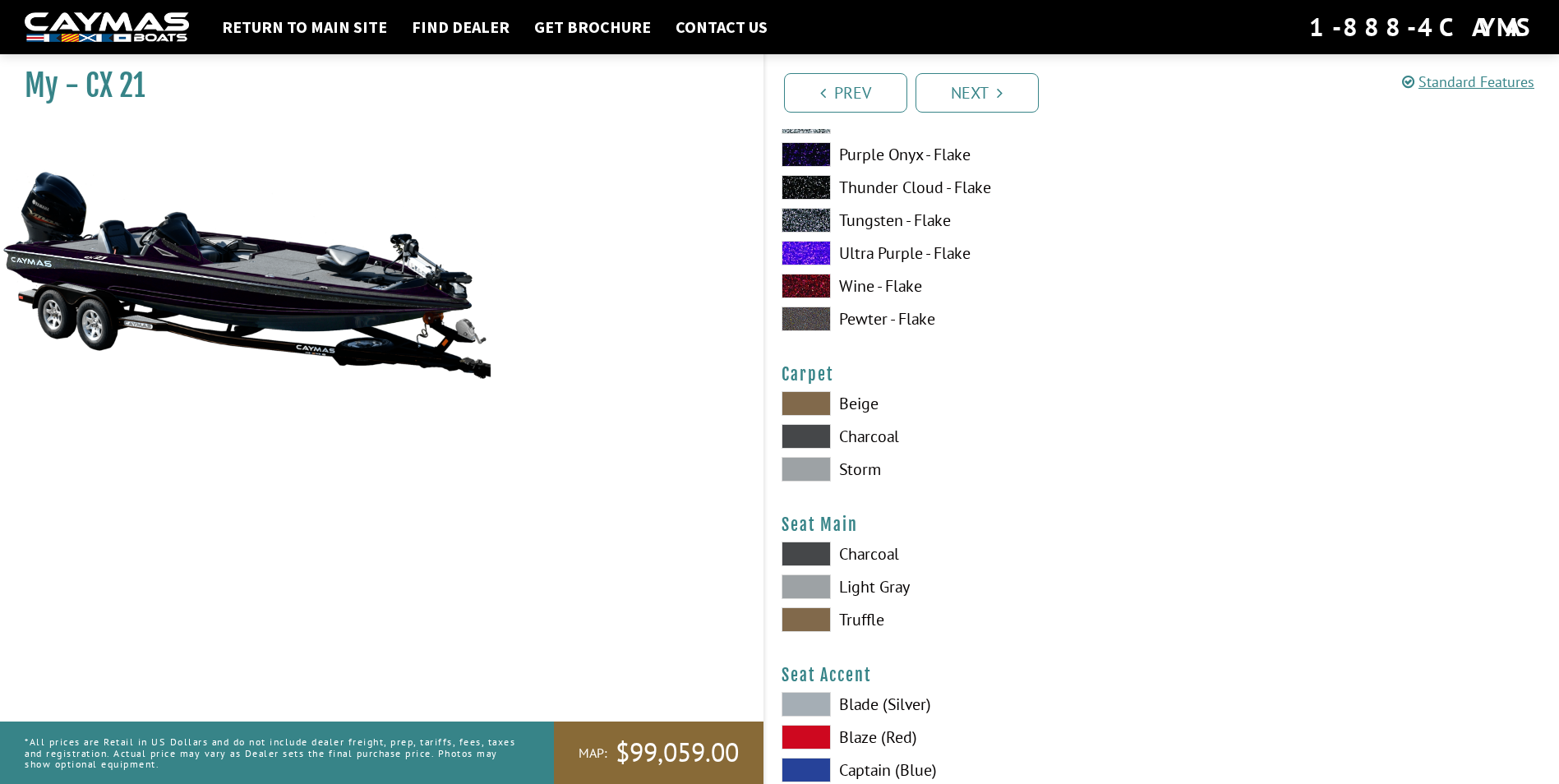
scroll to position [9118, 0]
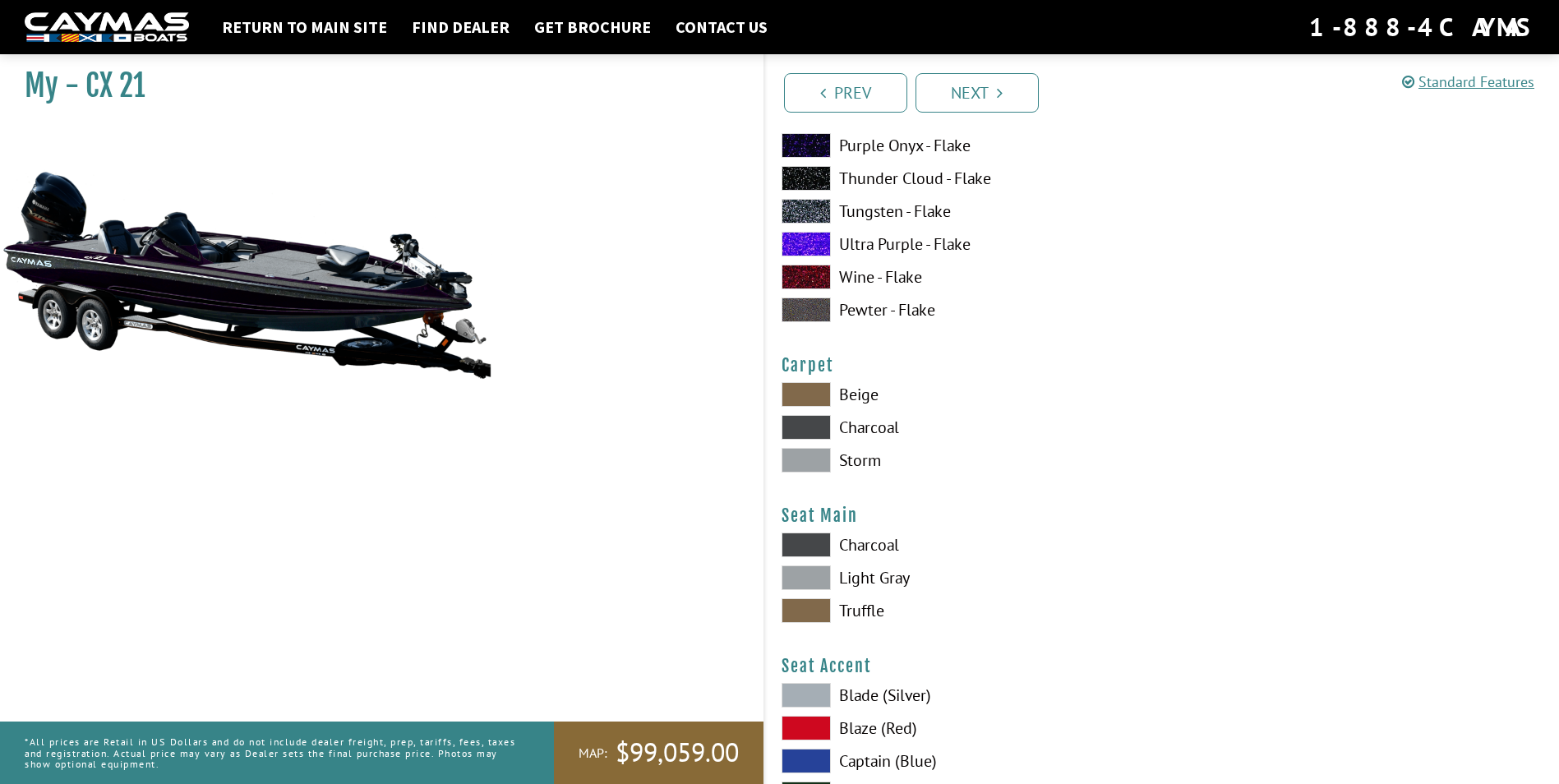
click at [871, 420] on label "Charcoal" at bounding box center [963, 427] width 364 height 24
click at [883, 541] on label "Charcoal" at bounding box center [963, 544] width 364 height 24
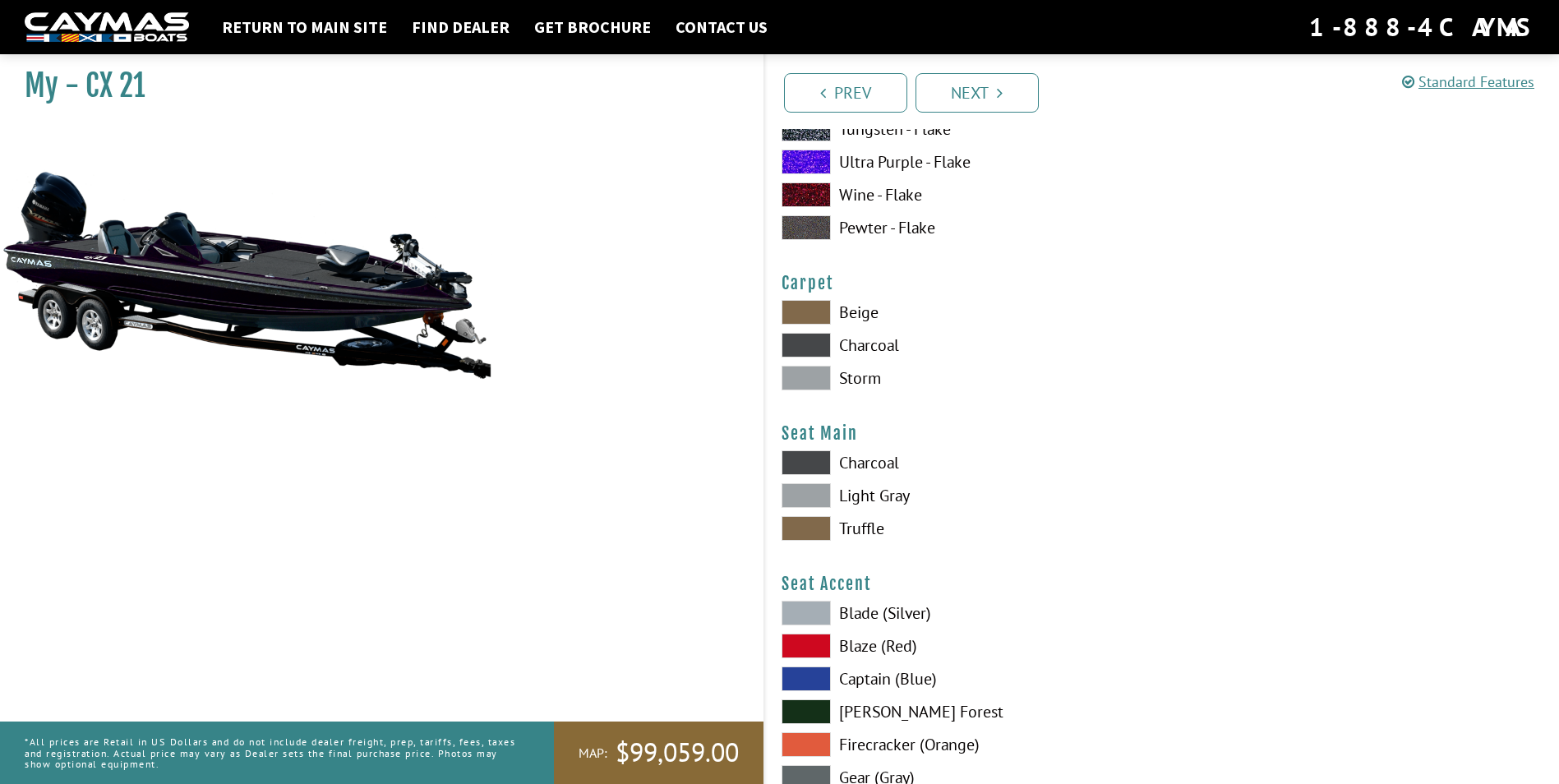
click at [862, 317] on label "Beige" at bounding box center [963, 312] width 364 height 24
click at [854, 375] on label "Storm" at bounding box center [963, 377] width 364 height 24
click at [891, 348] on label "Charcoal" at bounding box center [963, 345] width 364 height 24
click at [869, 389] on label "Storm" at bounding box center [963, 377] width 364 height 24
click at [875, 356] on label "Charcoal" at bounding box center [963, 345] width 364 height 24
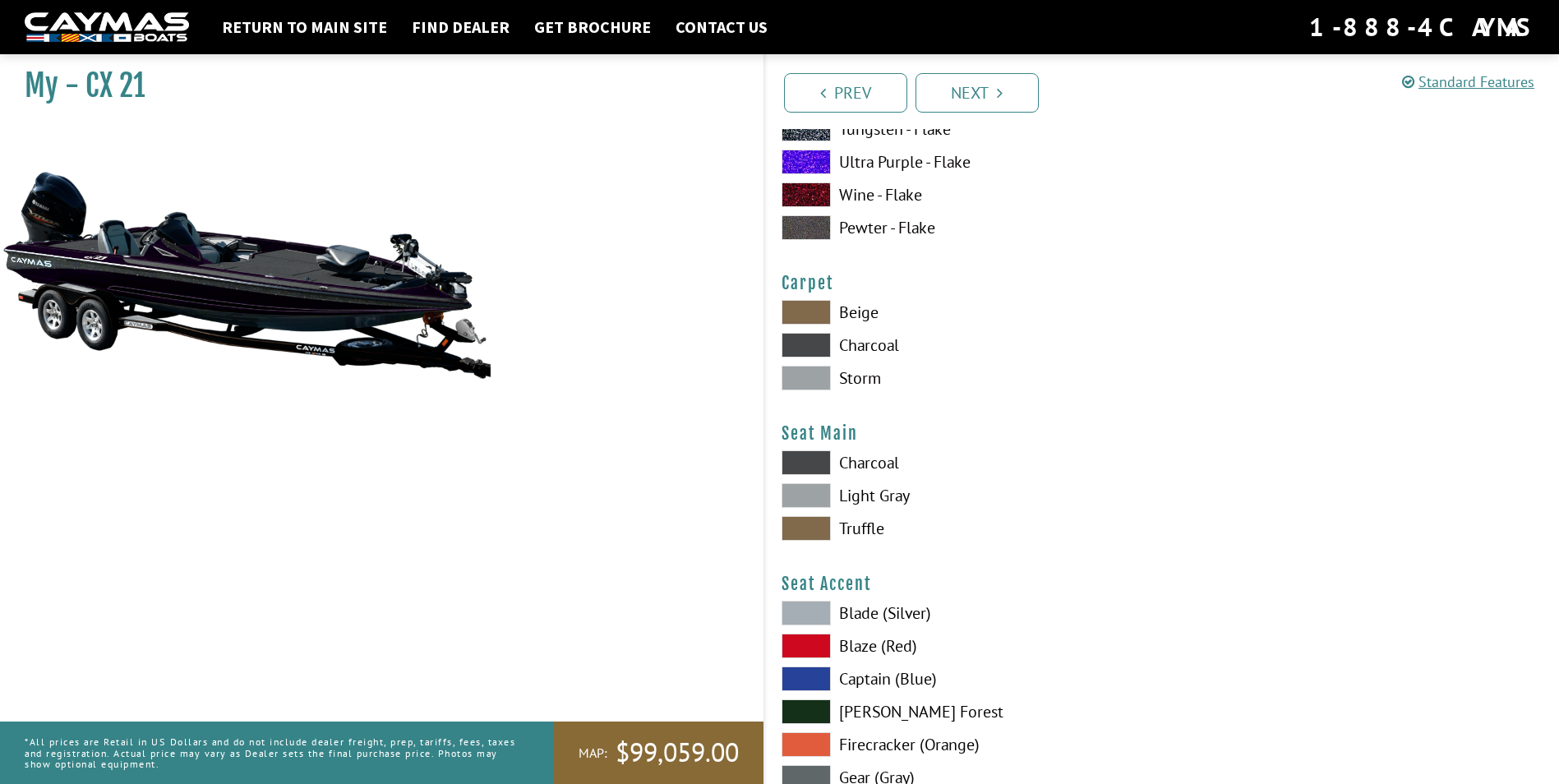
click at [868, 377] on label "Storm" at bounding box center [963, 377] width 364 height 24
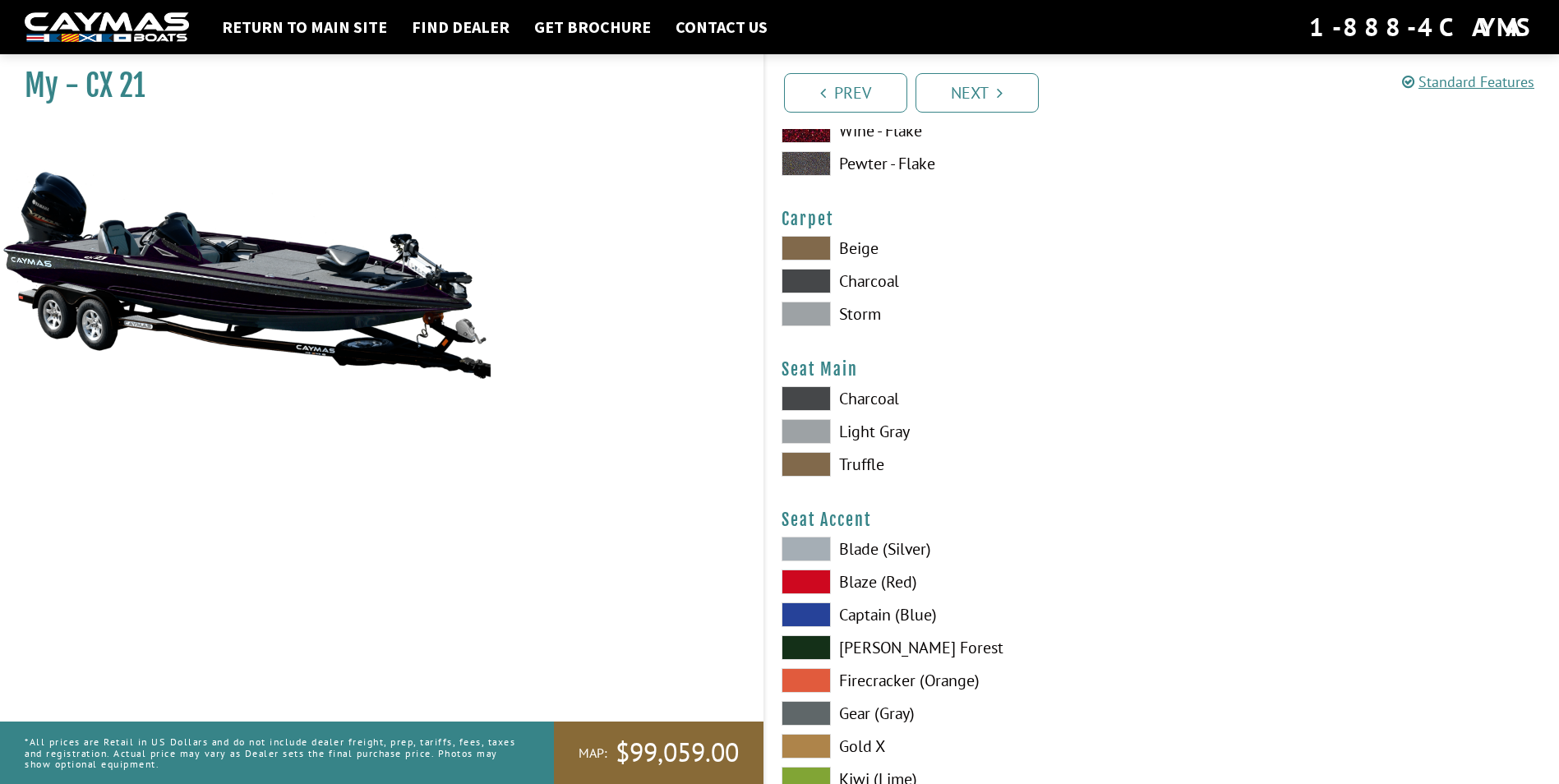
scroll to position [9446, 0]
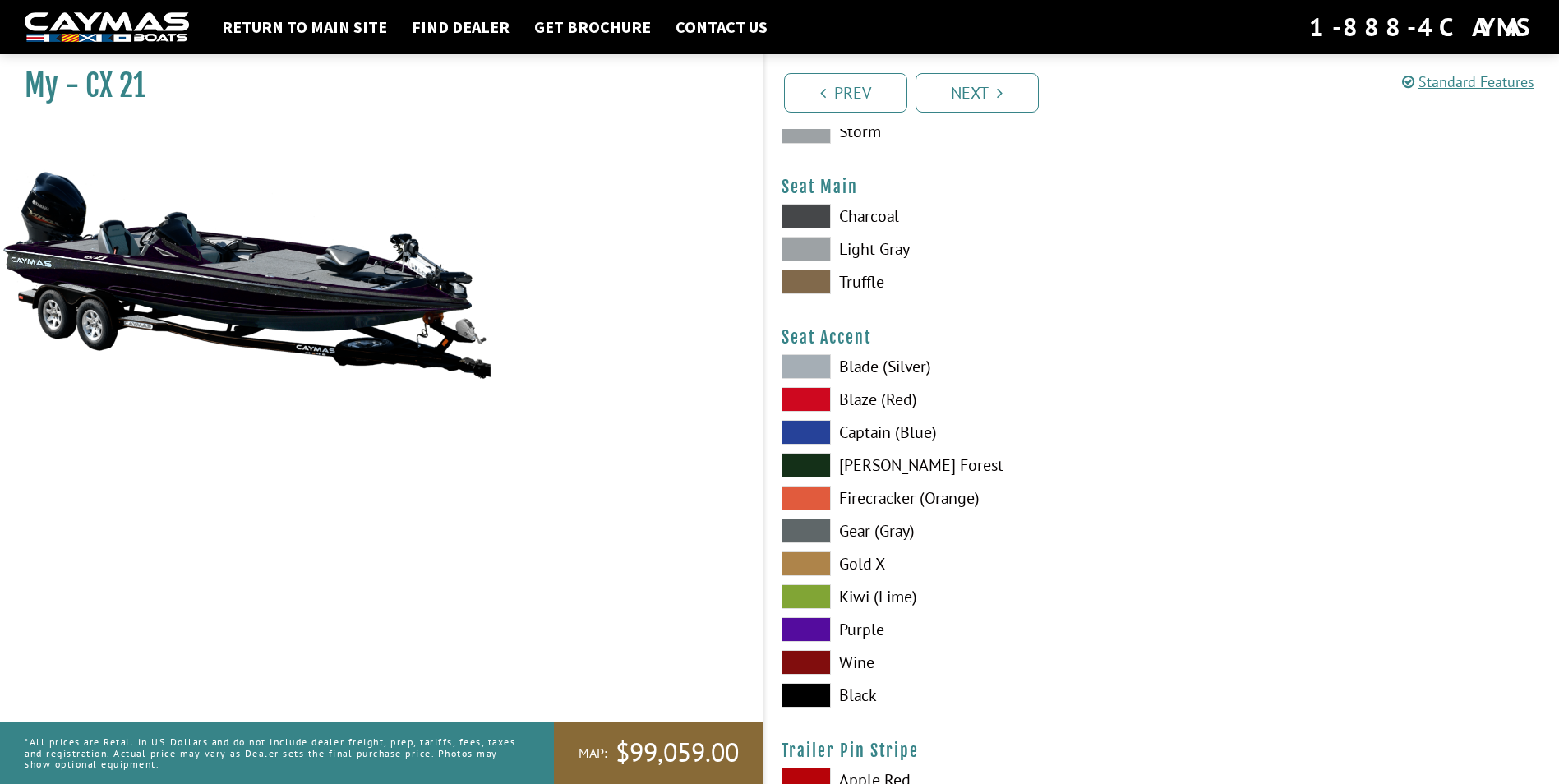
click at [872, 365] on label "Blade (Silver)" at bounding box center [963, 366] width 364 height 24
click at [861, 399] on label "Blaze (Red)" at bounding box center [963, 399] width 364 height 24
click at [873, 627] on label "Purple" at bounding box center [963, 629] width 364 height 24
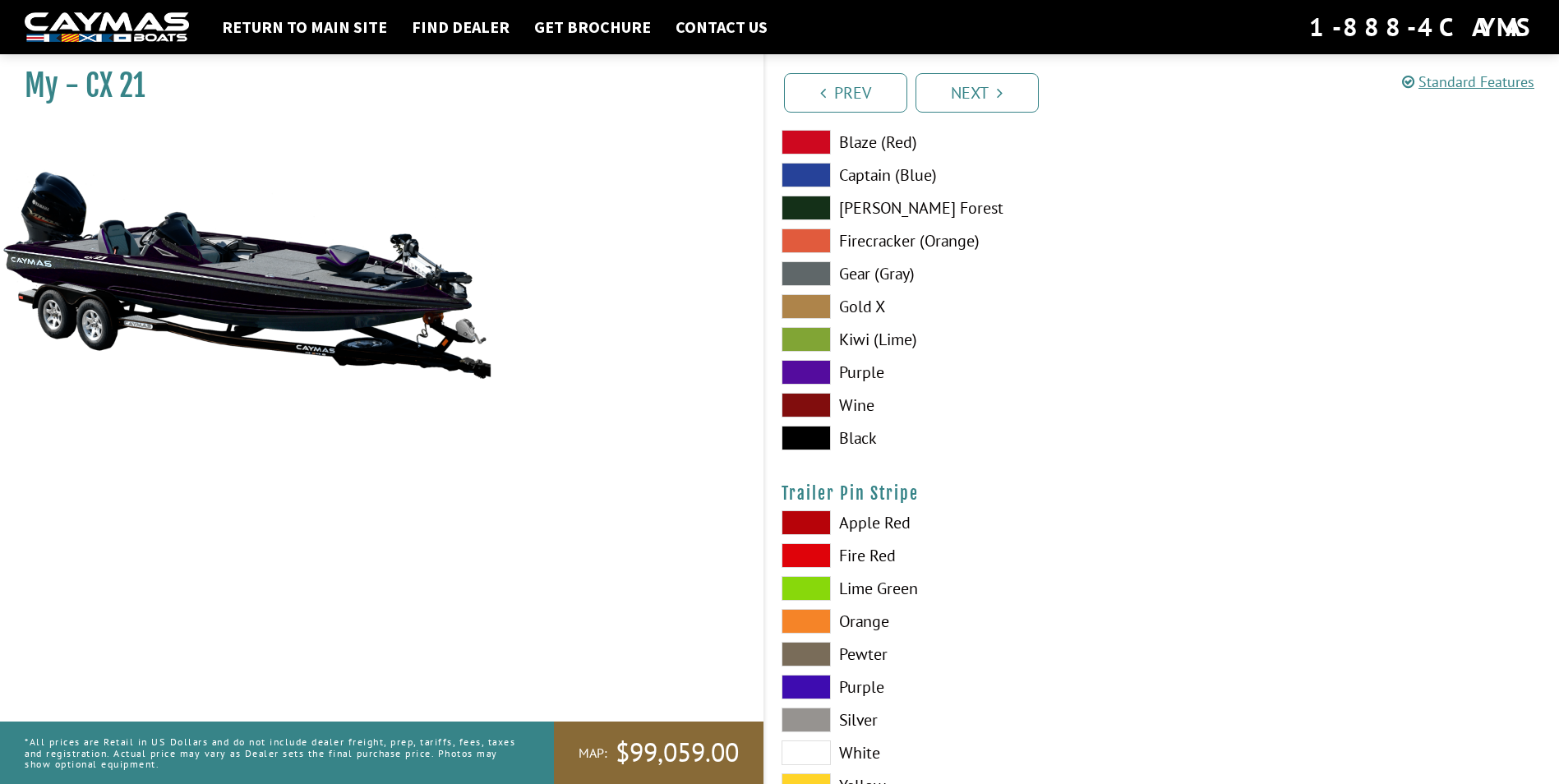
scroll to position [9775, 0]
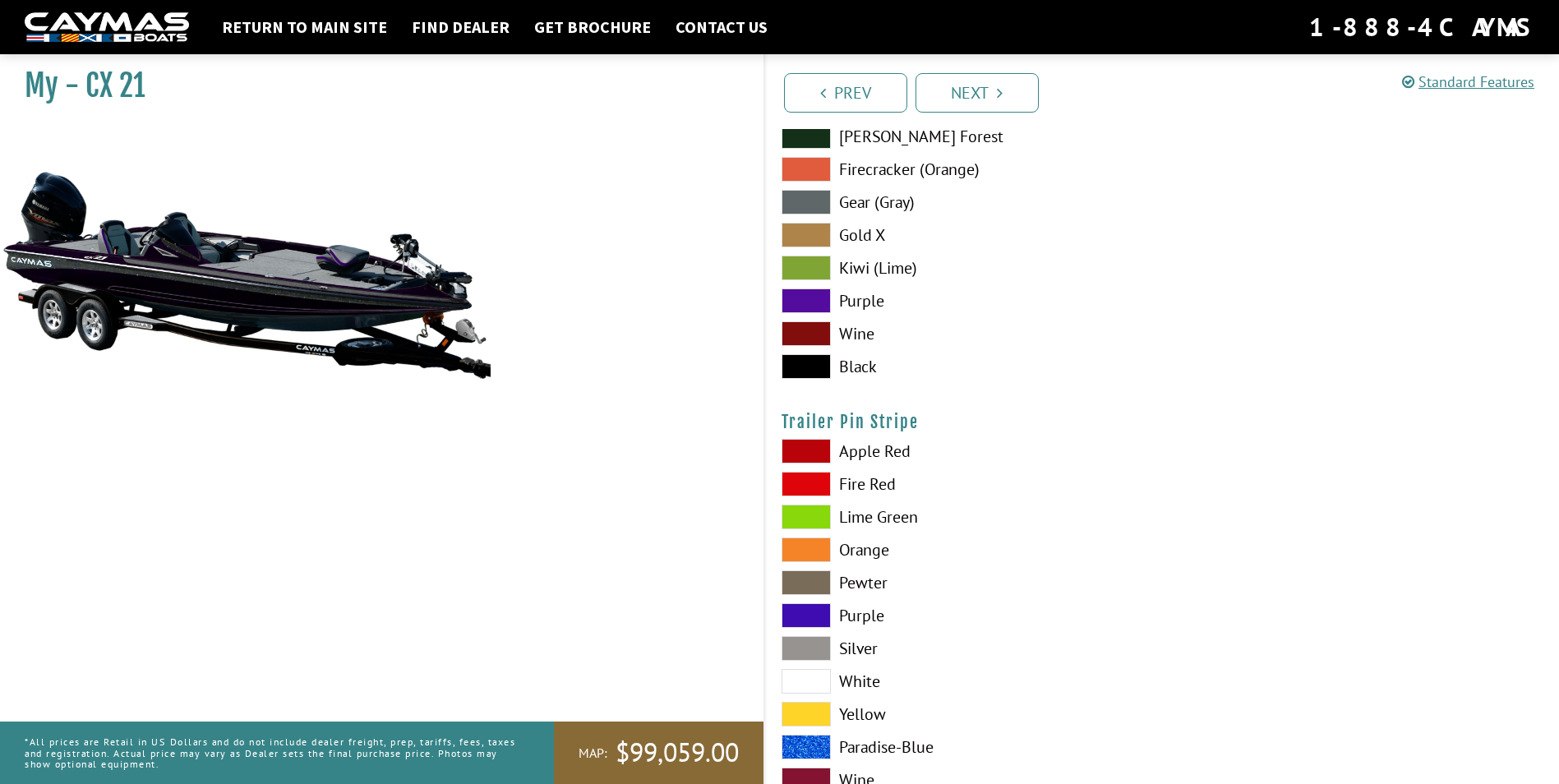
click at [871, 611] on label "Purple" at bounding box center [963, 615] width 364 height 24
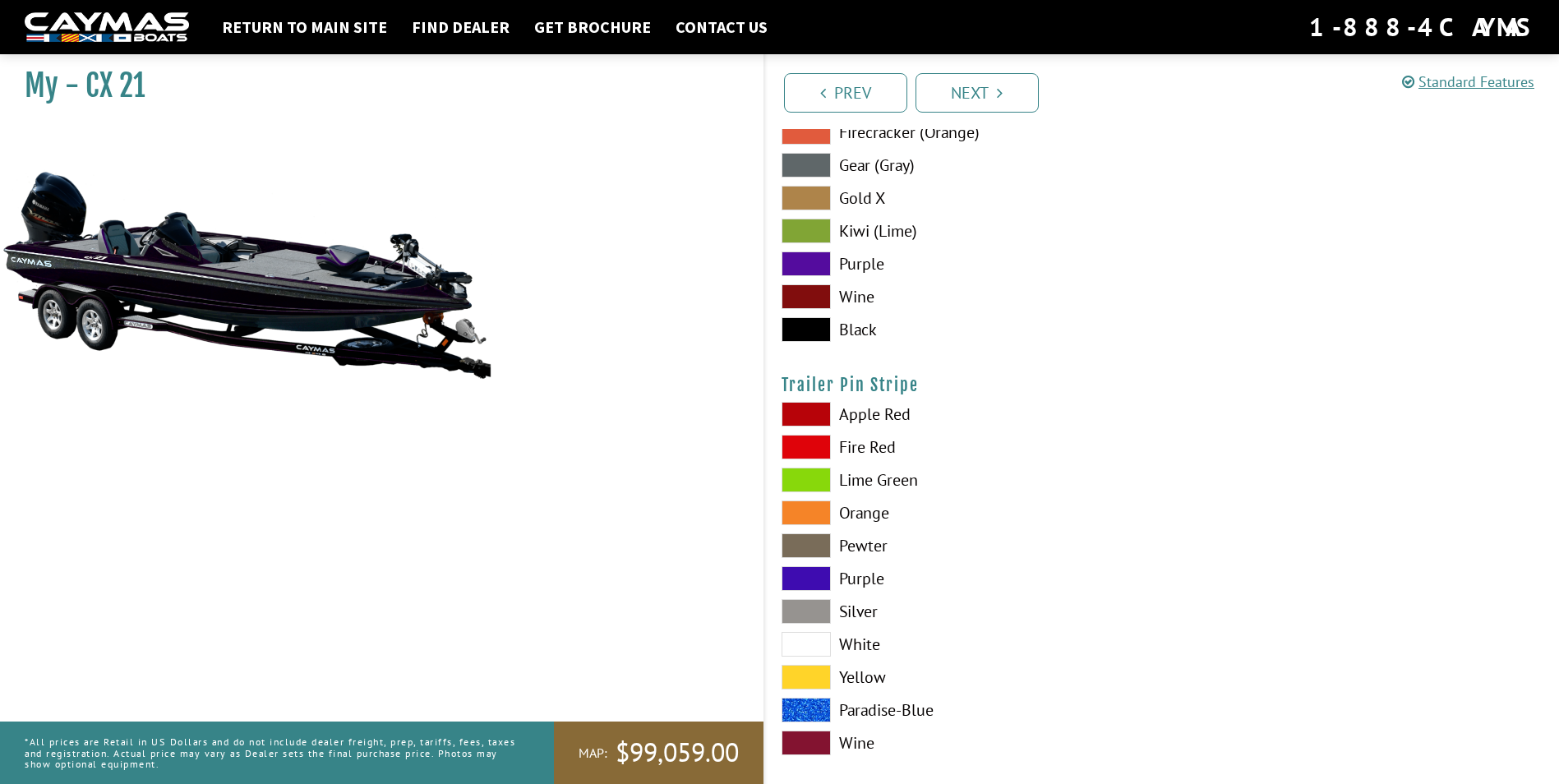
scroll to position [9831, 0]
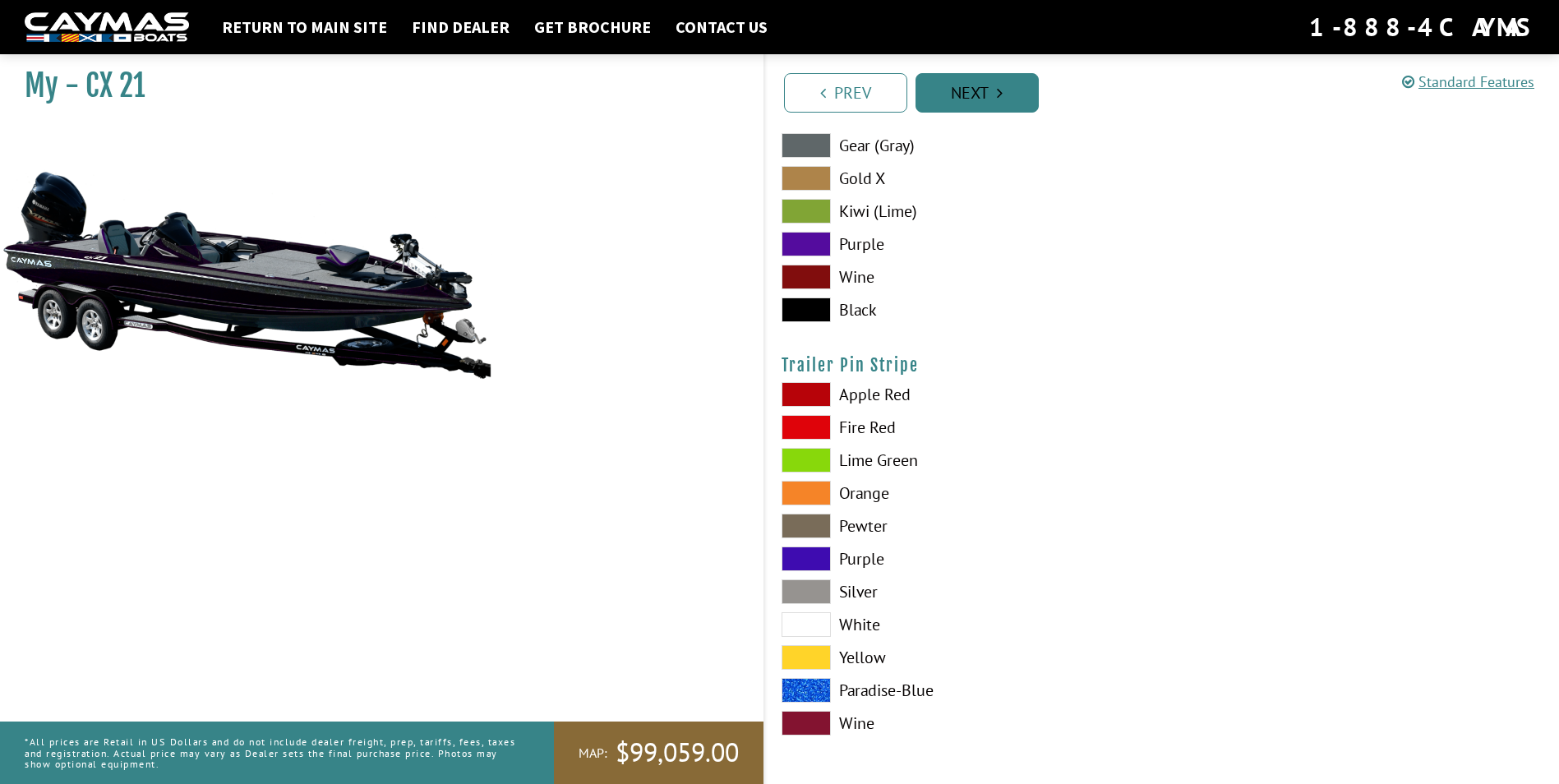
click at [1003, 79] on link "Next" at bounding box center [977, 93] width 124 height 39
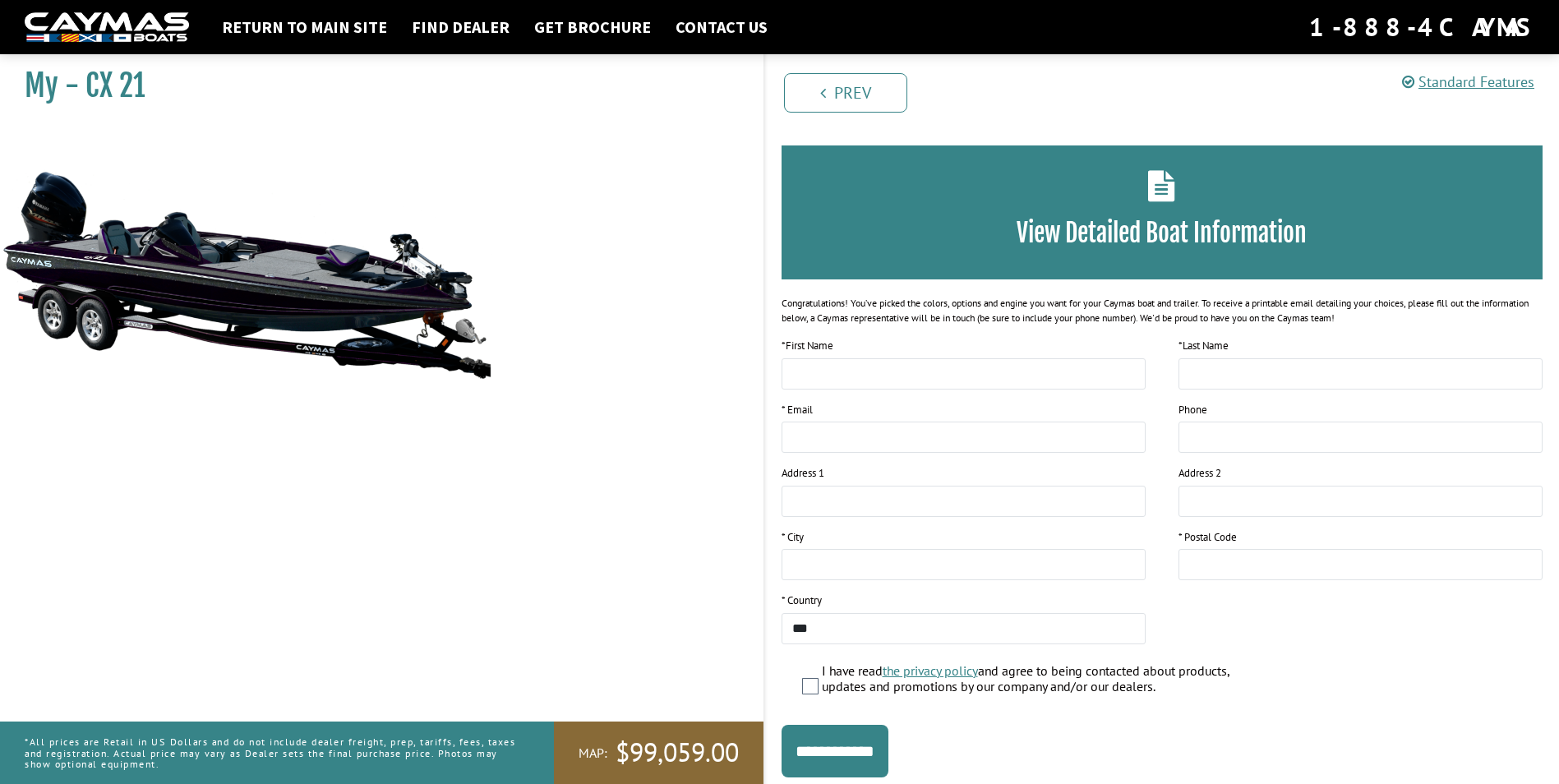
scroll to position [98, 0]
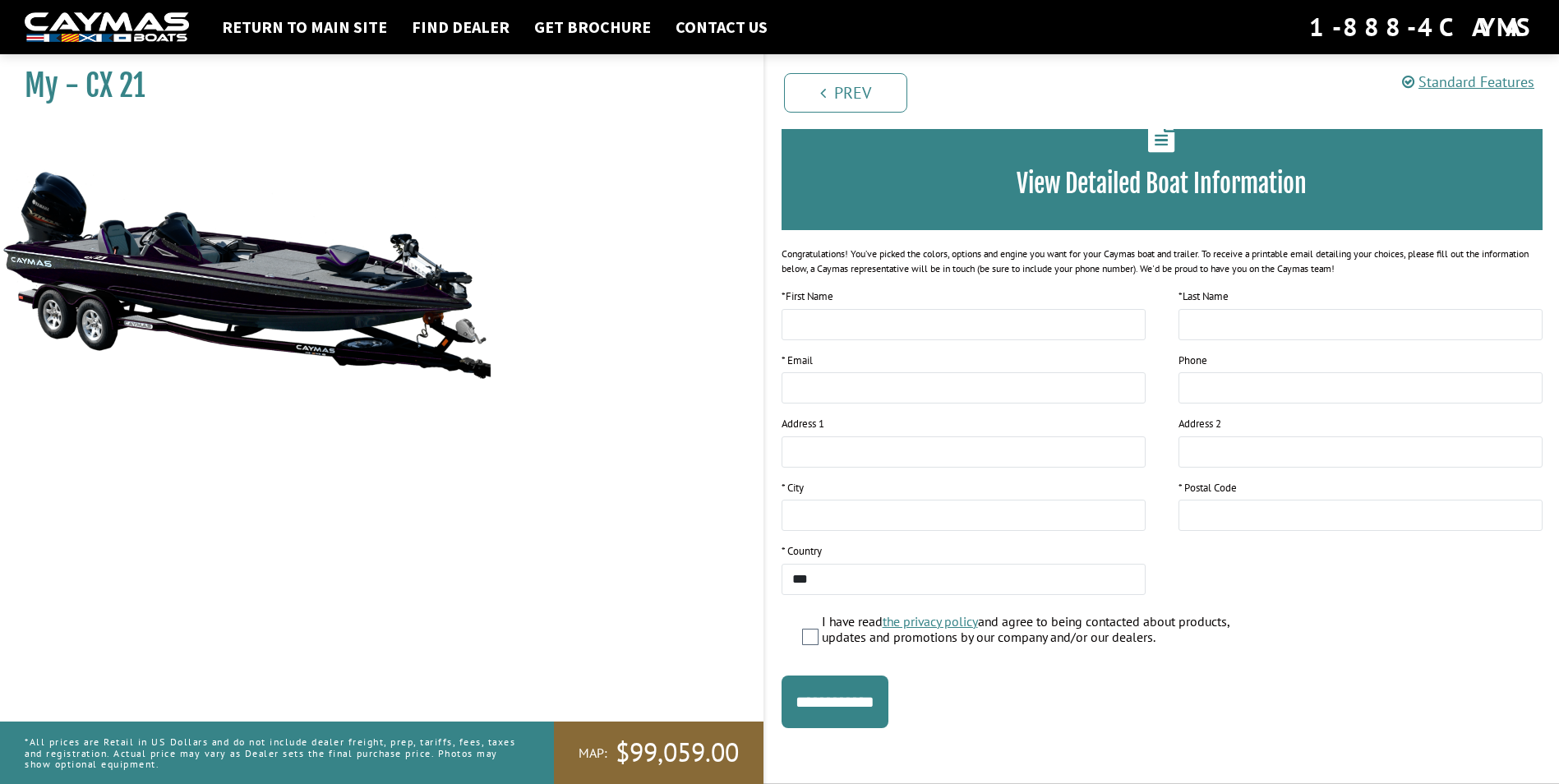
click at [369, 316] on img at bounding box center [246, 274] width 493 height 299
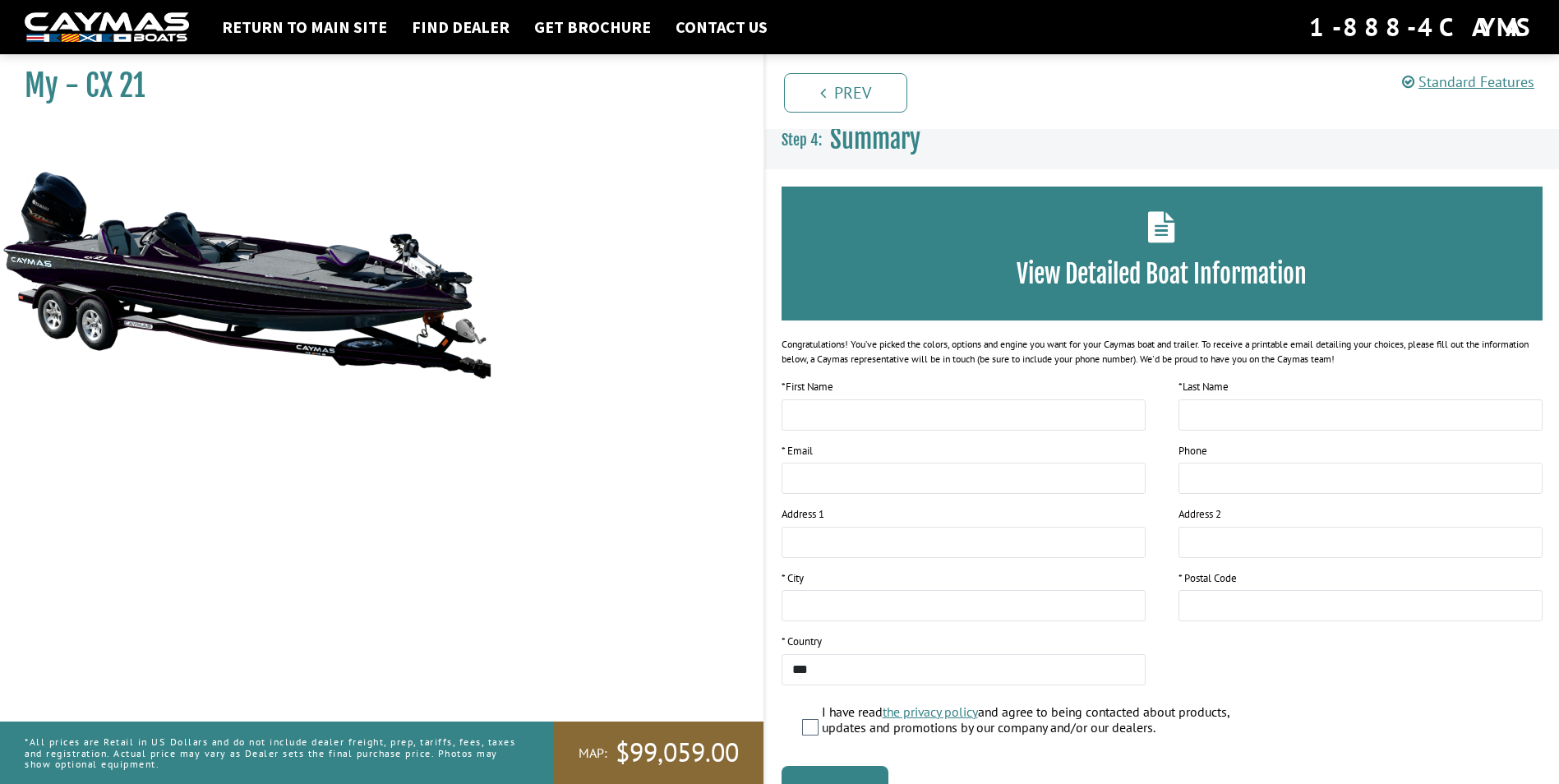
scroll to position [0, 0]
